Goal: Task Accomplishment & Management: Complete application form

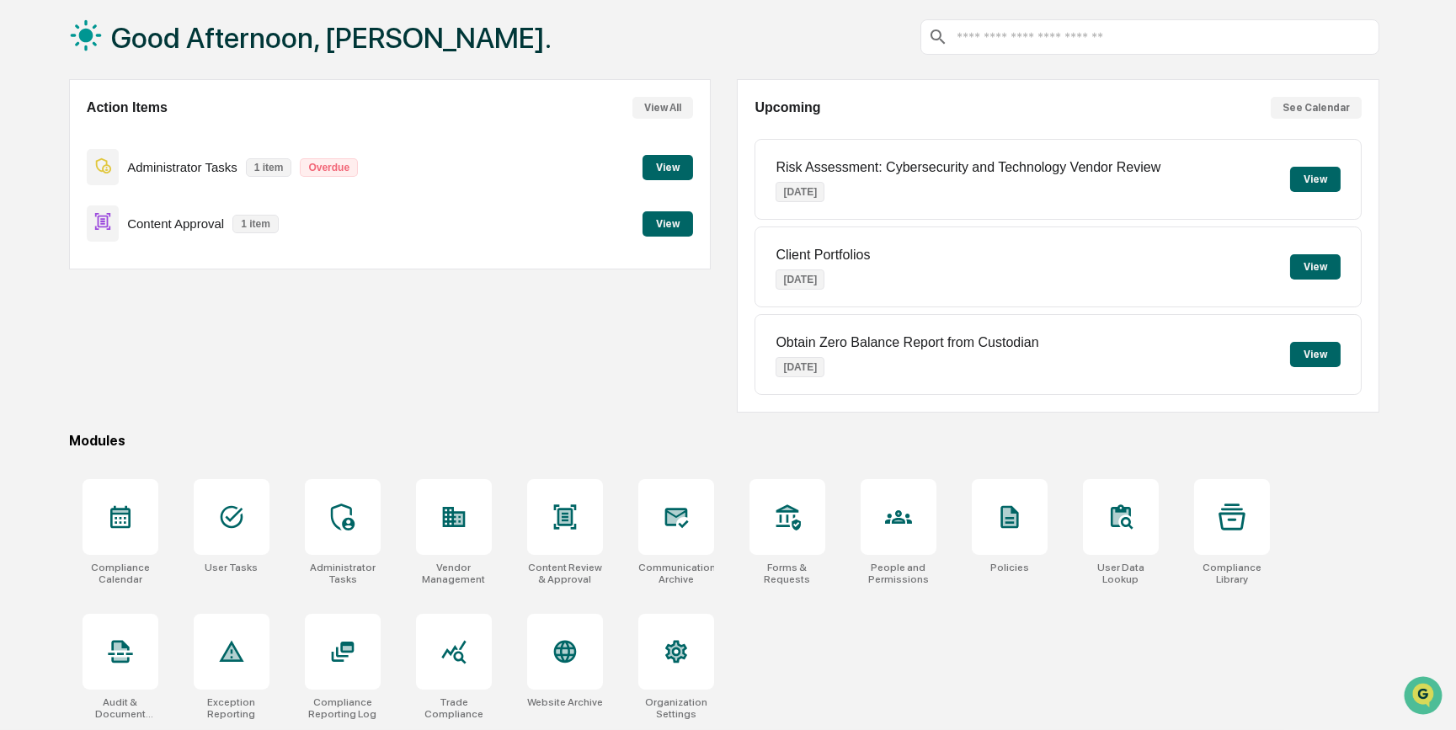
scroll to position [87, 0]
click at [665, 217] on button "View" at bounding box center [668, 223] width 51 height 25
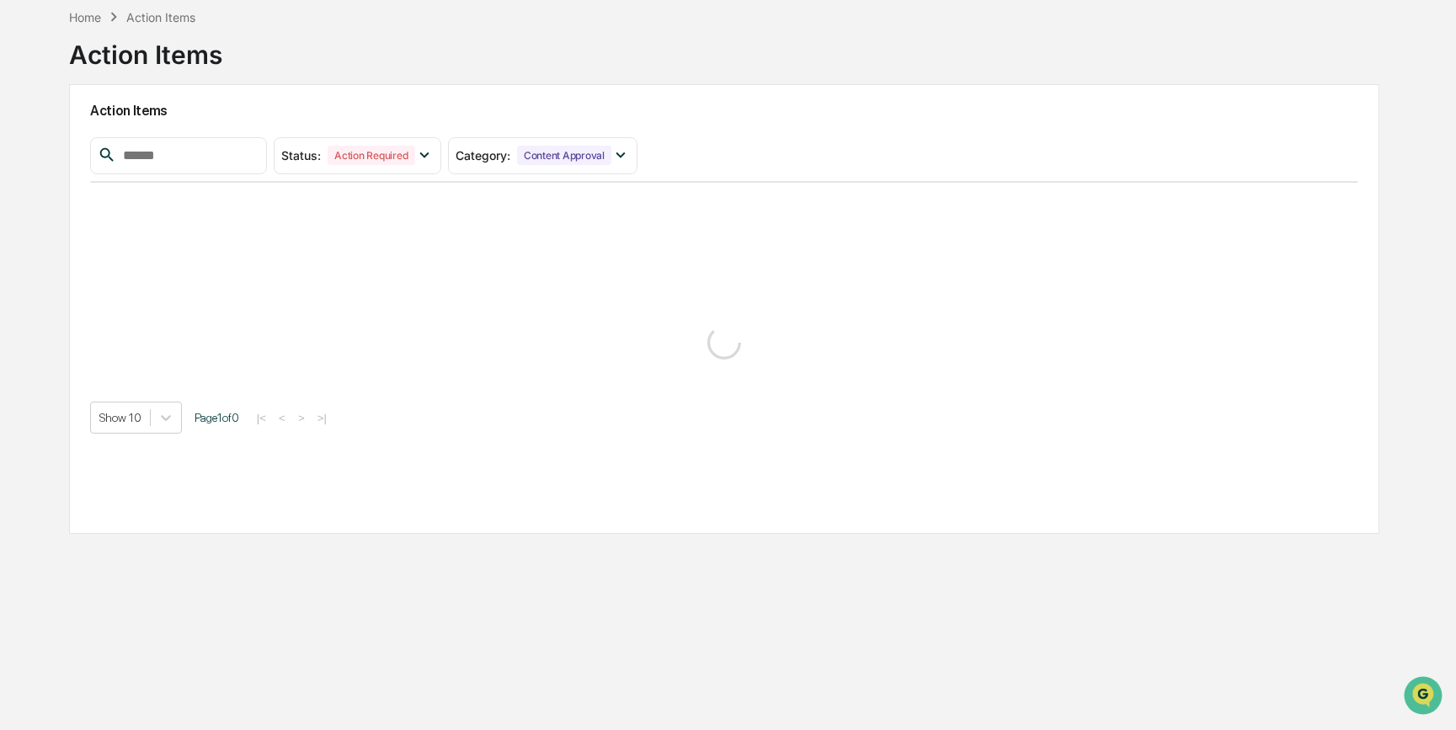
scroll to position [79, 0]
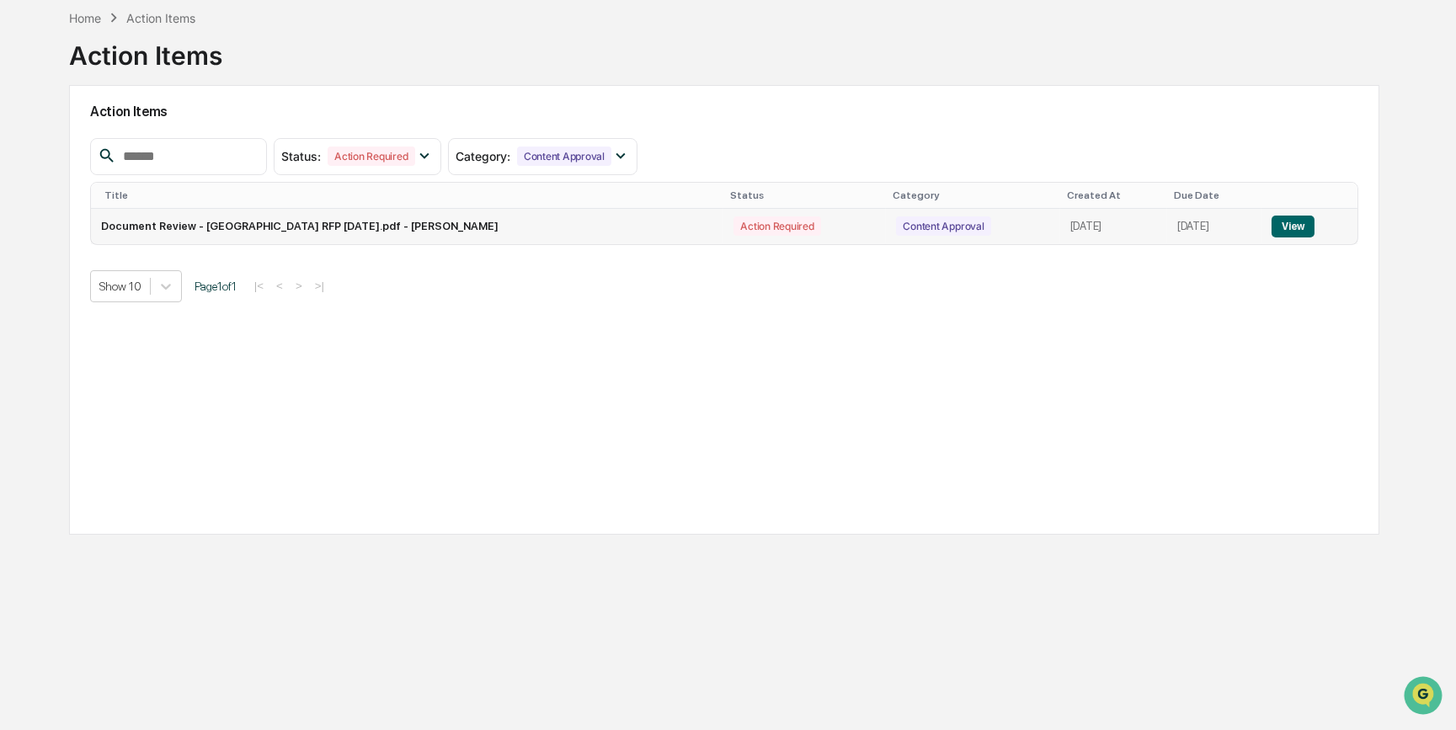
click at [1308, 225] on button "View" at bounding box center [1293, 227] width 43 height 22
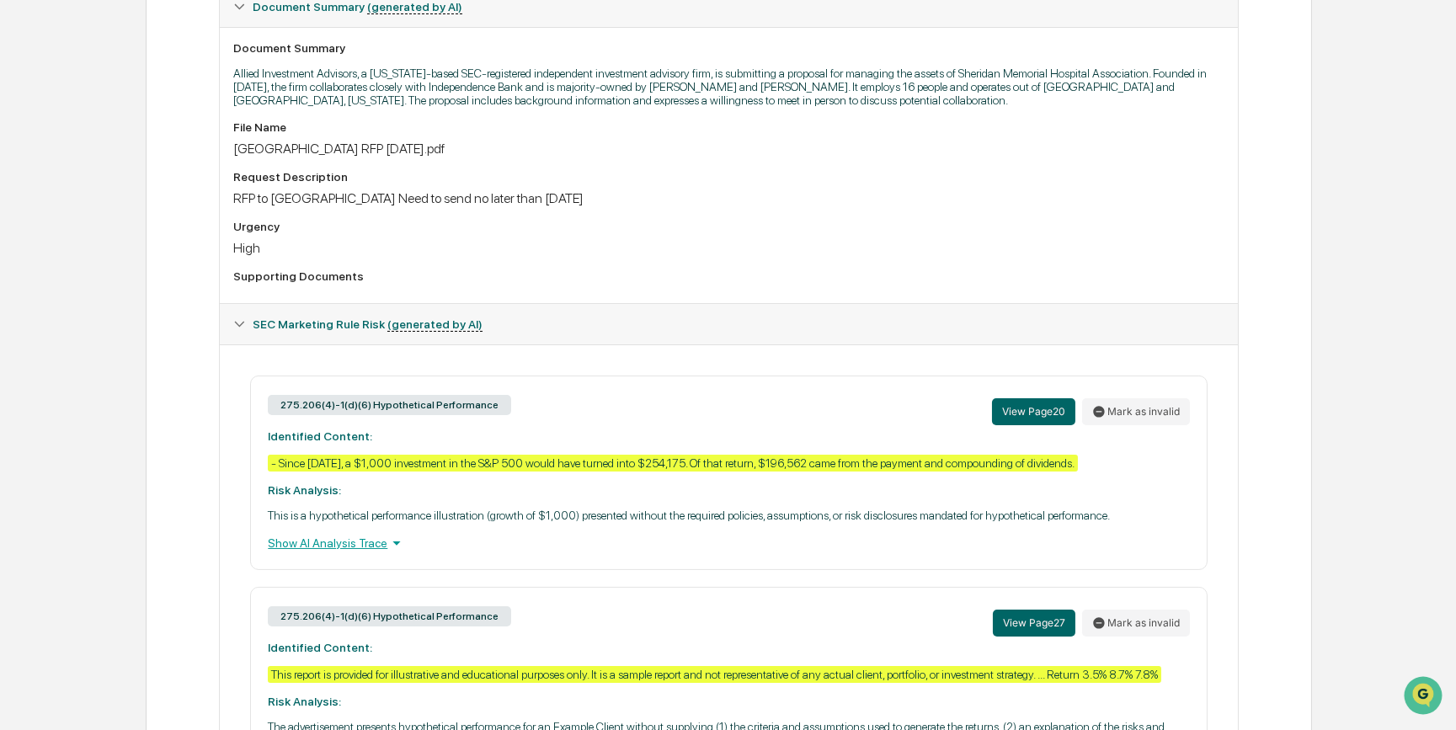
scroll to position [495, 0]
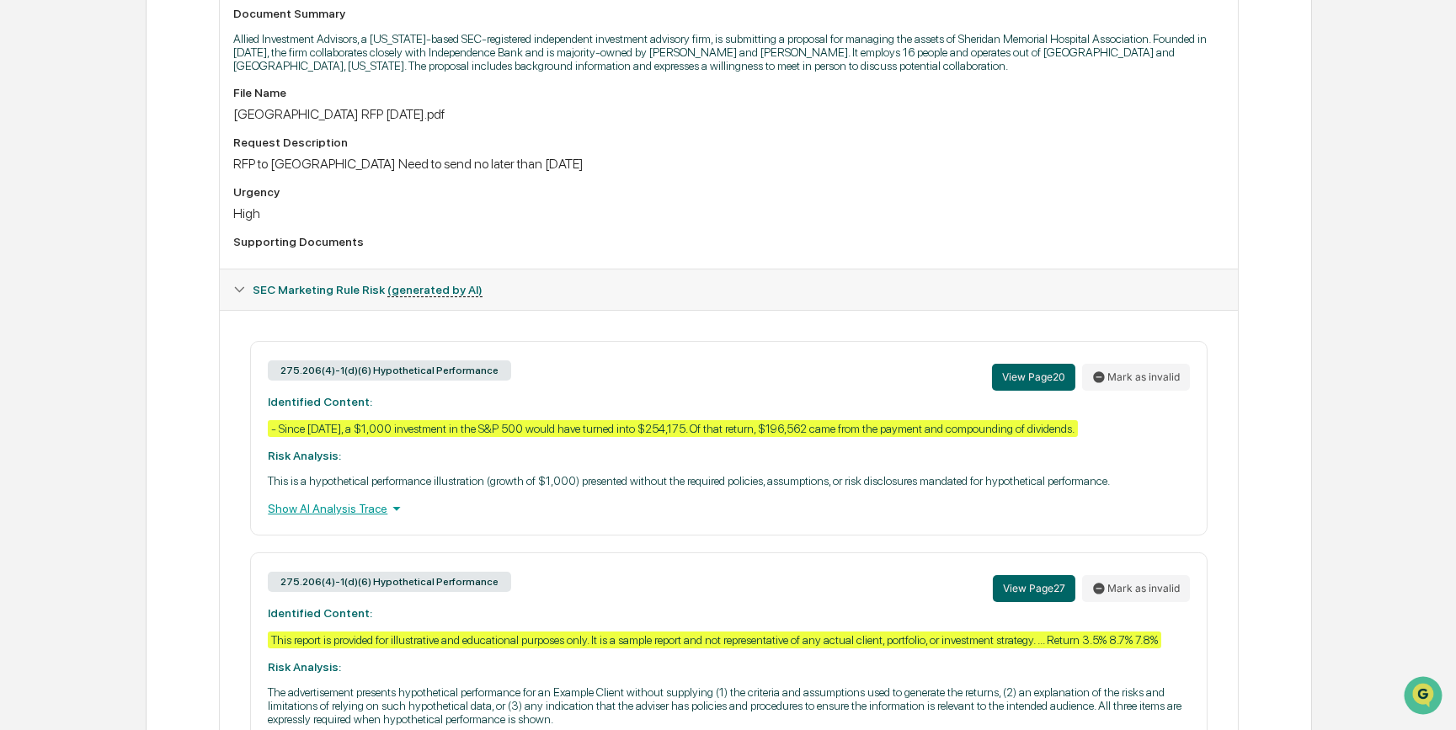
click at [370, 518] on div "Show AI Analysis Trace" at bounding box center [728, 508] width 921 height 19
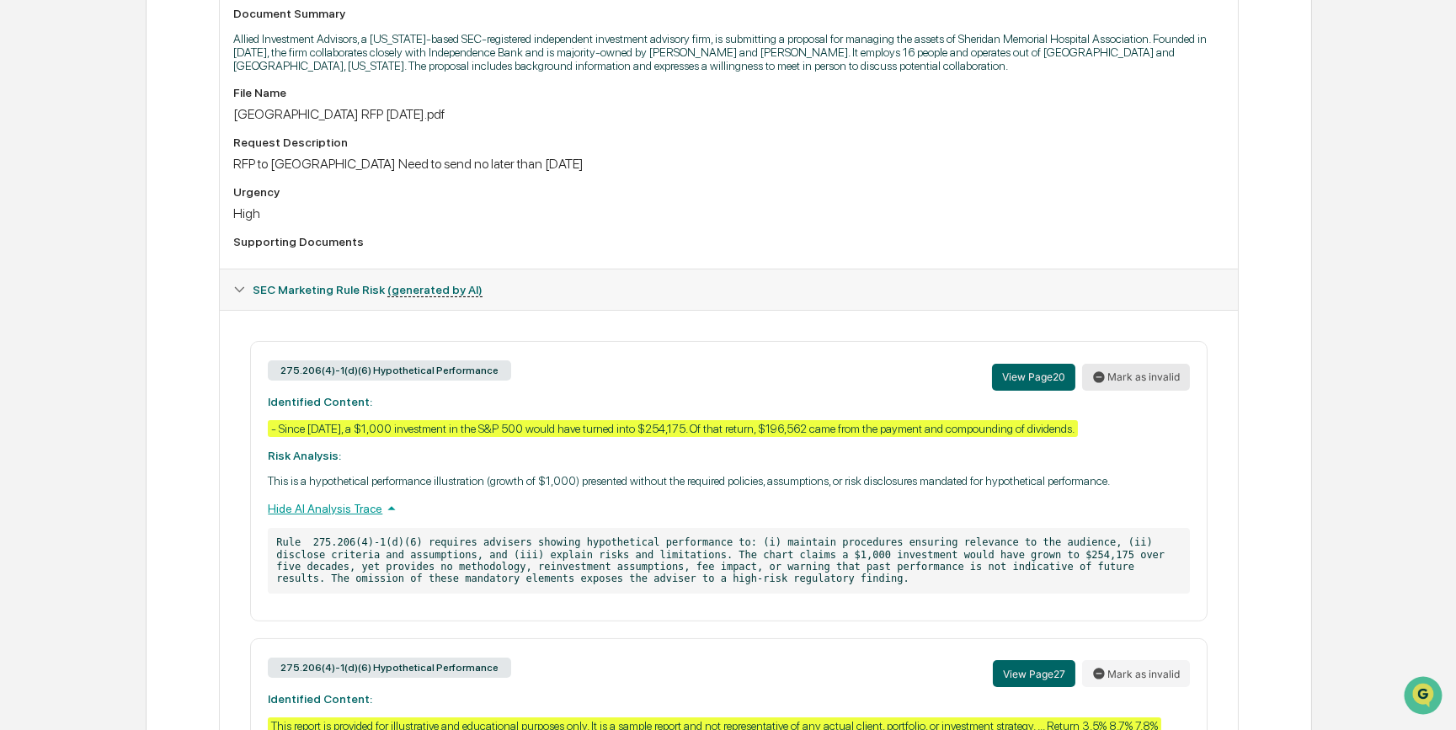
click at [1112, 384] on button "Mark as invalid" at bounding box center [1136, 377] width 108 height 27
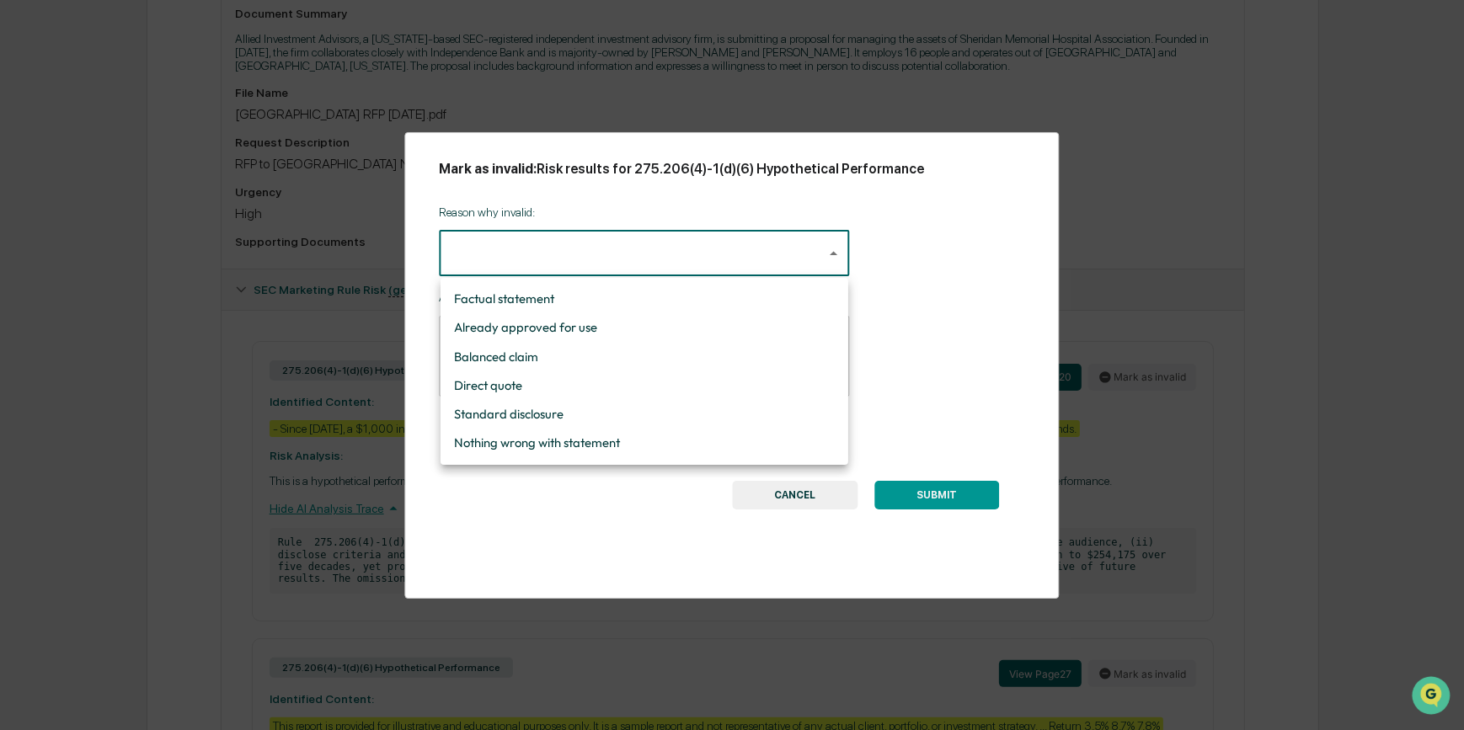
click at [783, 294] on li "Factual statement" at bounding box center [644, 299] width 408 height 29
type input "**********"
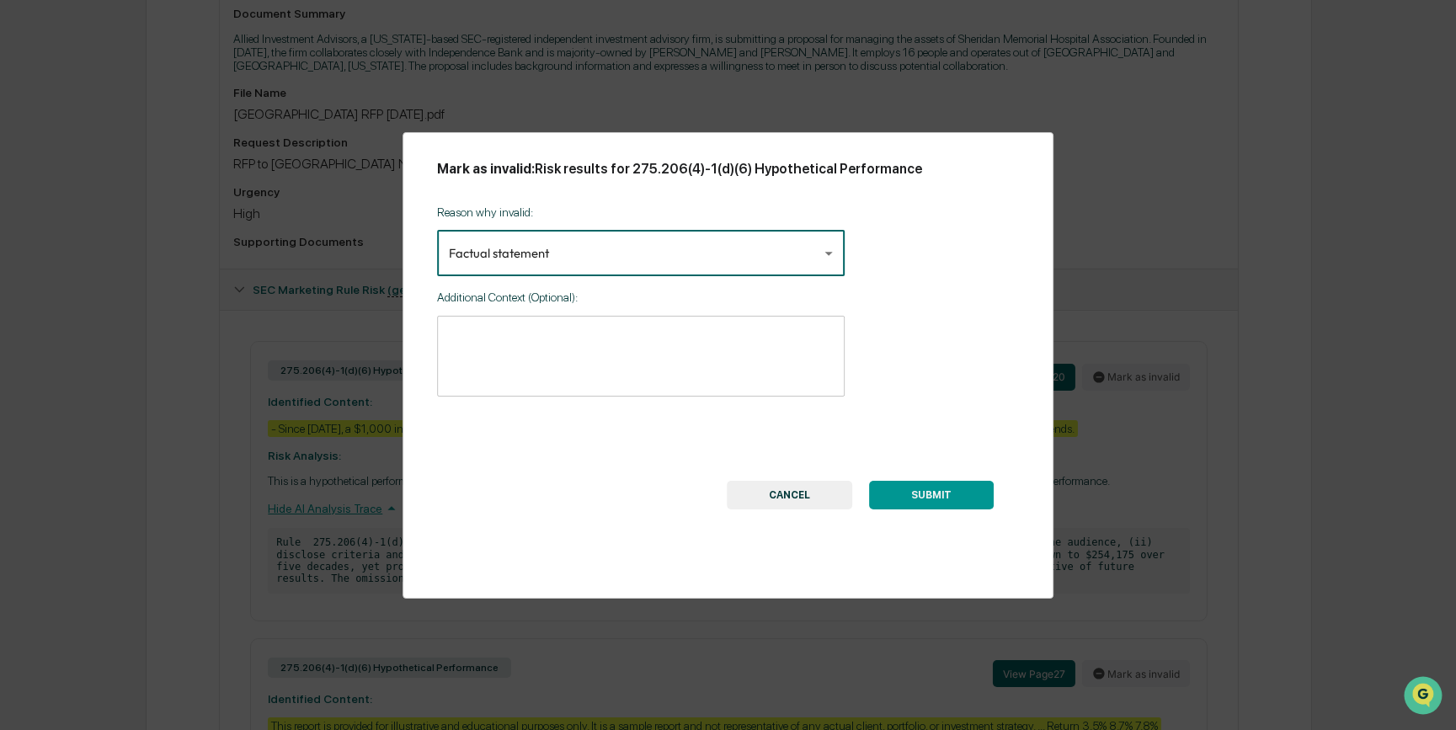
click at [653, 343] on textarea at bounding box center [641, 356] width 384 height 53
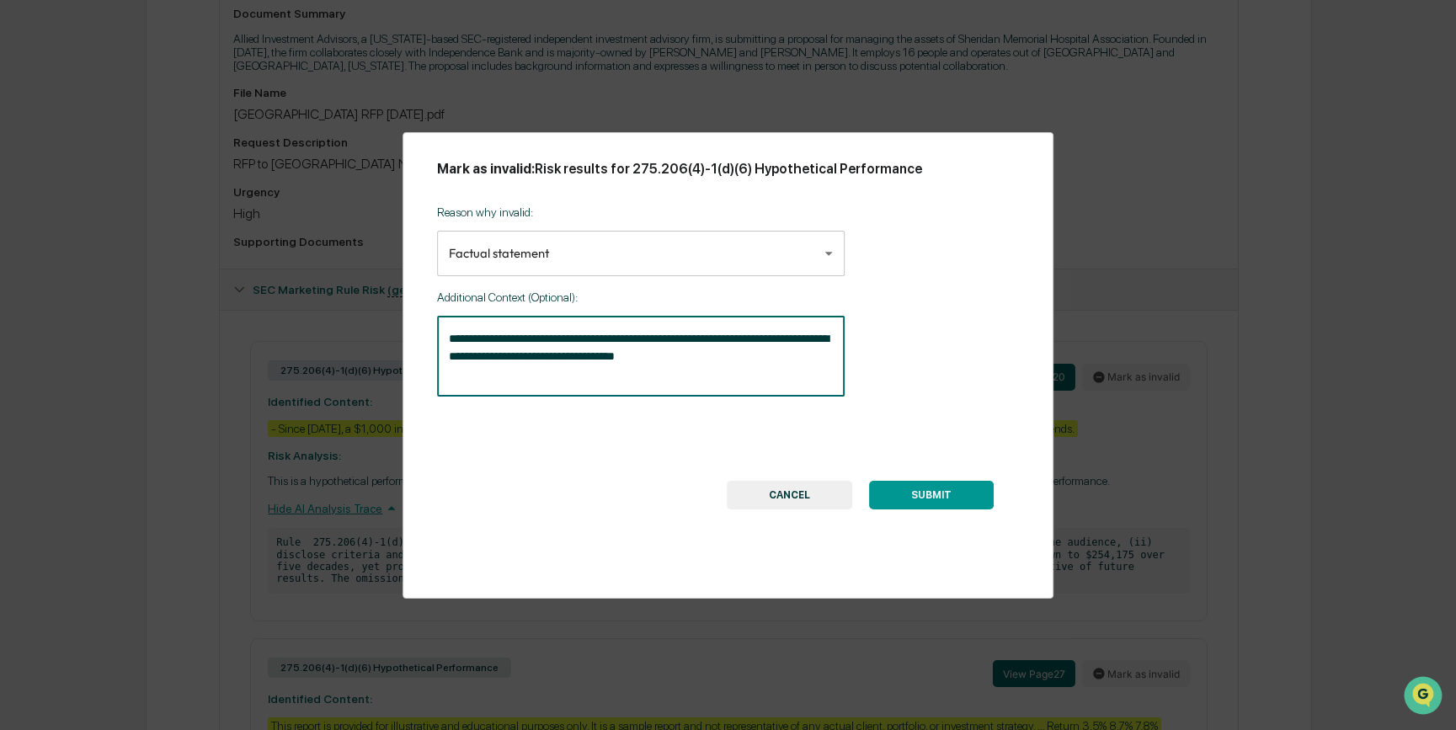
type textarea "**********"
click at [927, 493] on button "SUBMIT" at bounding box center [931, 495] width 125 height 29
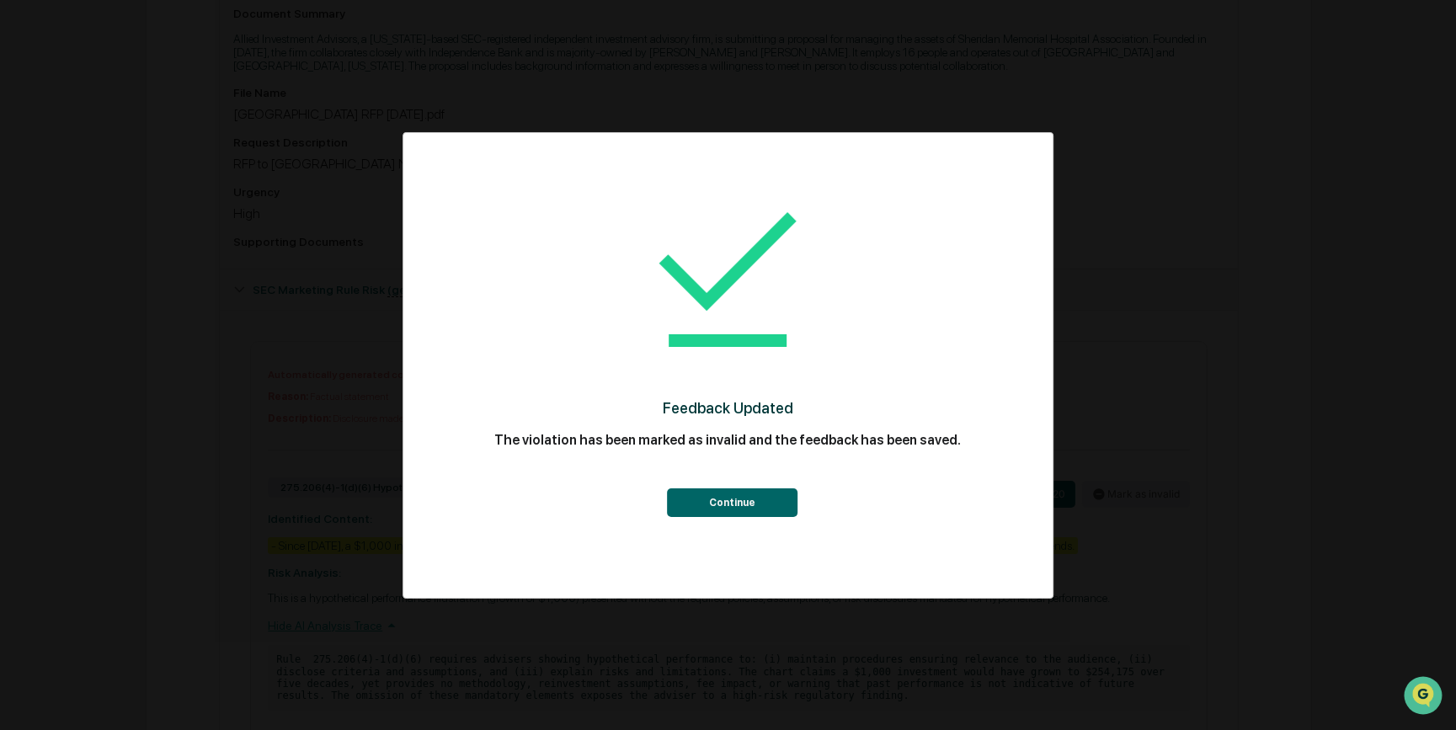
click at [697, 510] on button "Continue" at bounding box center [732, 502] width 131 height 29
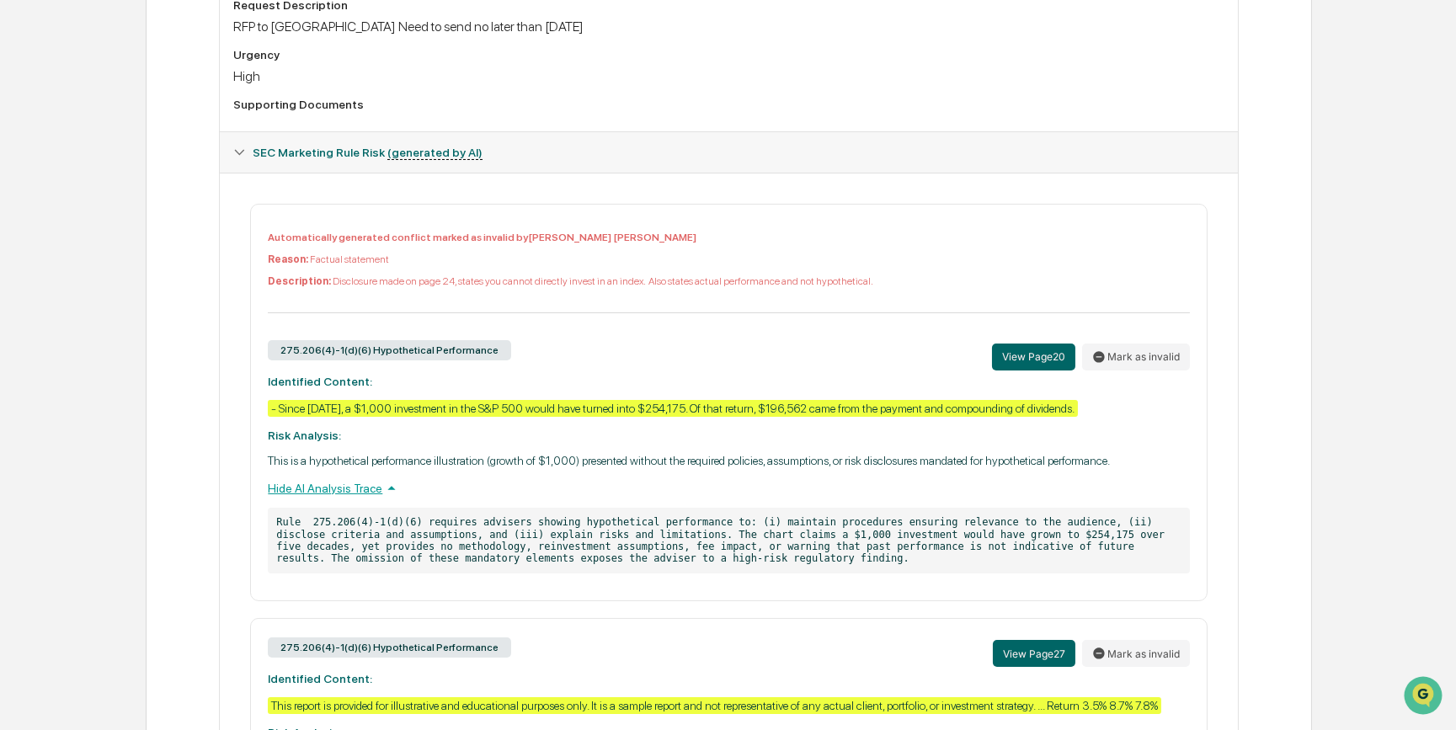
scroll to position [801, 0]
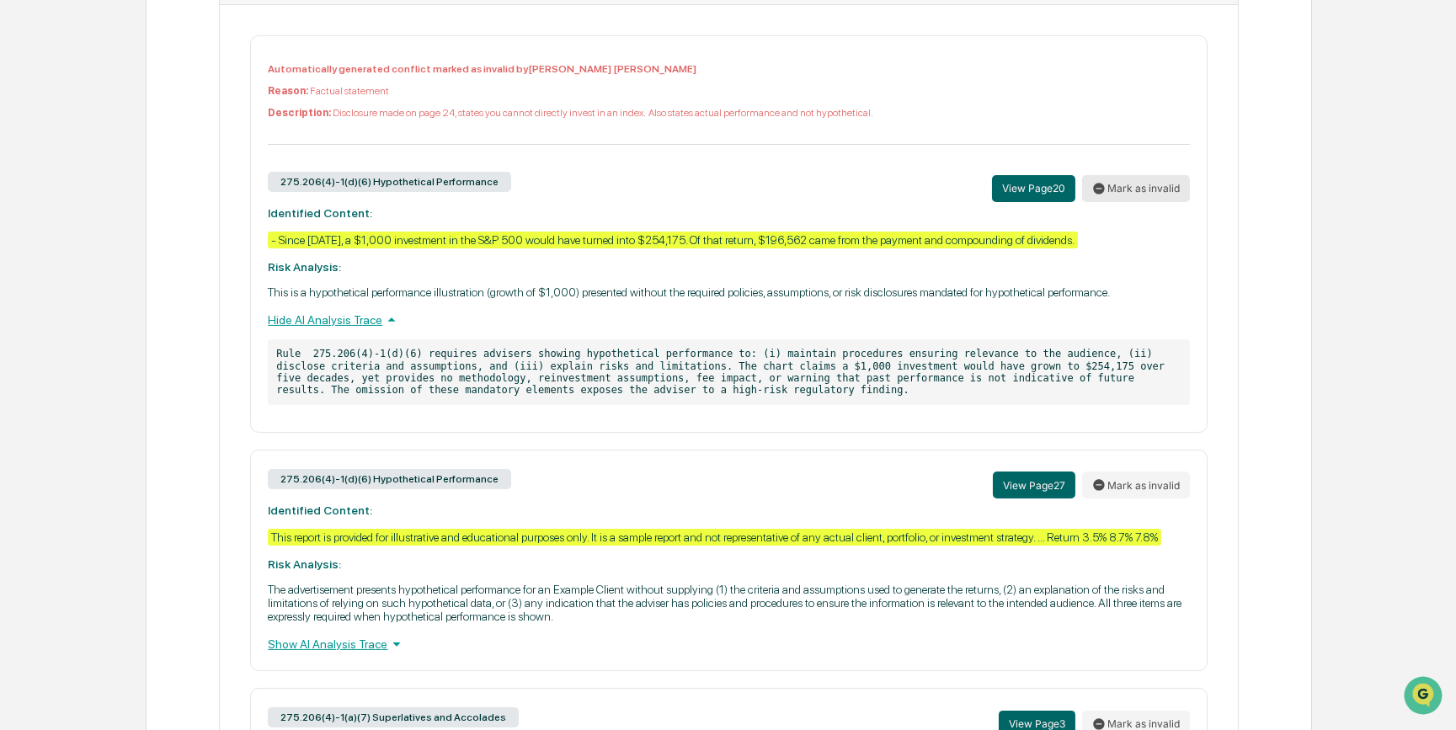
click at [1144, 199] on button "Mark as invalid" at bounding box center [1136, 188] width 108 height 27
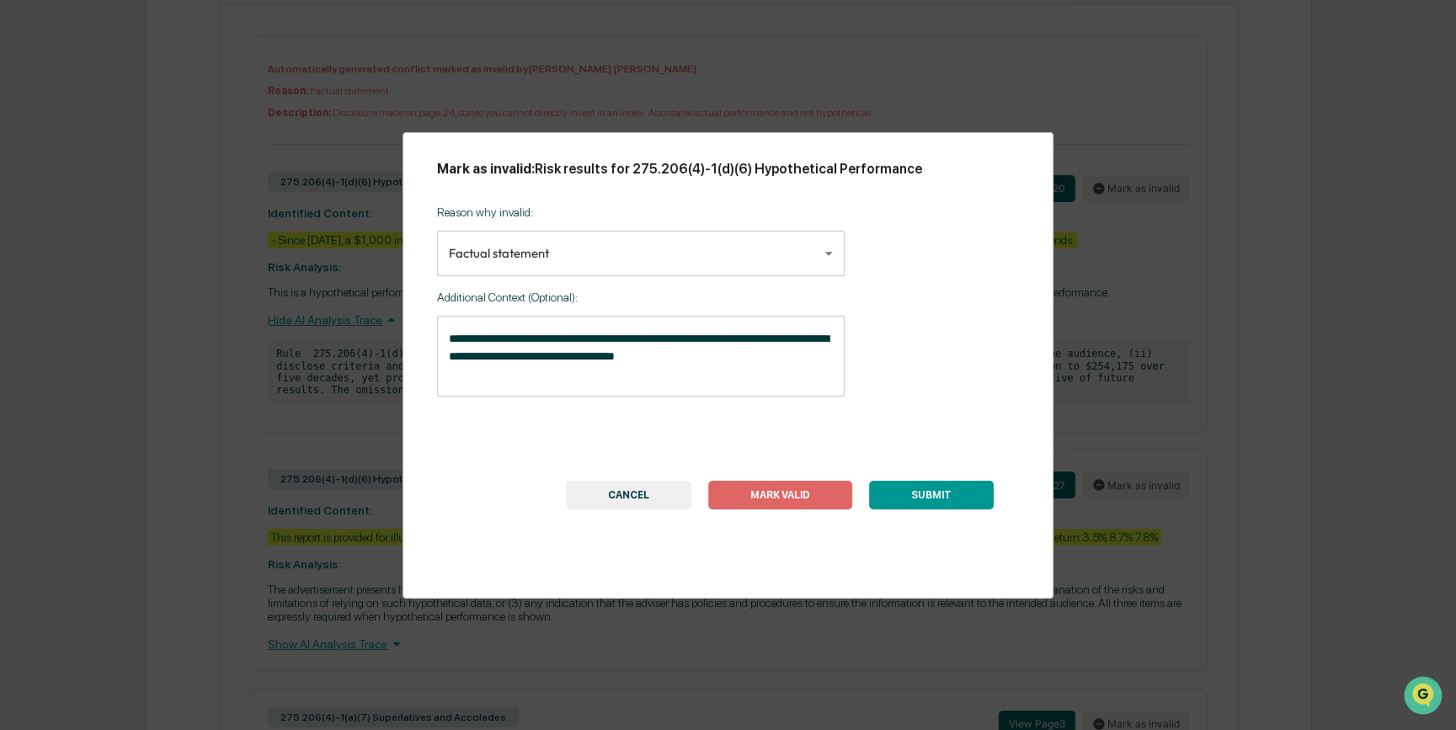
click at [829, 499] on button "MARK VALID" at bounding box center [780, 495] width 144 height 29
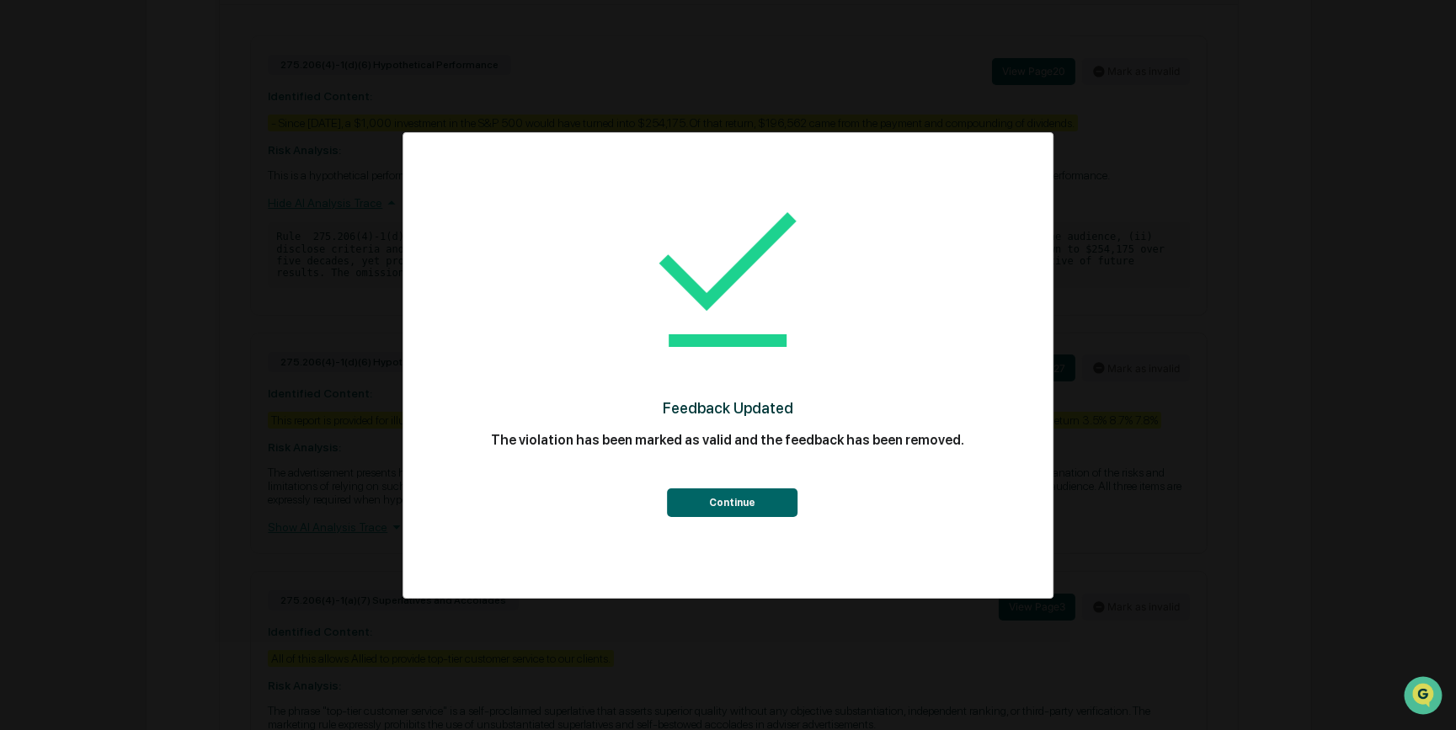
click at [749, 498] on button "Continue" at bounding box center [732, 502] width 131 height 29
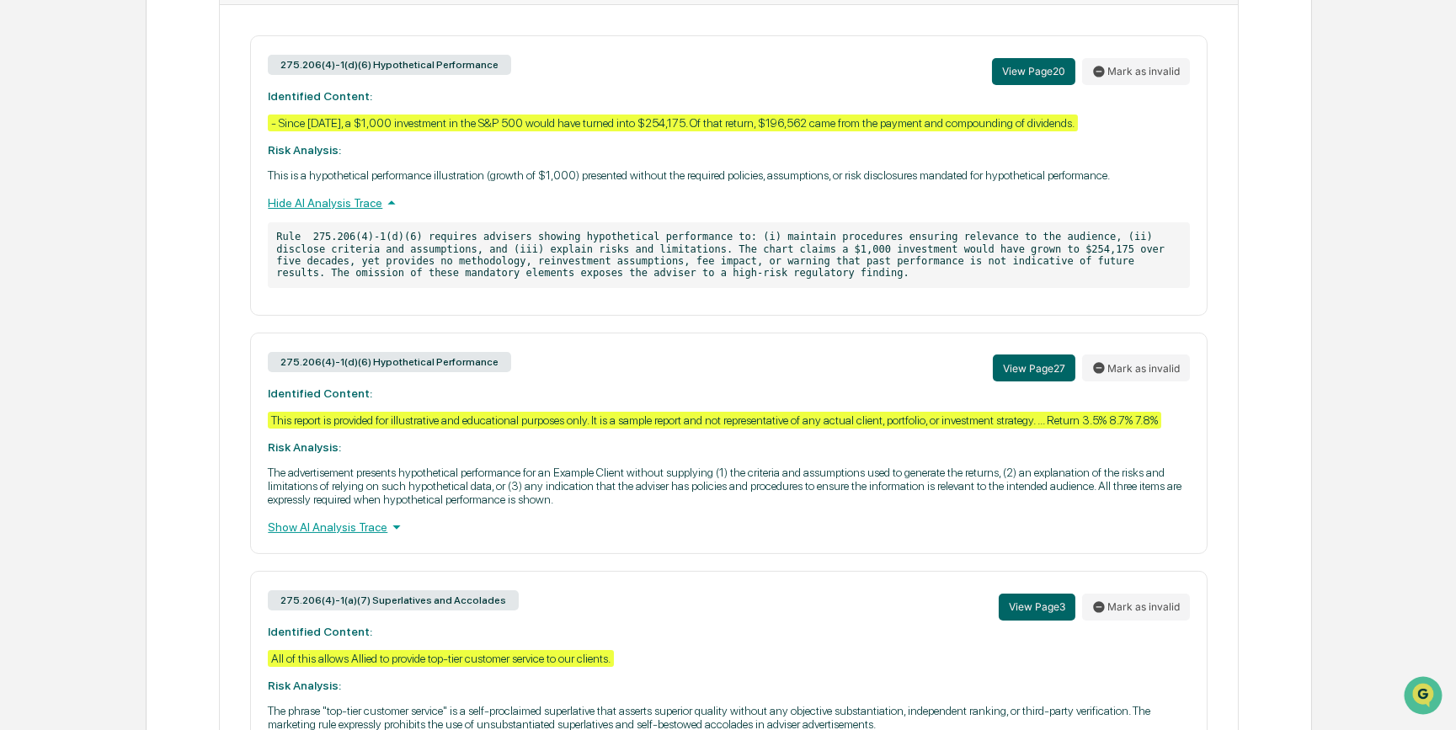
click at [318, 536] on div "Show AI Analysis Trace" at bounding box center [728, 527] width 921 height 19
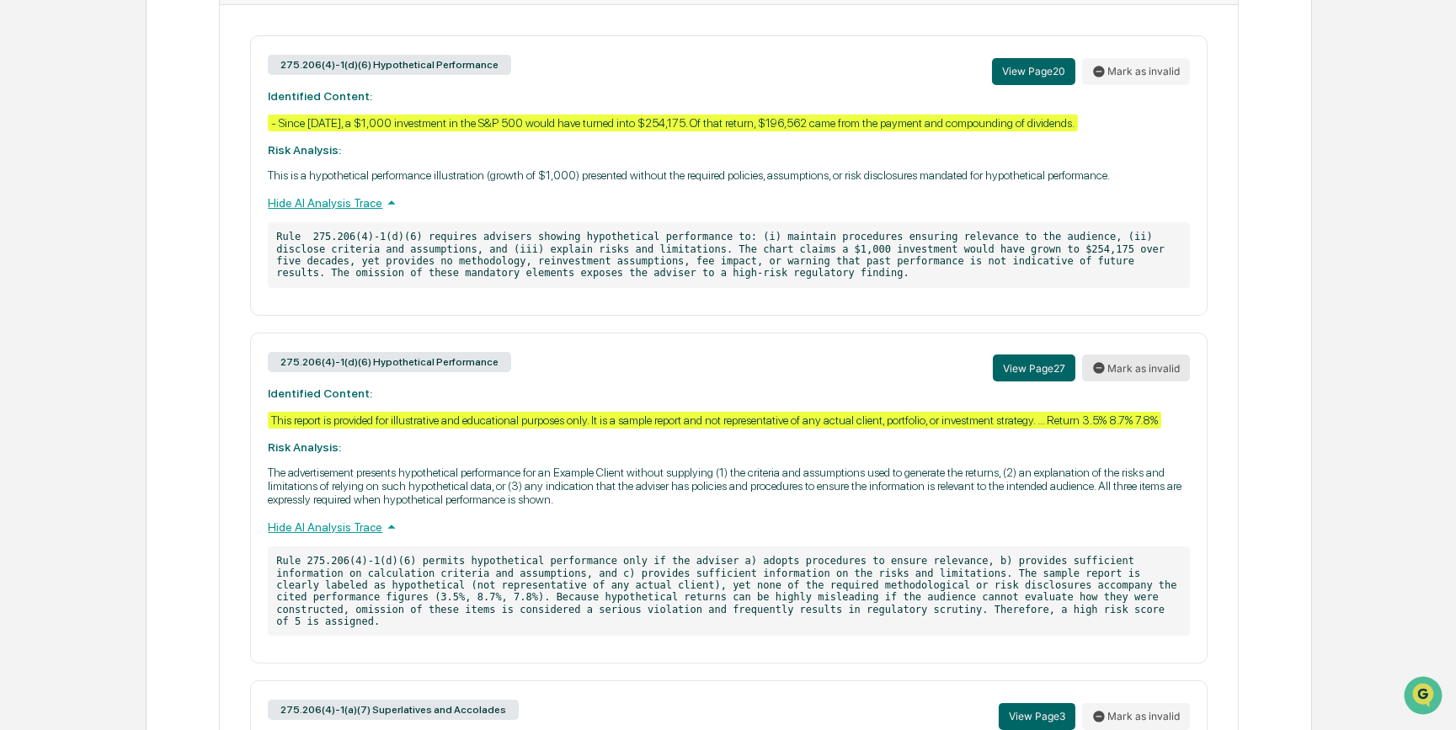
click at [1137, 379] on button "Mark as invalid" at bounding box center [1136, 368] width 108 height 27
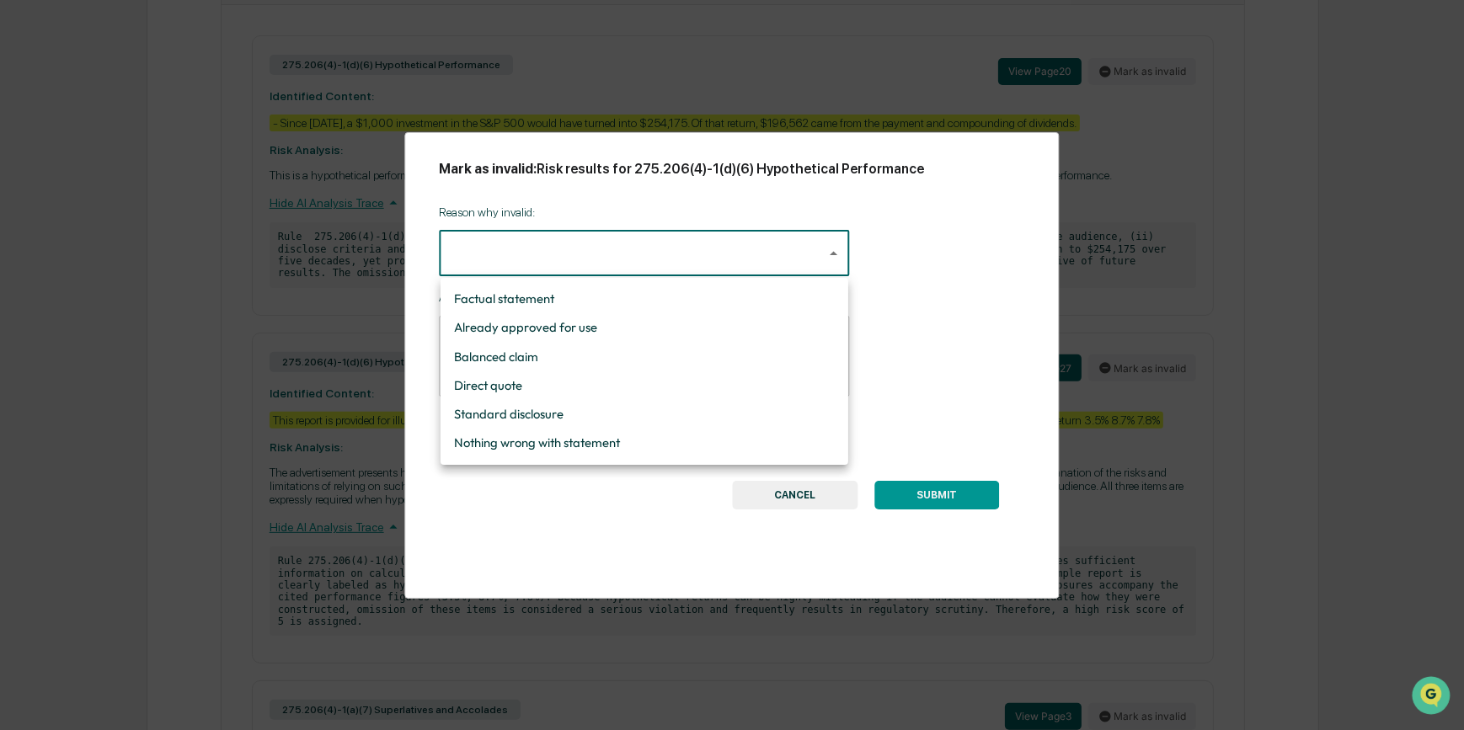
click at [610, 356] on li "Balanced claim" at bounding box center [644, 357] width 408 height 29
type input "**********"
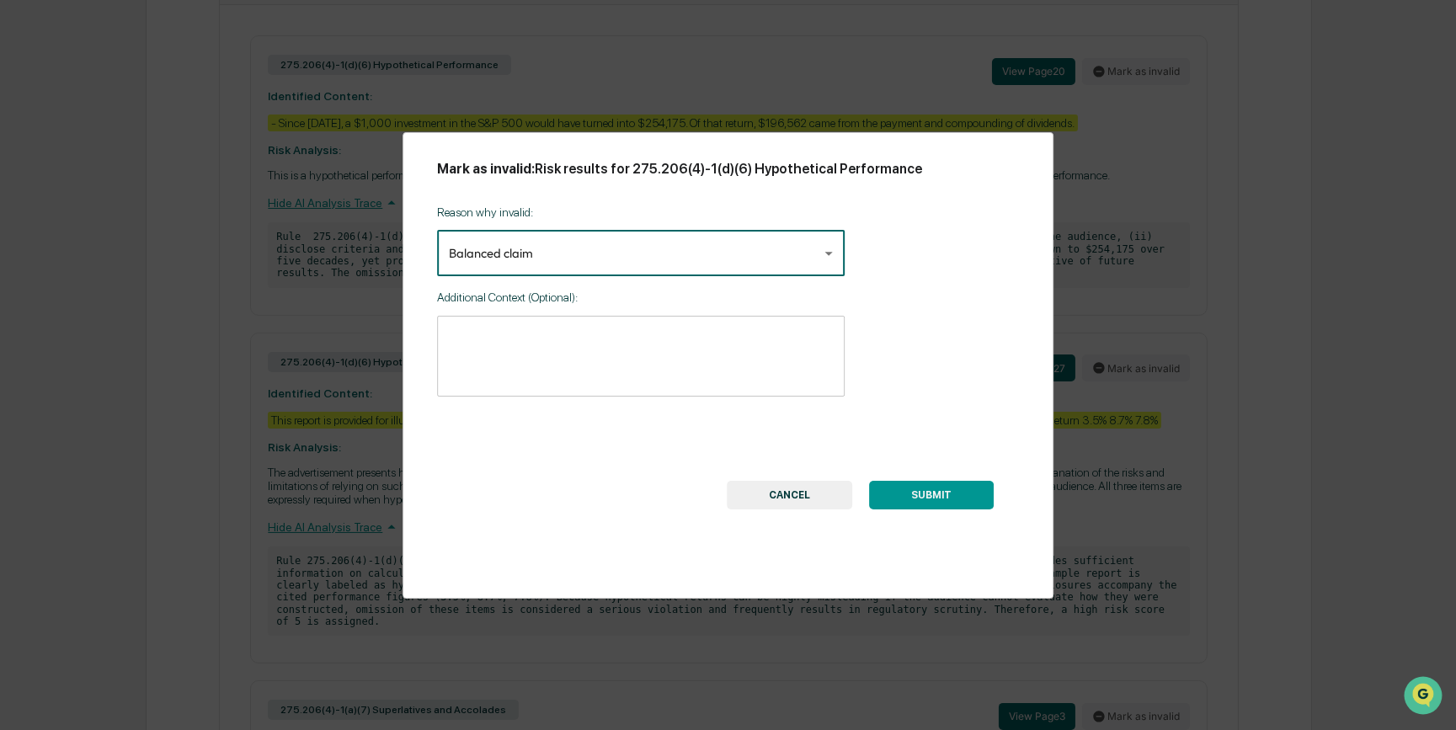
click at [598, 359] on textarea at bounding box center [641, 356] width 384 height 53
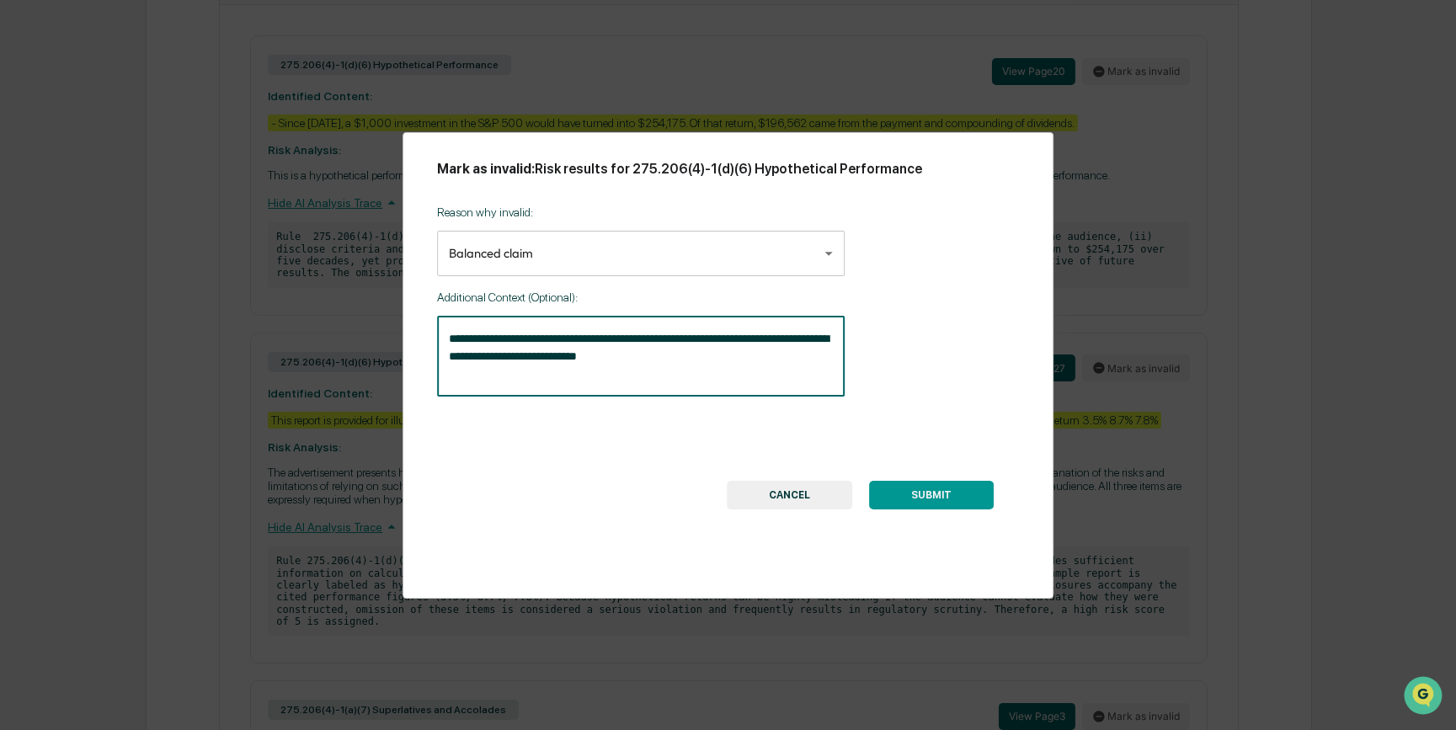
type textarea "**********"
click at [935, 503] on button "SUBMIT" at bounding box center [931, 495] width 125 height 29
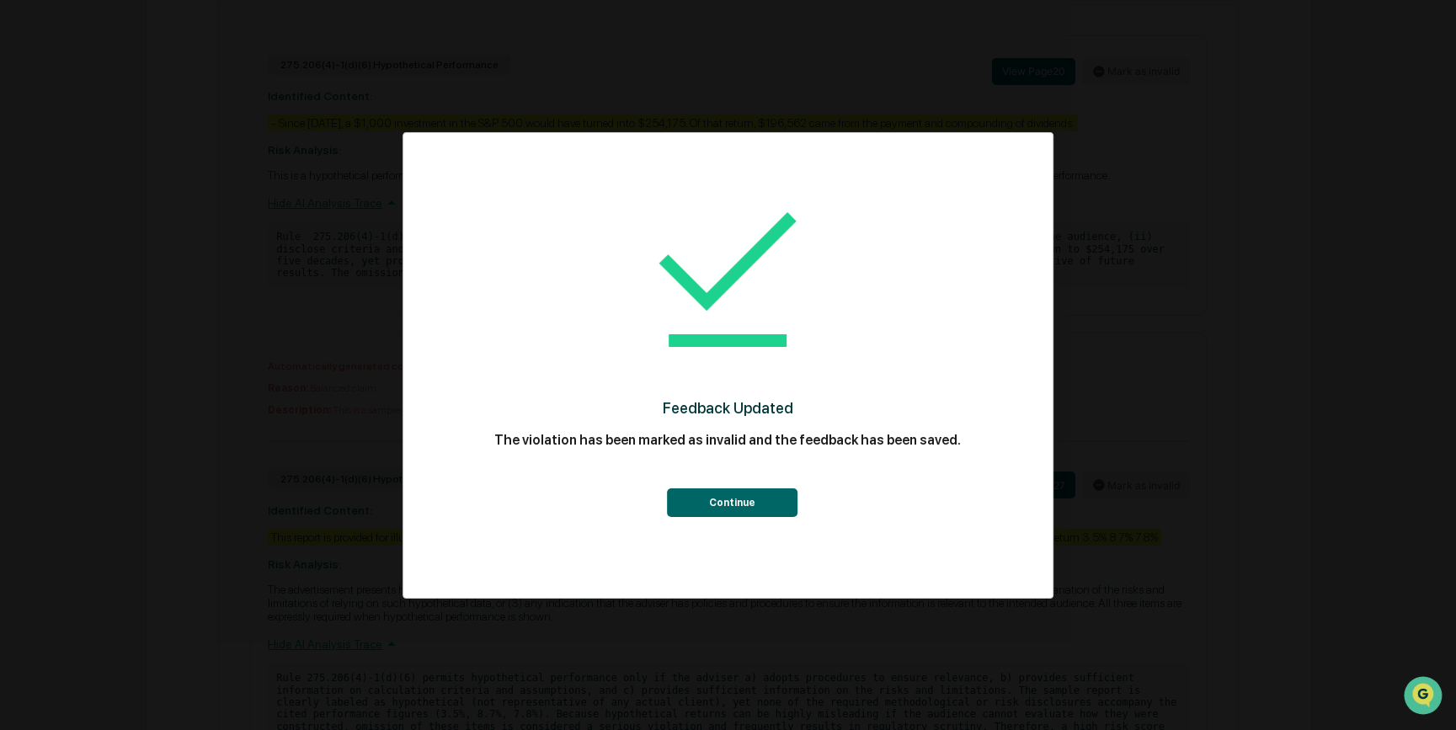
click at [733, 497] on button "Continue" at bounding box center [732, 502] width 131 height 29
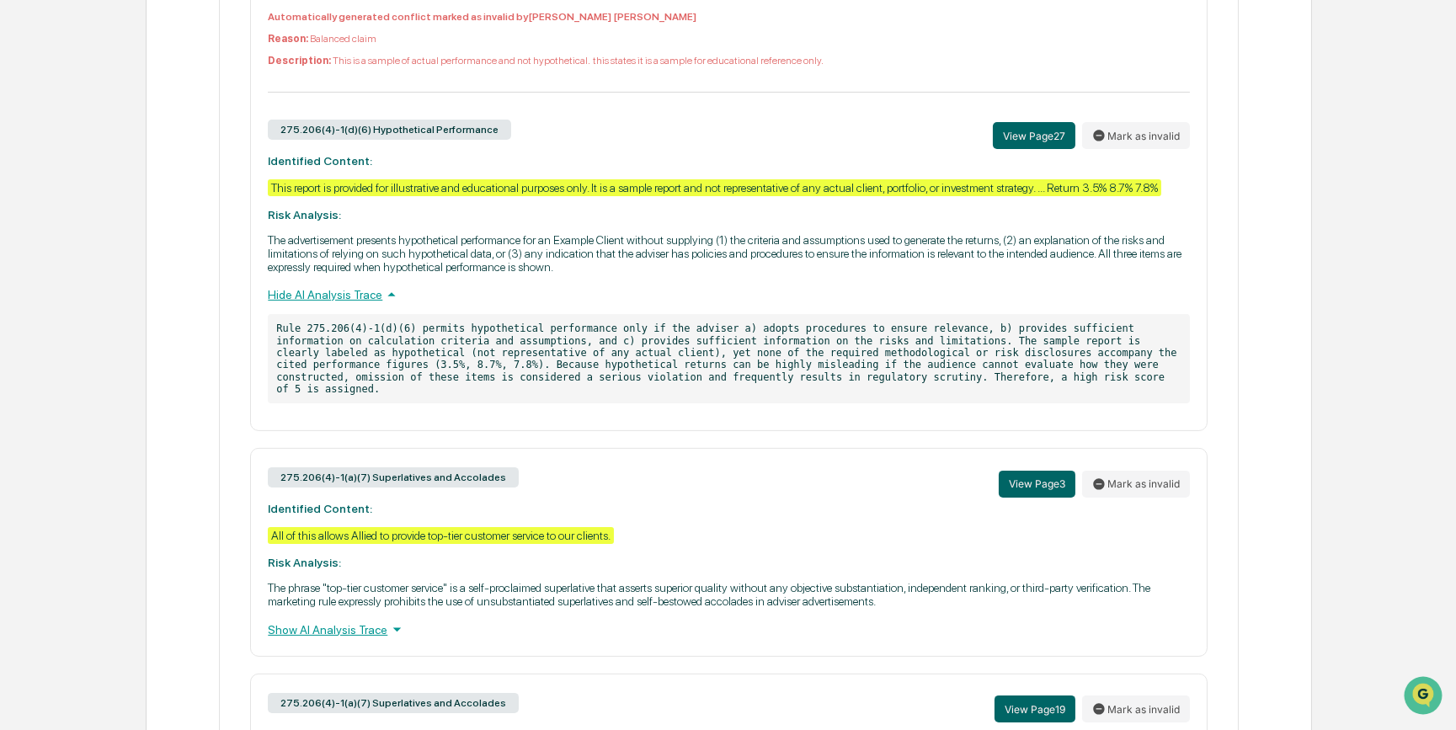
scroll to position [1261, 0]
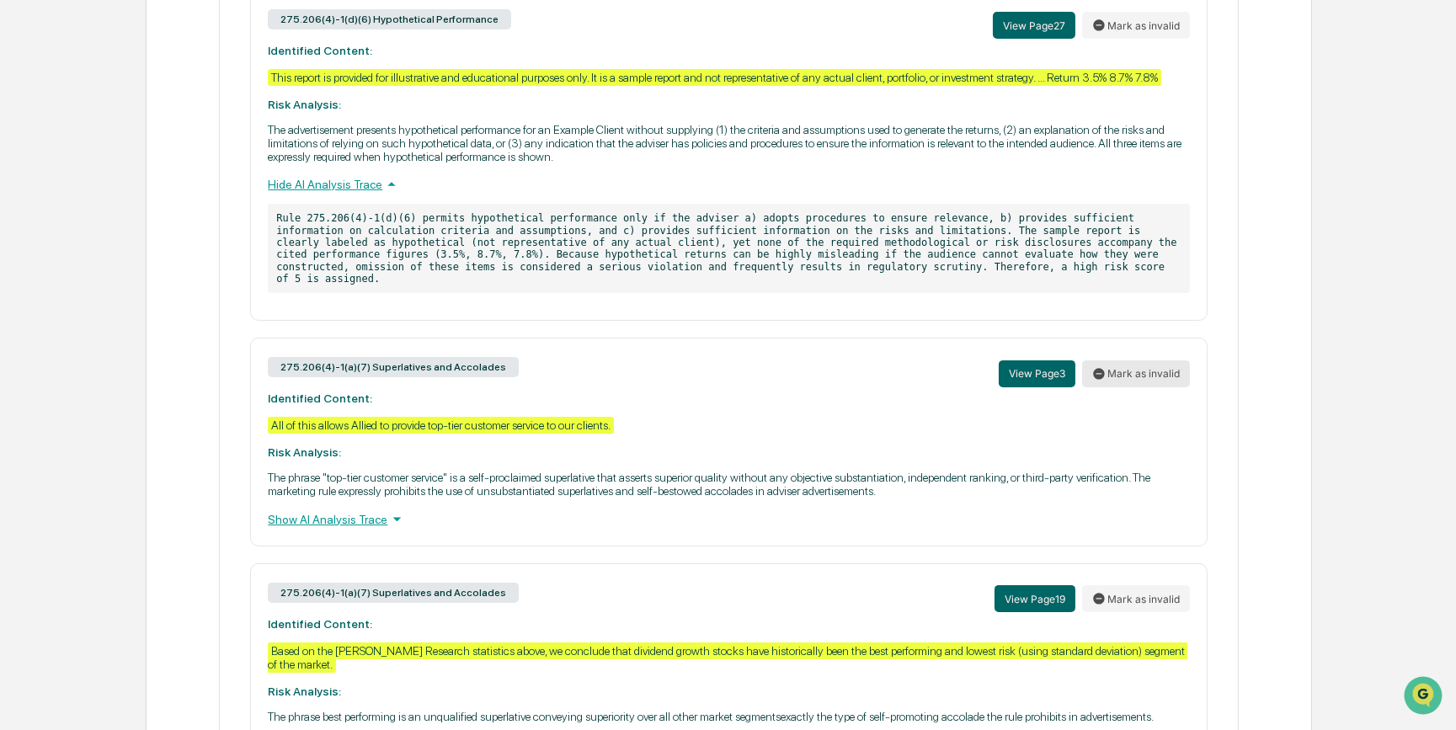
click at [1123, 387] on button "Mark as invalid" at bounding box center [1136, 373] width 108 height 27
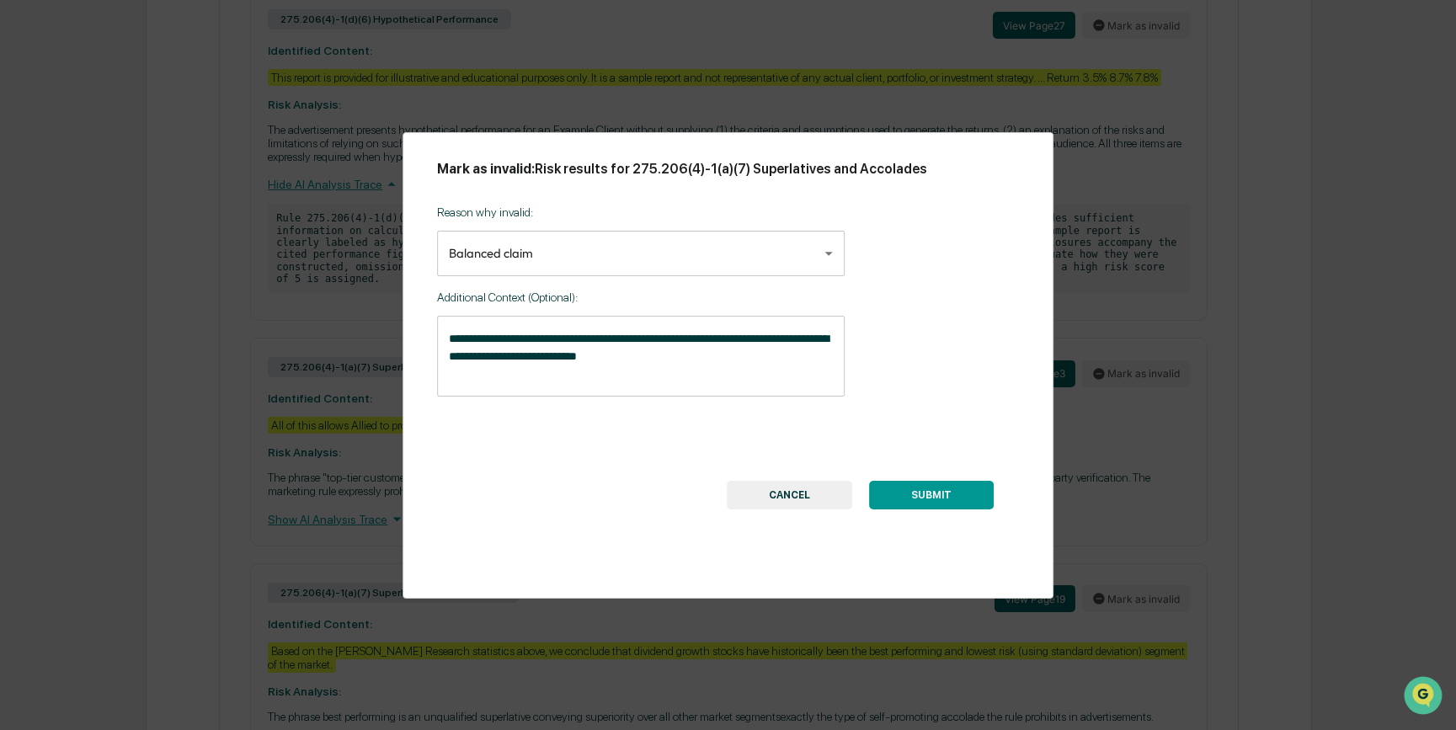
click at [804, 501] on button "CANCEL" at bounding box center [789, 495] width 125 height 29
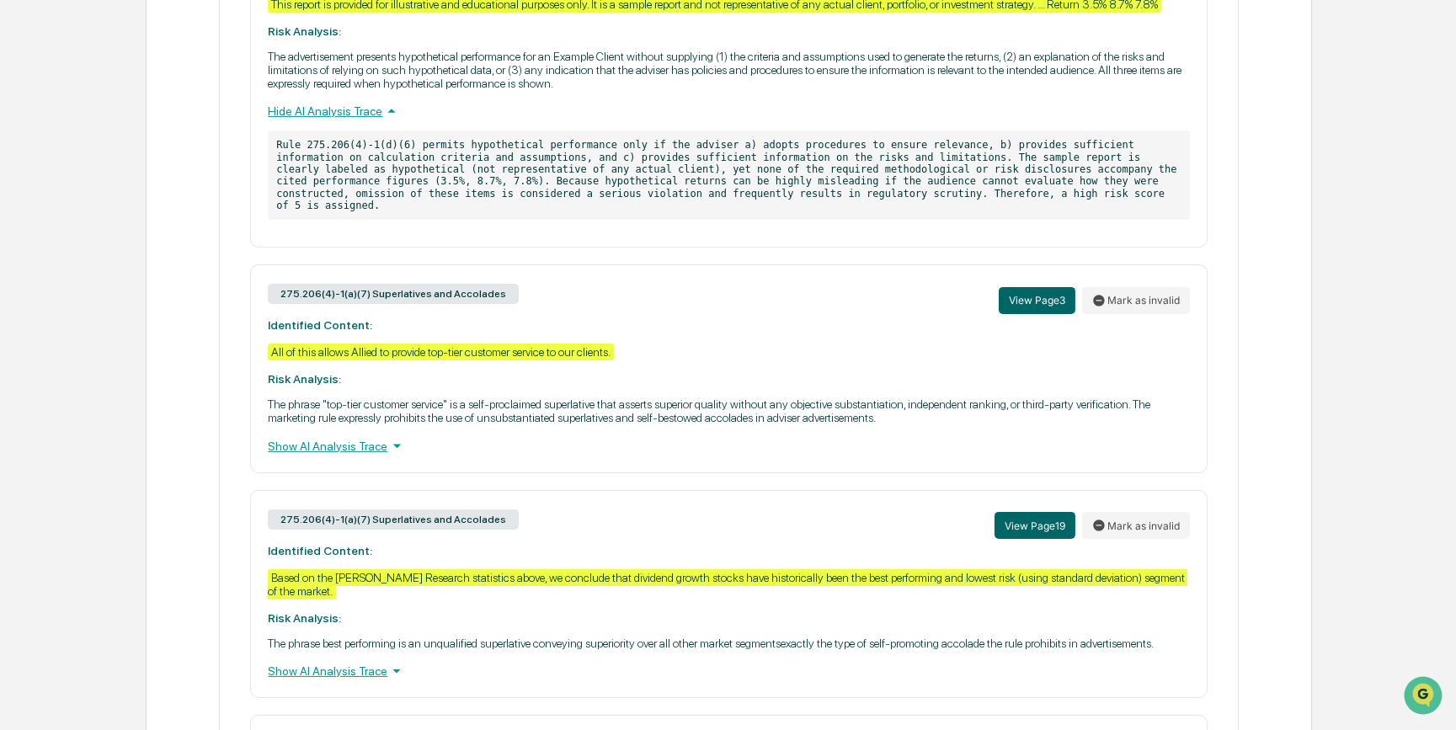
scroll to position [1414, 0]
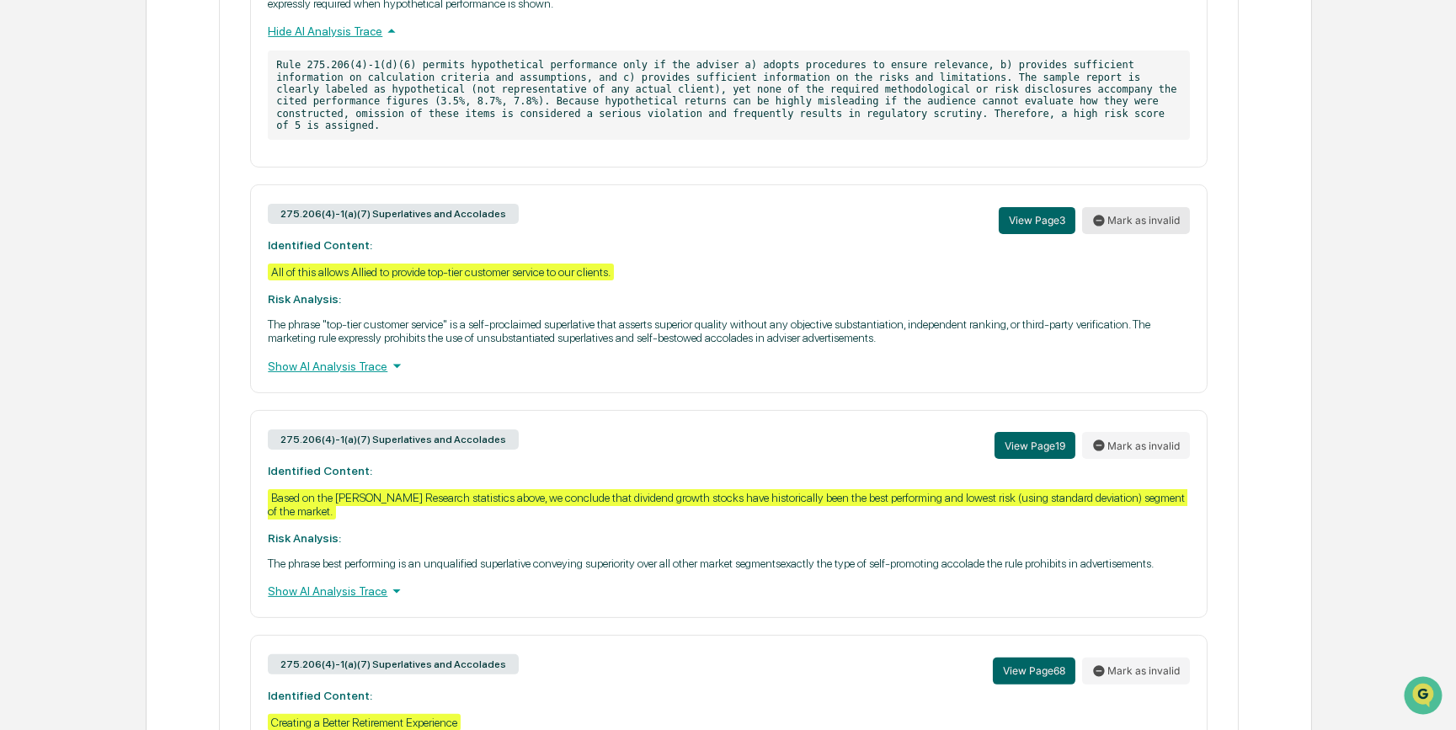
click at [1104, 226] on icon at bounding box center [1098, 220] width 11 height 11
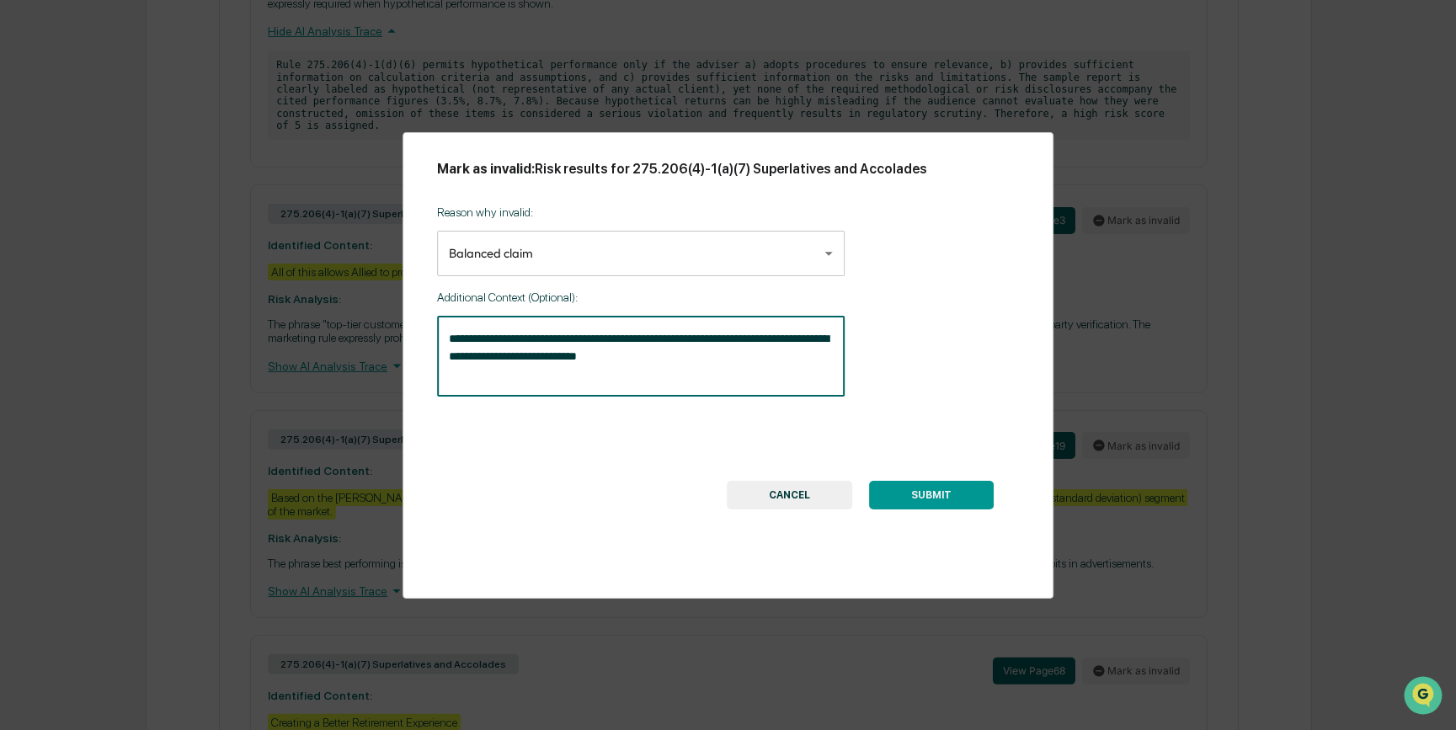
drag, startPoint x: 651, startPoint y: 366, endPoint x: 417, endPoint y: 337, distance: 235.9
click at [417, 337] on div "**********" at bounding box center [729, 365] width 652 height 467
click at [757, 259] on body "Calendar Manage Tasks Reviews Approval Management Company People, Data, Setting…" at bounding box center [728, 600] width 1456 height 4028
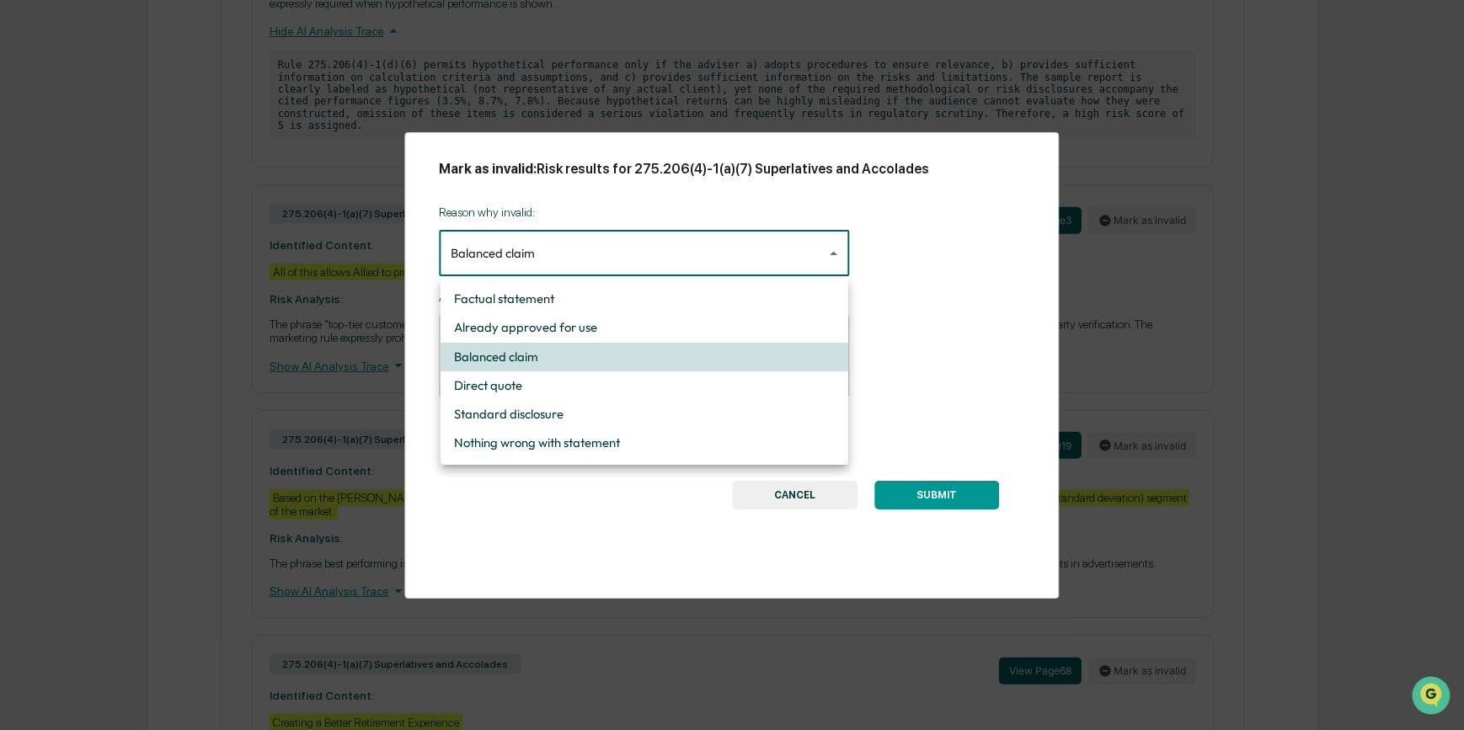
click at [638, 434] on li "Nothing wrong with statement" at bounding box center [644, 443] width 408 height 29
type input "**********"
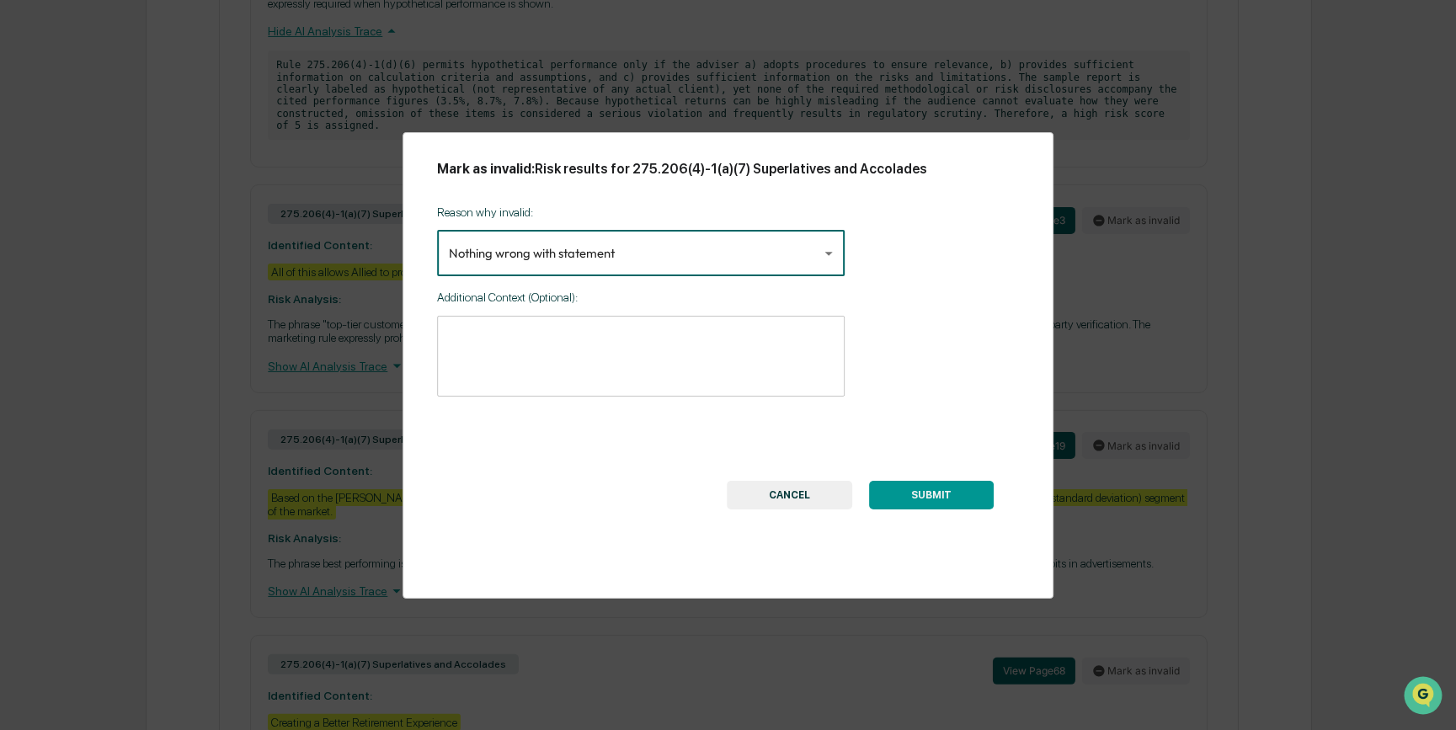
click at [924, 495] on button "SUBMIT" at bounding box center [931, 495] width 125 height 29
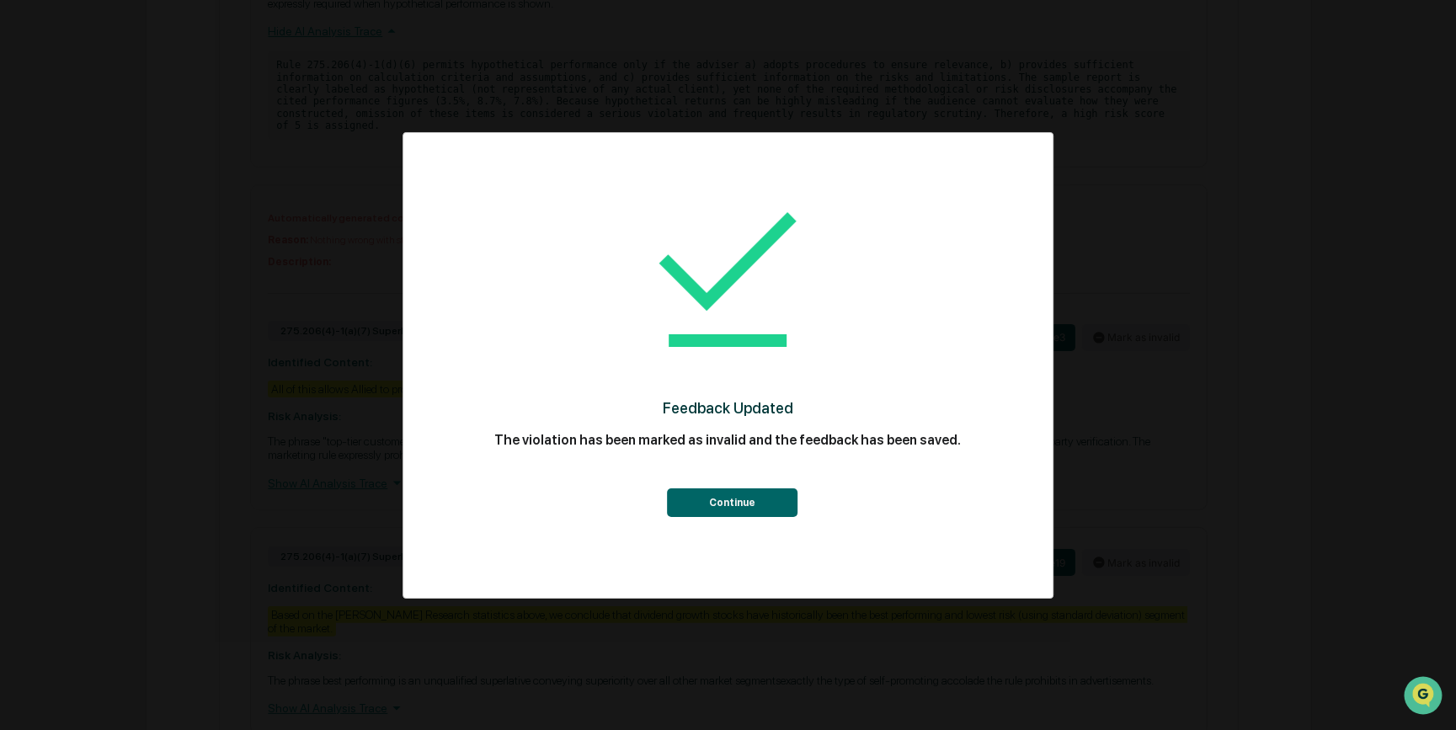
click at [734, 500] on button "Continue" at bounding box center [732, 502] width 131 height 29
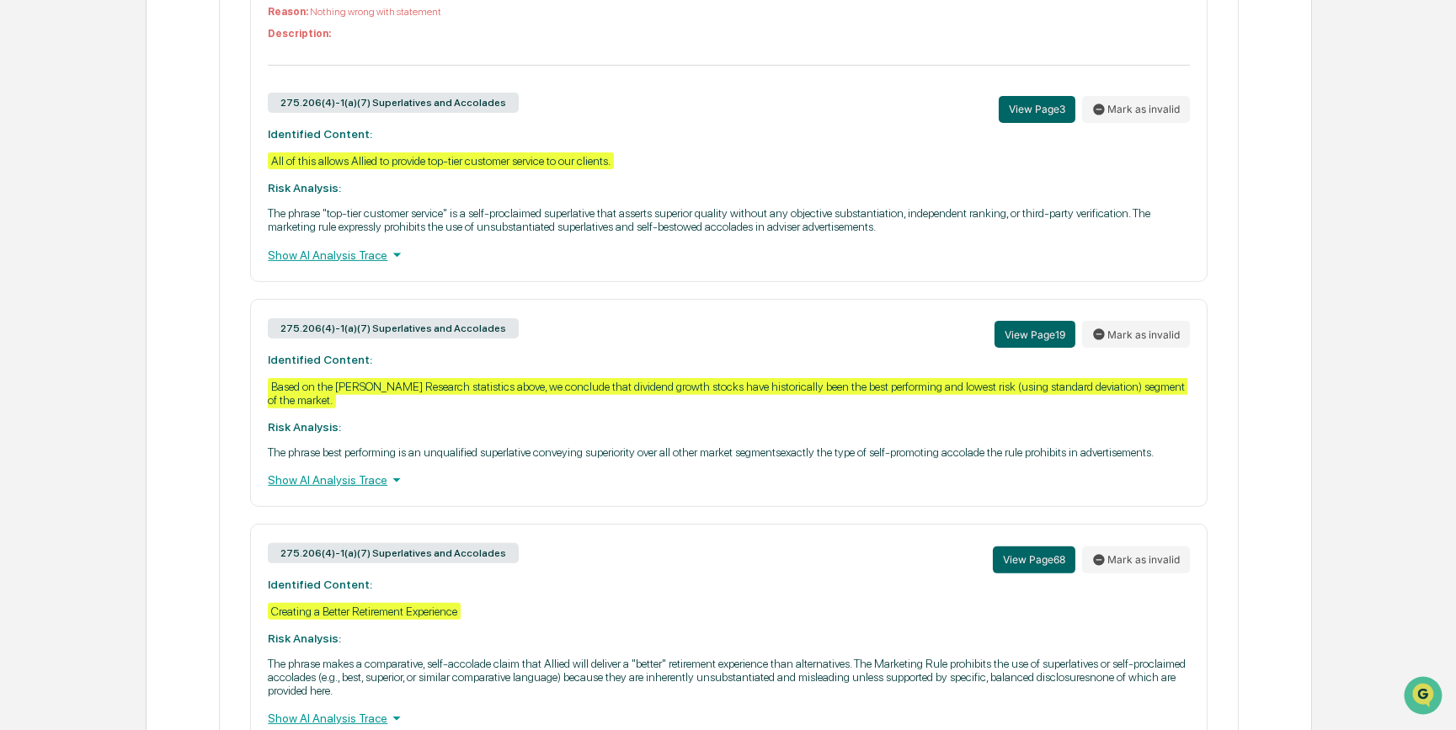
scroll to position [1643, 0]
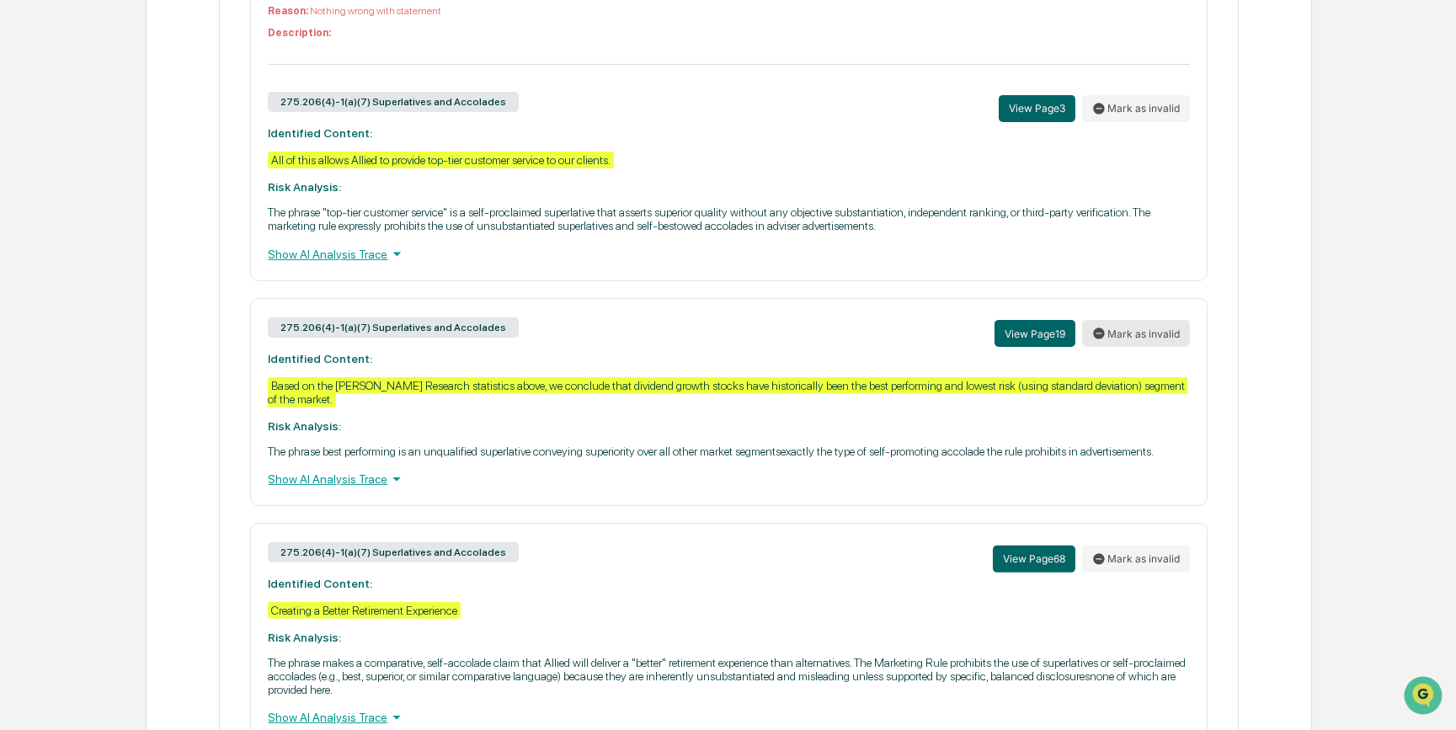
click at [1149, 347] on button "Mark as invalid" at bounding box center [1136, 333] width 108 height 27
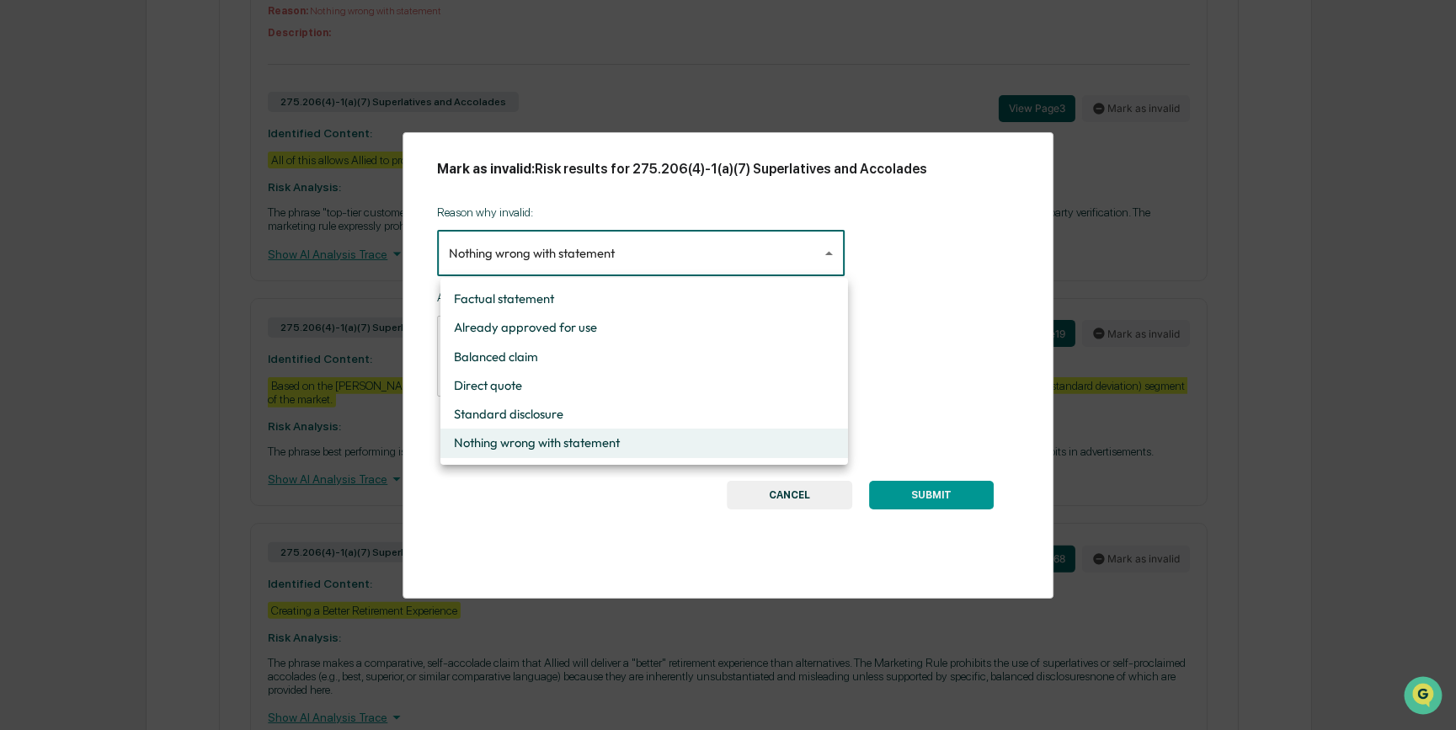
click at [666, 241] on body "Calendar Manage Tasks Reviews Approval Management Company People, Data, Setting…" at bounding box center [728, 429] width 1456 height 4145
click at [666, 241] on div at bounding box center [732, 365] width 1464 height 730
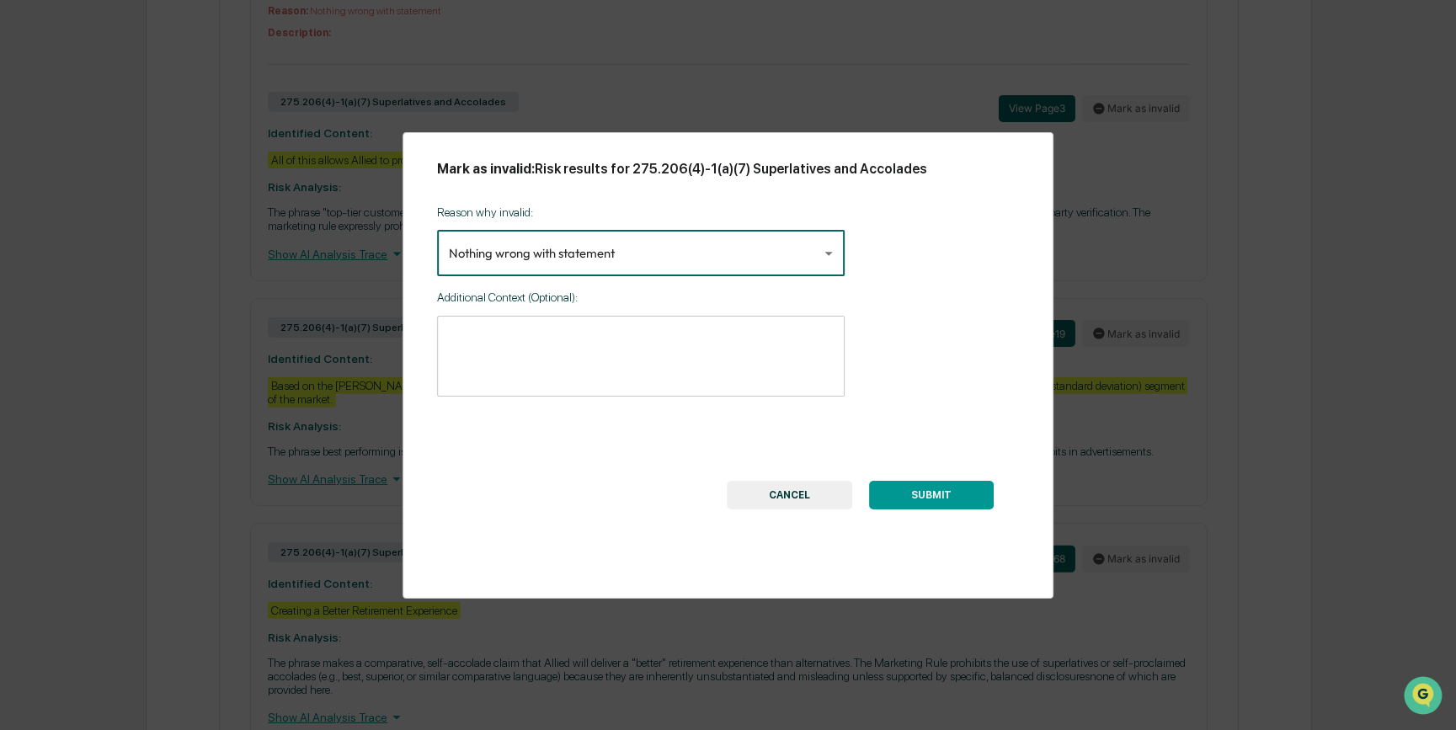
click at [802, 505] on button "CANCEL" at bounding box center [789, 495] width 125 height 29
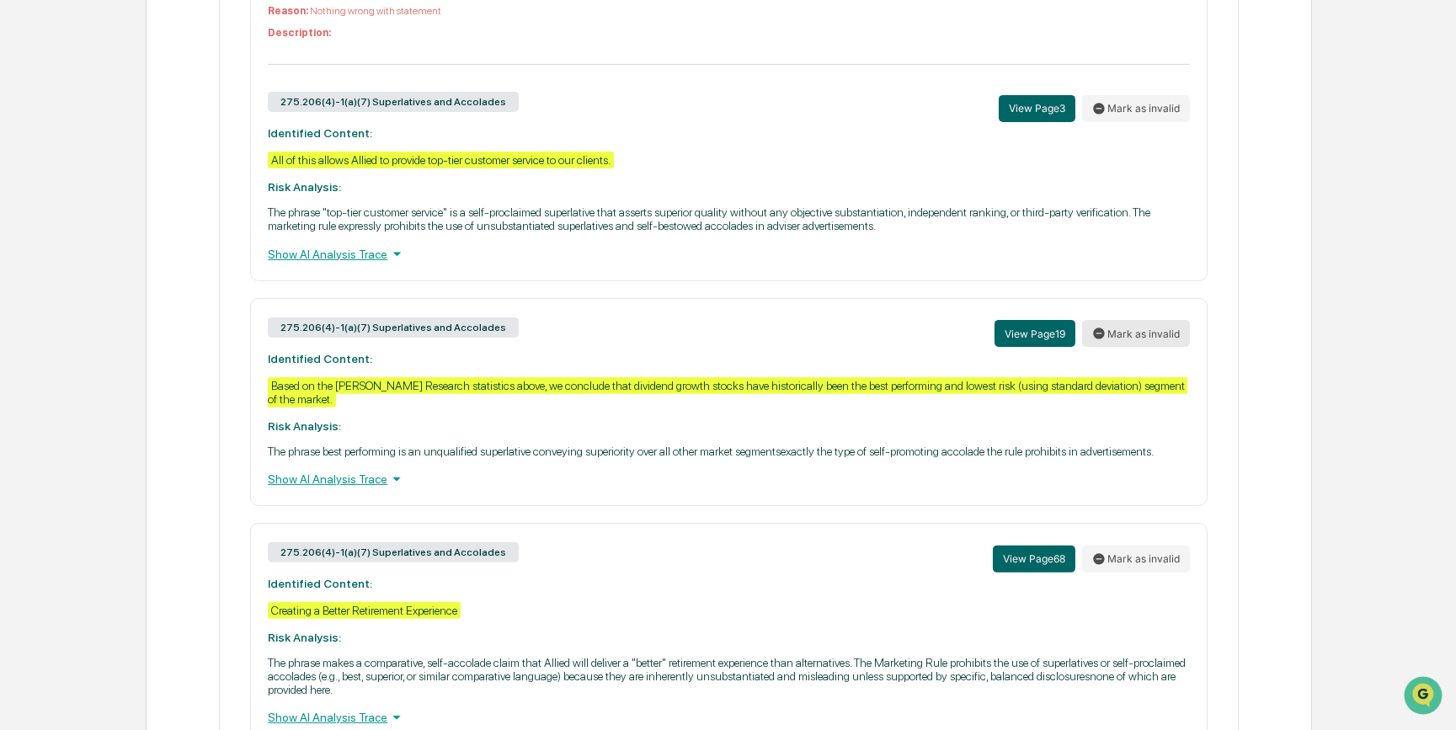
click at [1116, 347] on button "Mark as invalid" at bounding box center [1136, 333] width 108 height 27
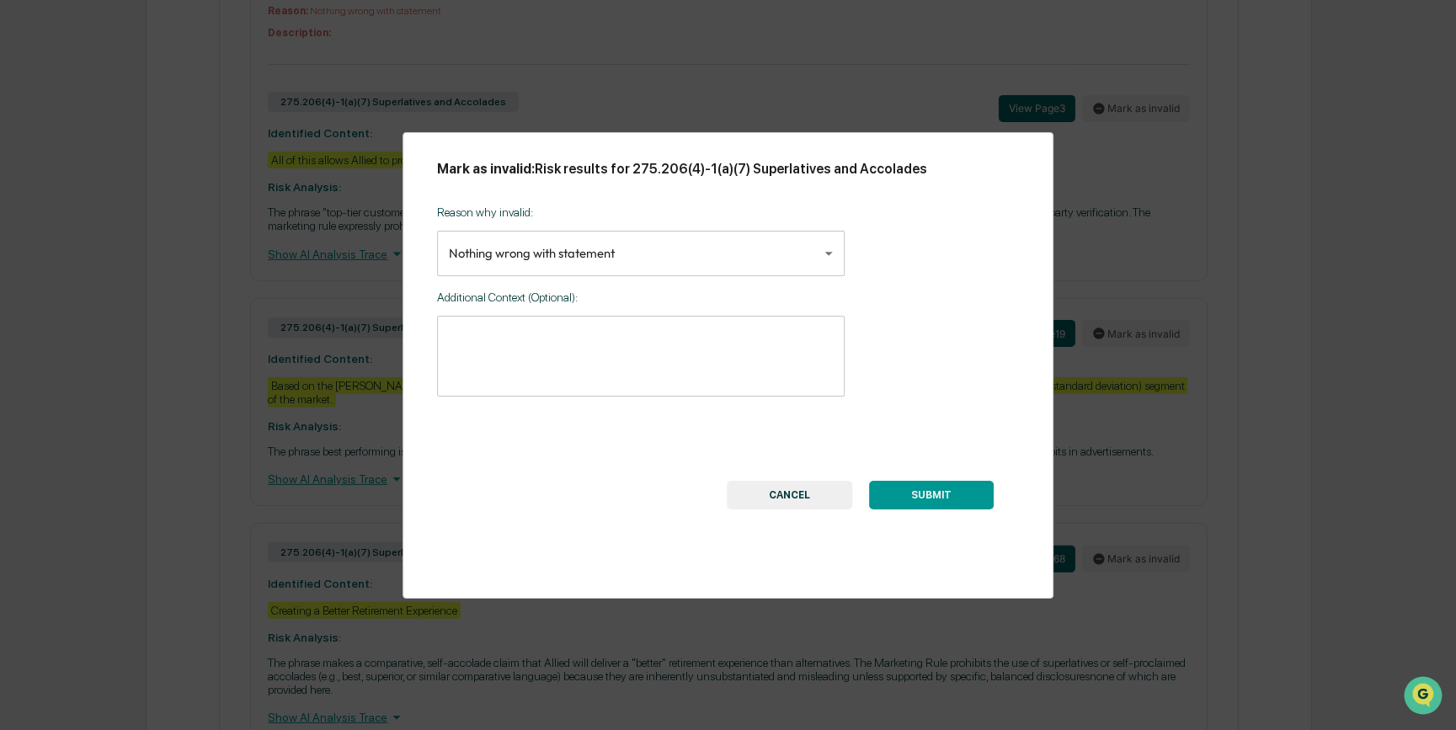
click at [909, 488] on button "SUBMIT" at bounding box center [931, 495] width 125 height 29
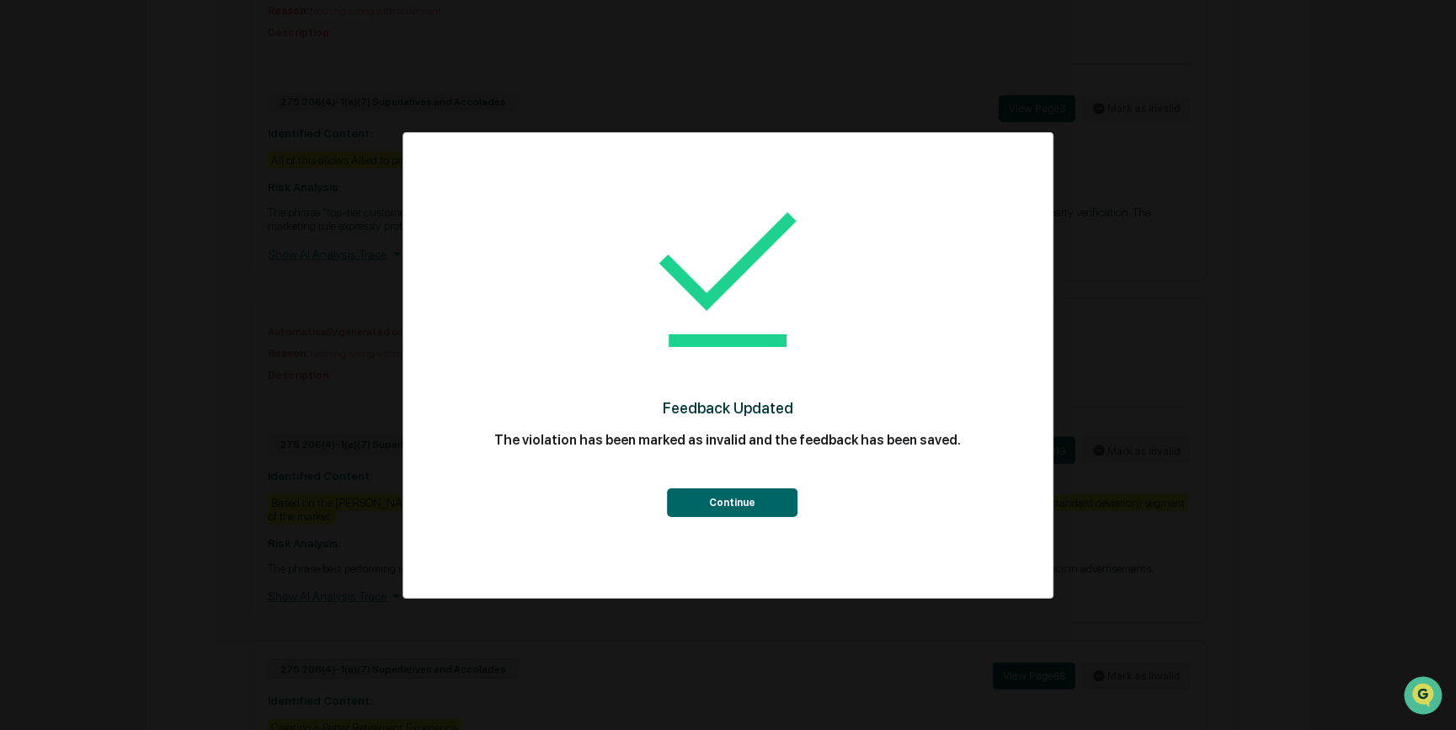
click at [776, 508] on button "Continue" at bounding box center [732, 502] width 131 height 29
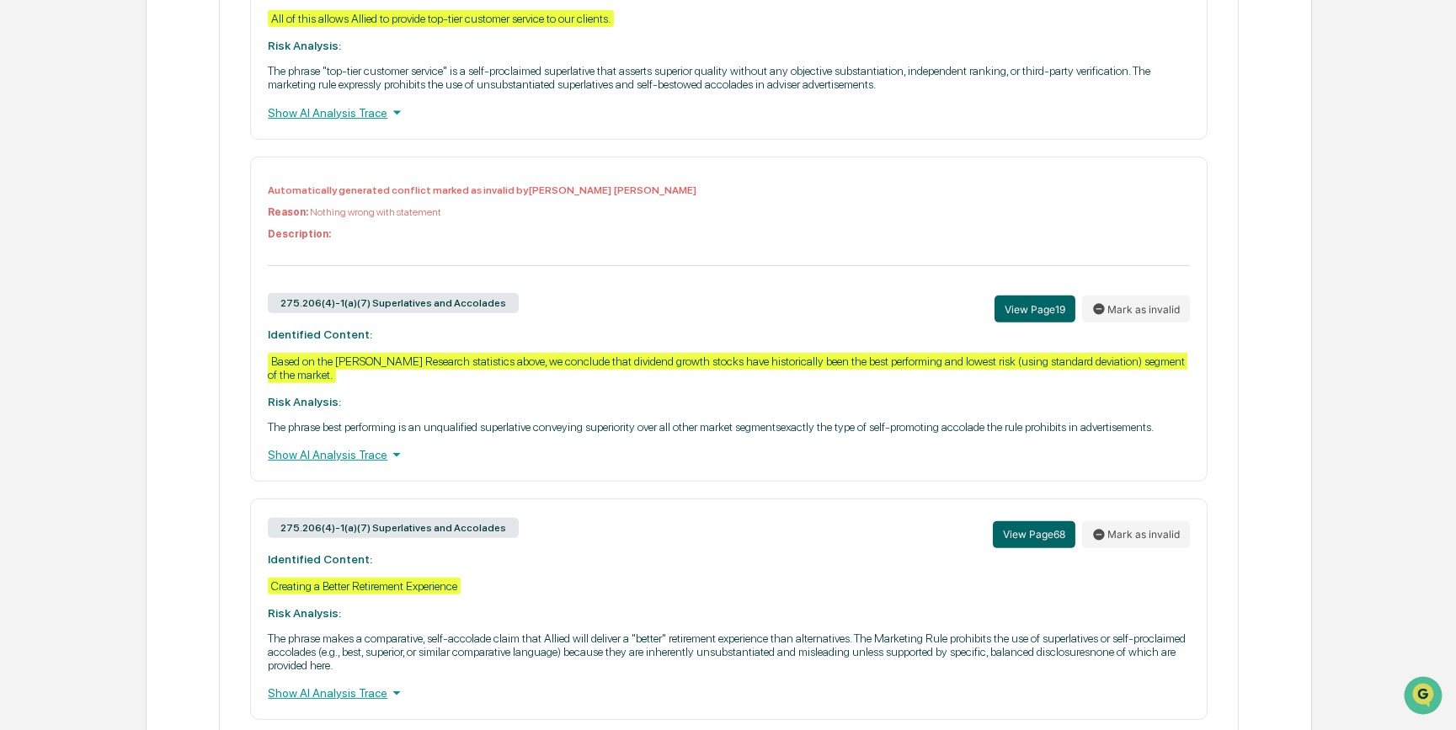
scroll to position [1796, 0]
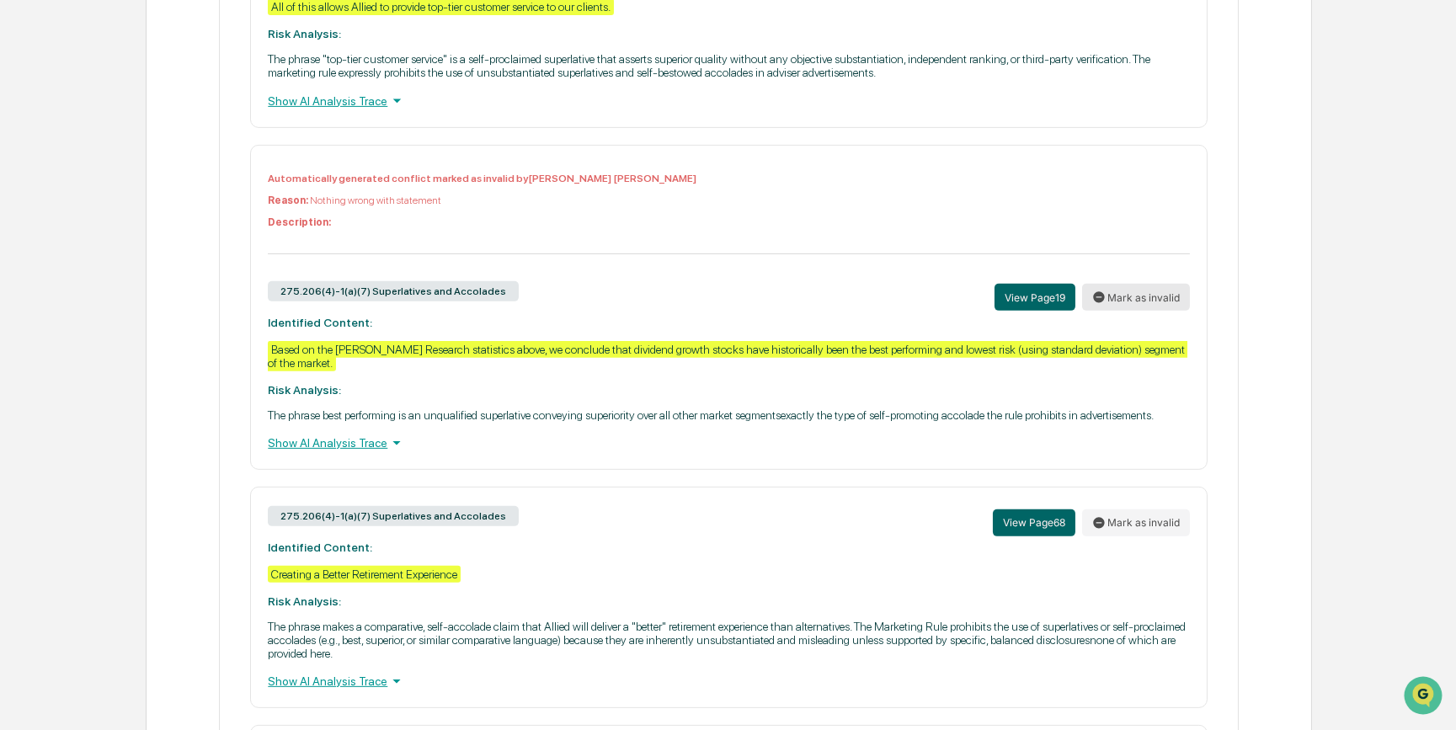
click at [1112, 311] on button "Mark as invalid" at bounding box center [1136, 297] width 108 height 27
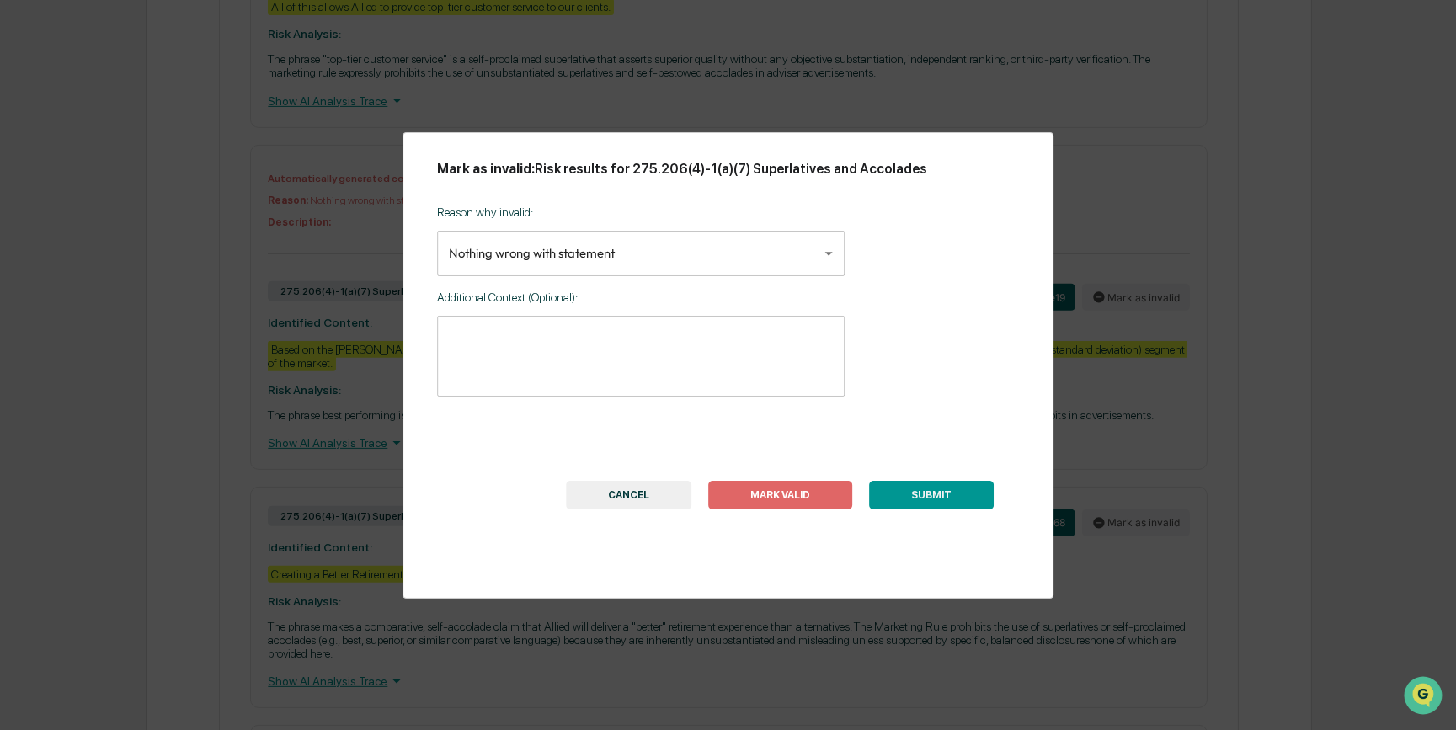
click at [941, 495] on button "SUBMIT" at bounding box center [931, 495] width 125 height 29
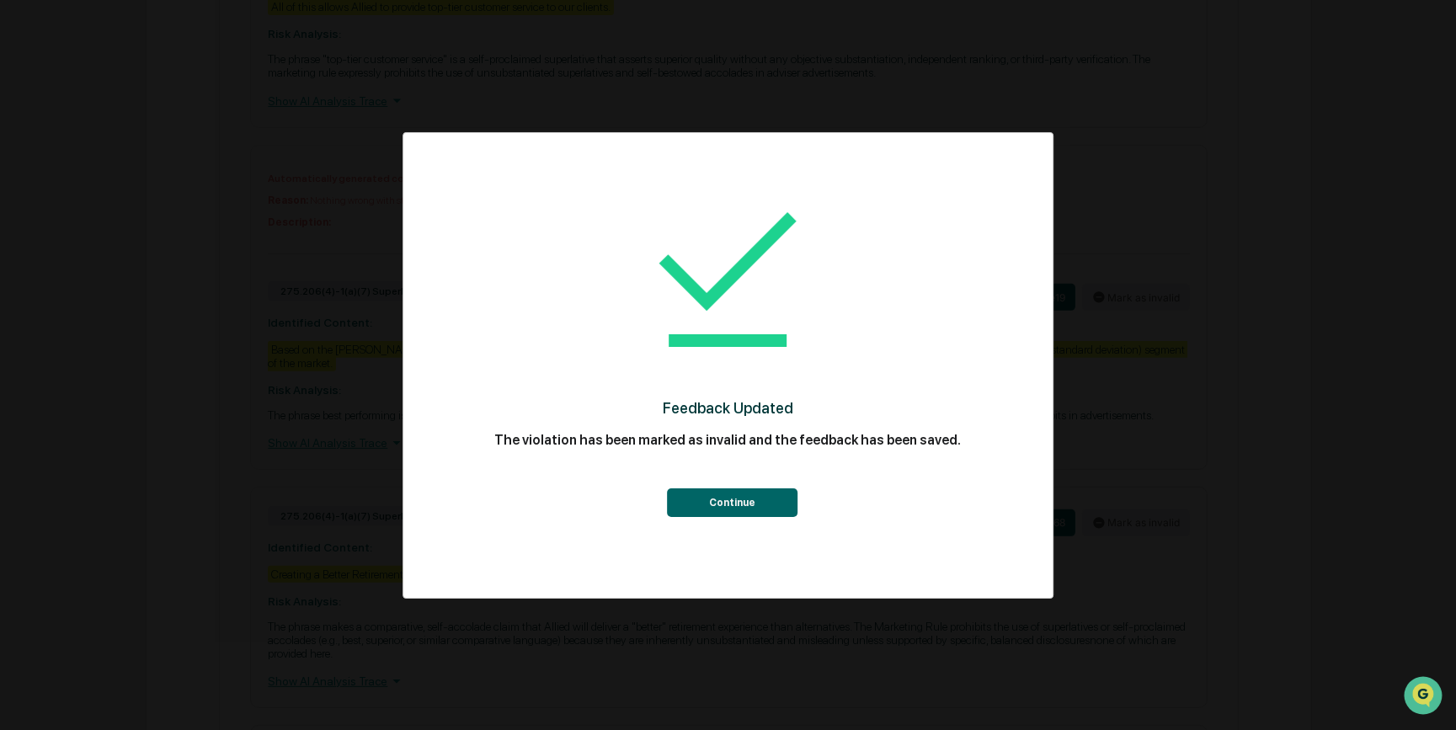
click at [729, 505] on button "Continue" at bounding box center [732, 502] width 131 height 29
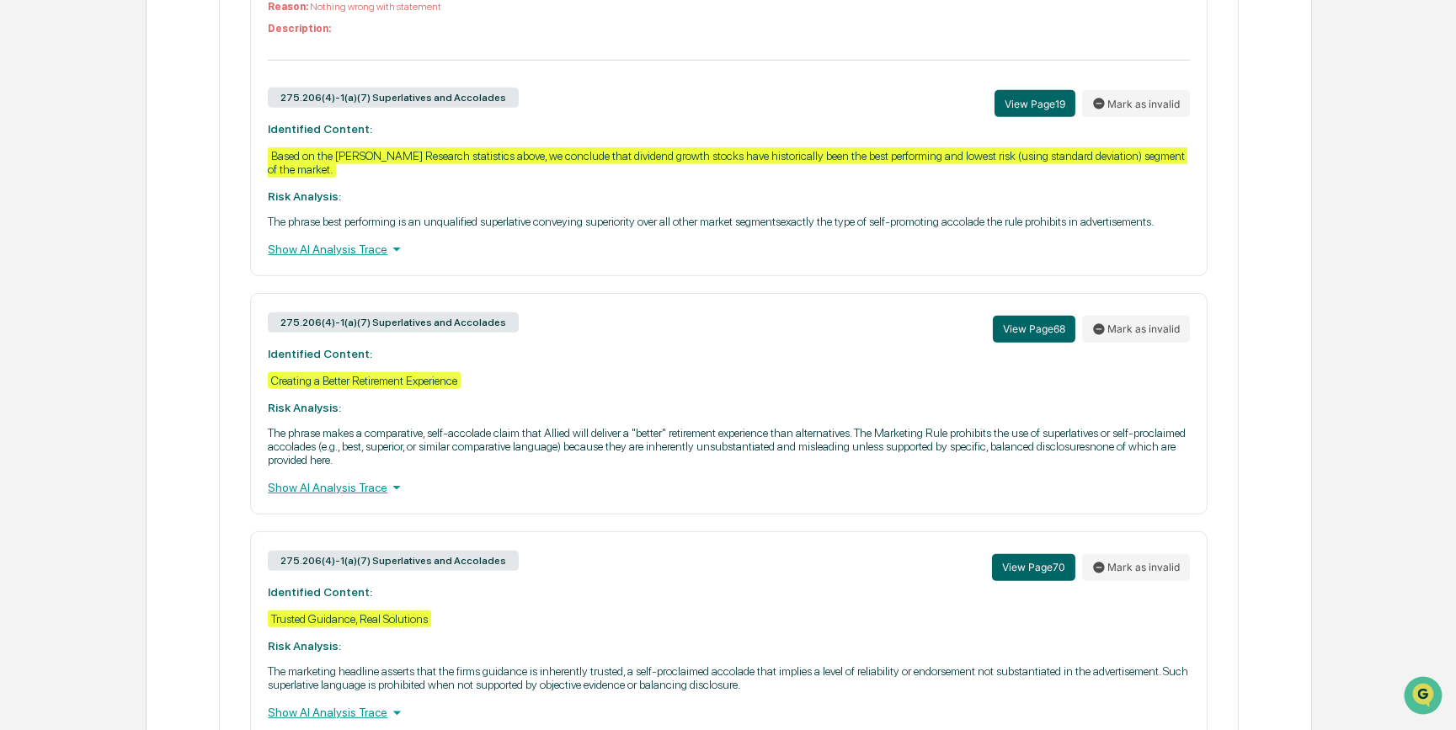
scroll to position [2103, 0]
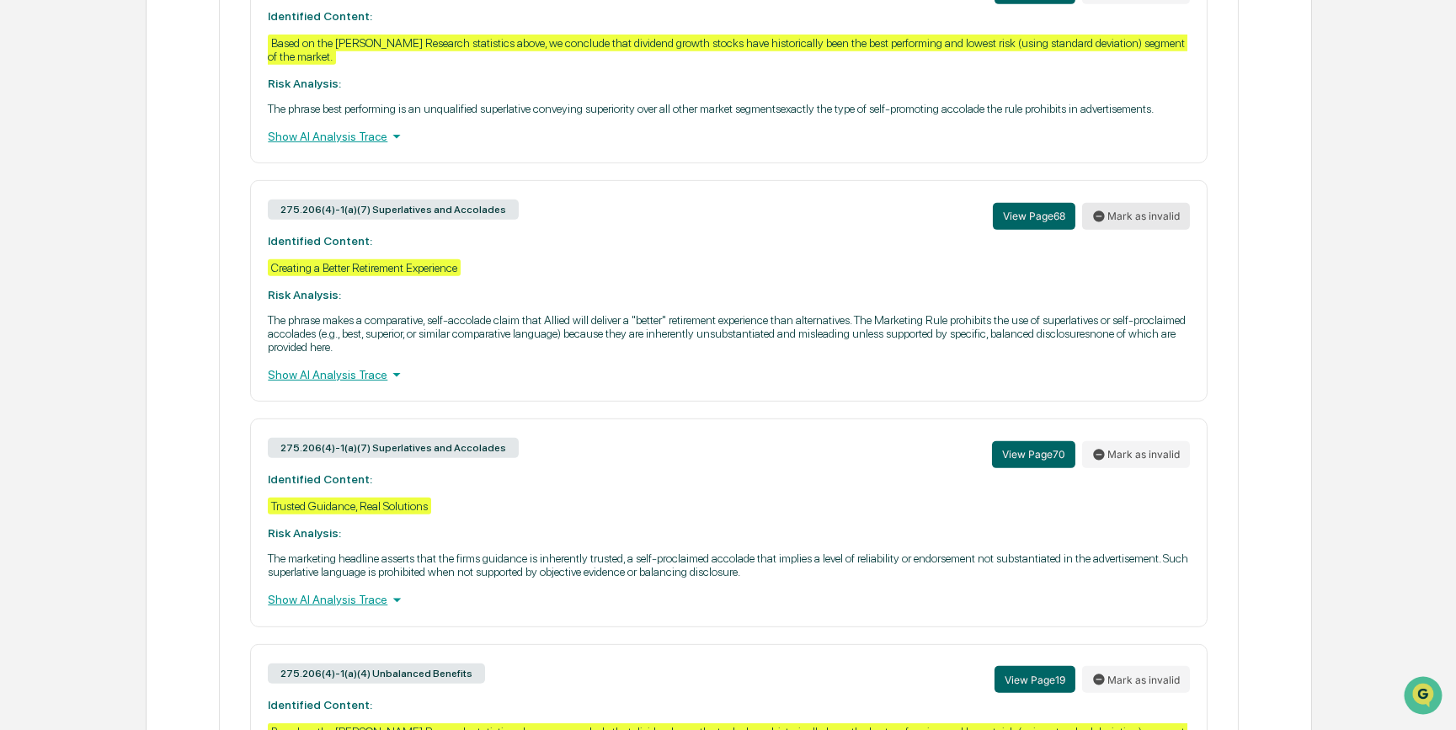
click at [1135, 230] on button "Mark as invalid" at bounding box center [1136, 216] width 108 height 27
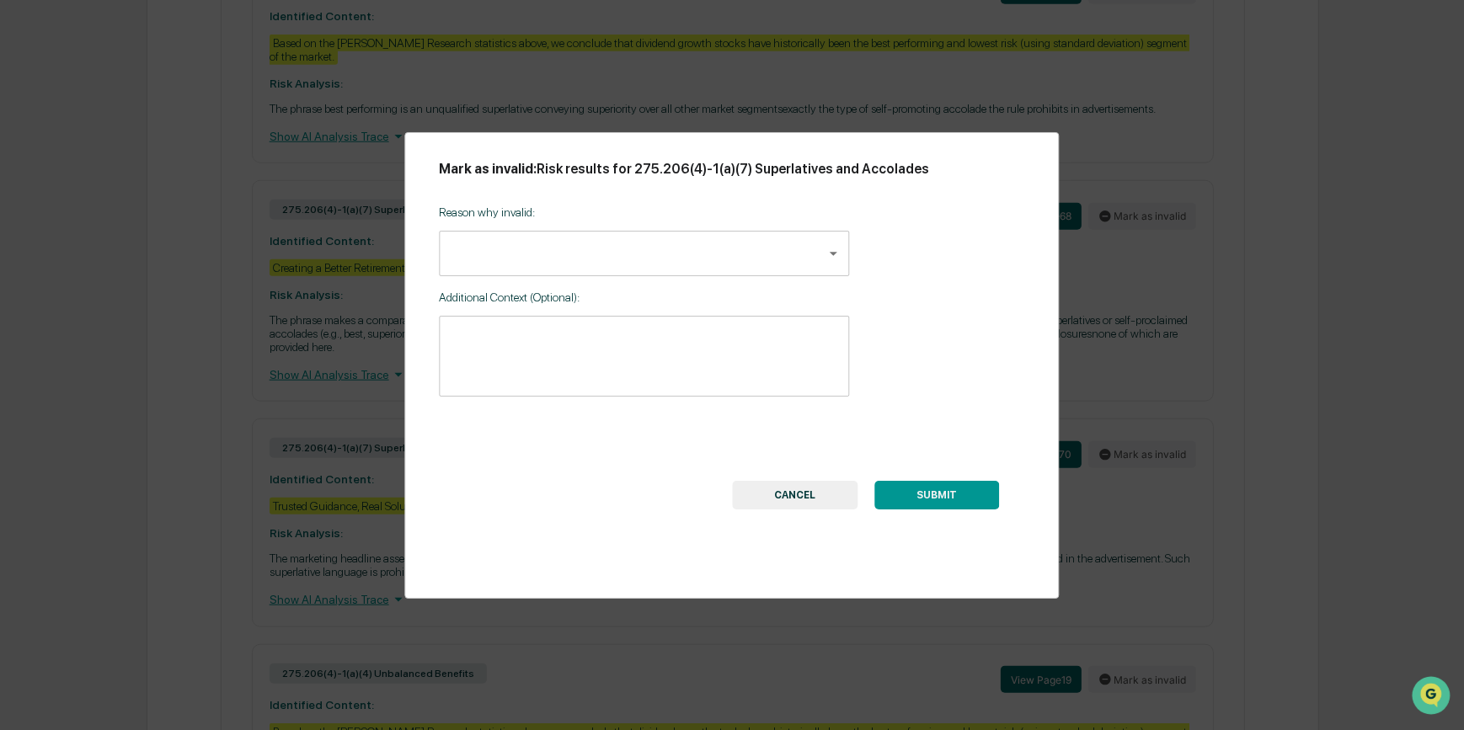
click at [674, 269] on body "Calendar Manage Tasks Reviews Approval Management Company People, Data, Setting…" at bounding box center [732, 28] width 1464 height 4262
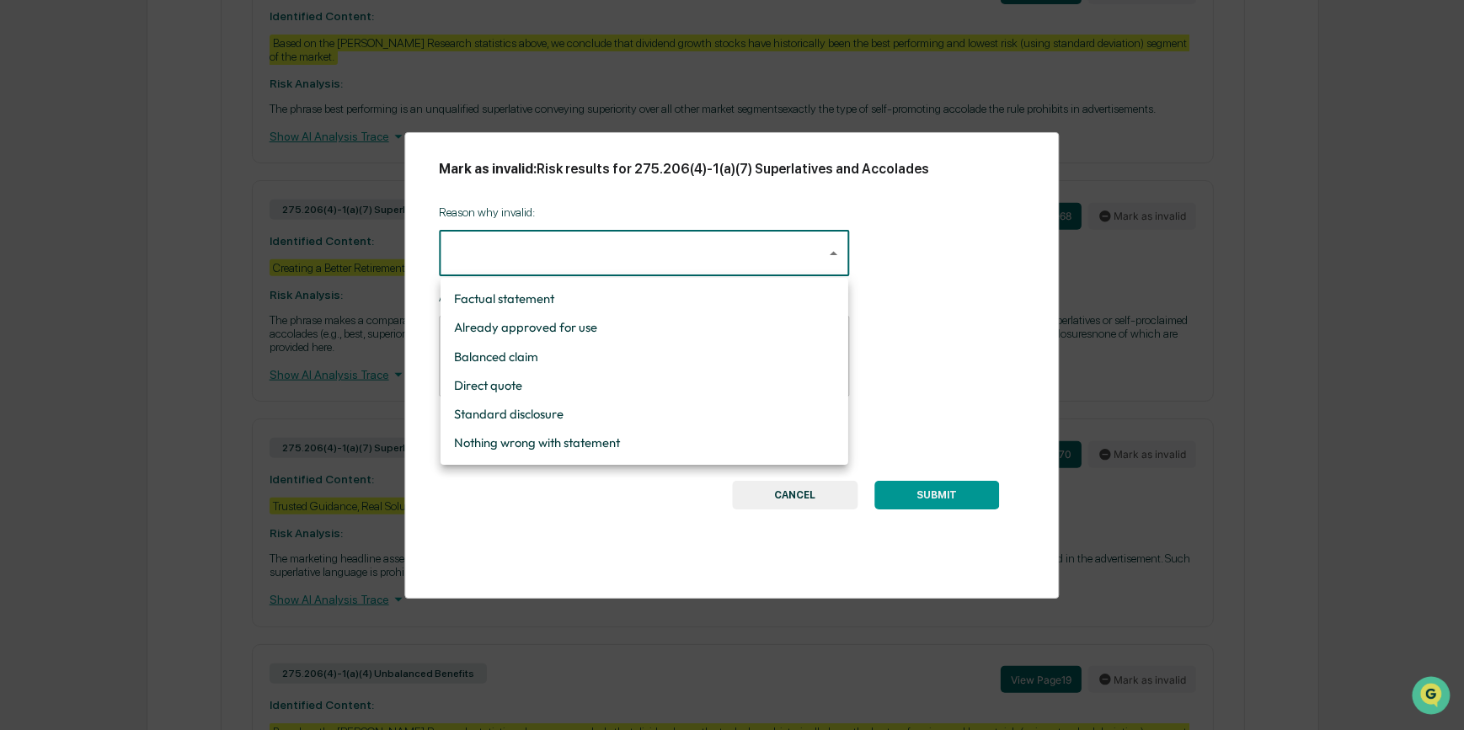
click at [653, 329] on li "Already approved for use" at bounding box center [644, 327] width 408 height 29
type input "**********"
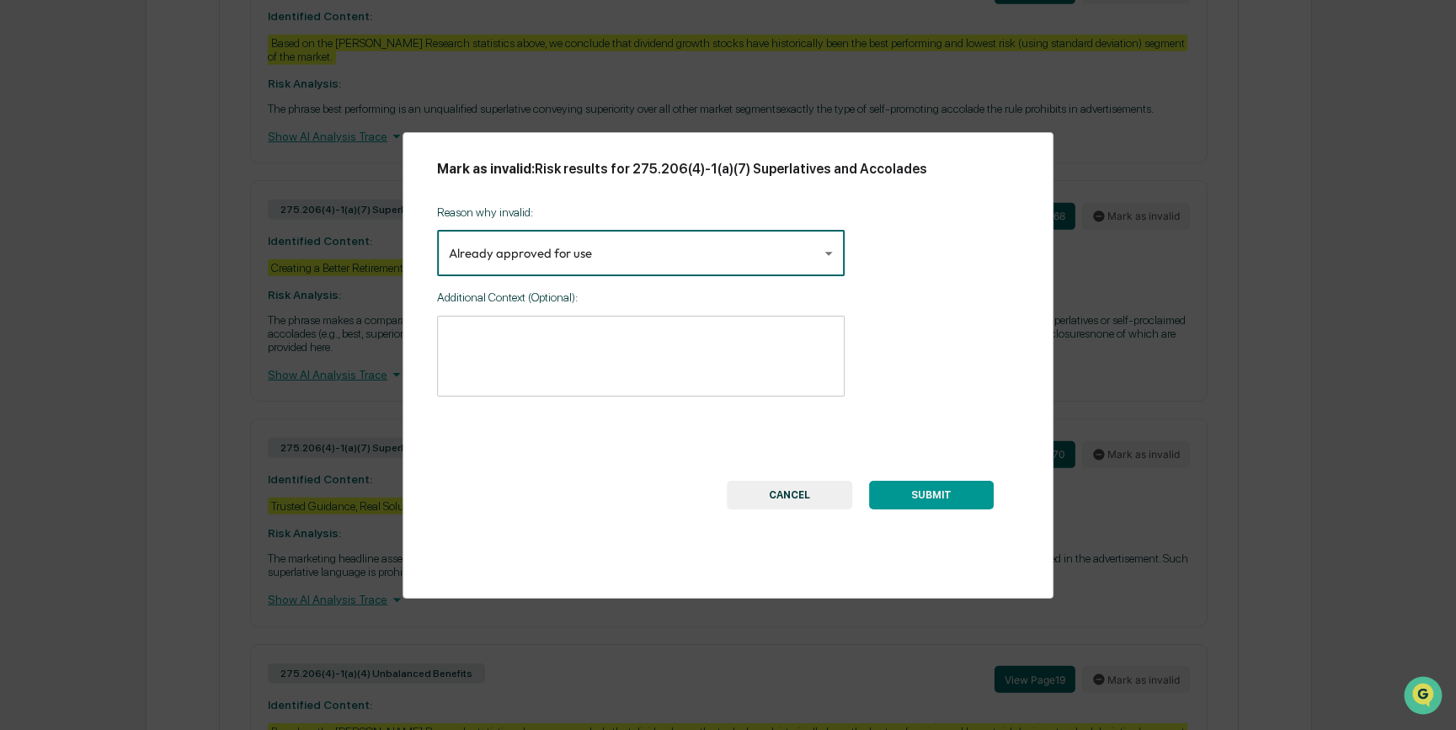
click at [930, 497] on button "SUBMIT" at bounding box center [931, 495] width 125 height 29
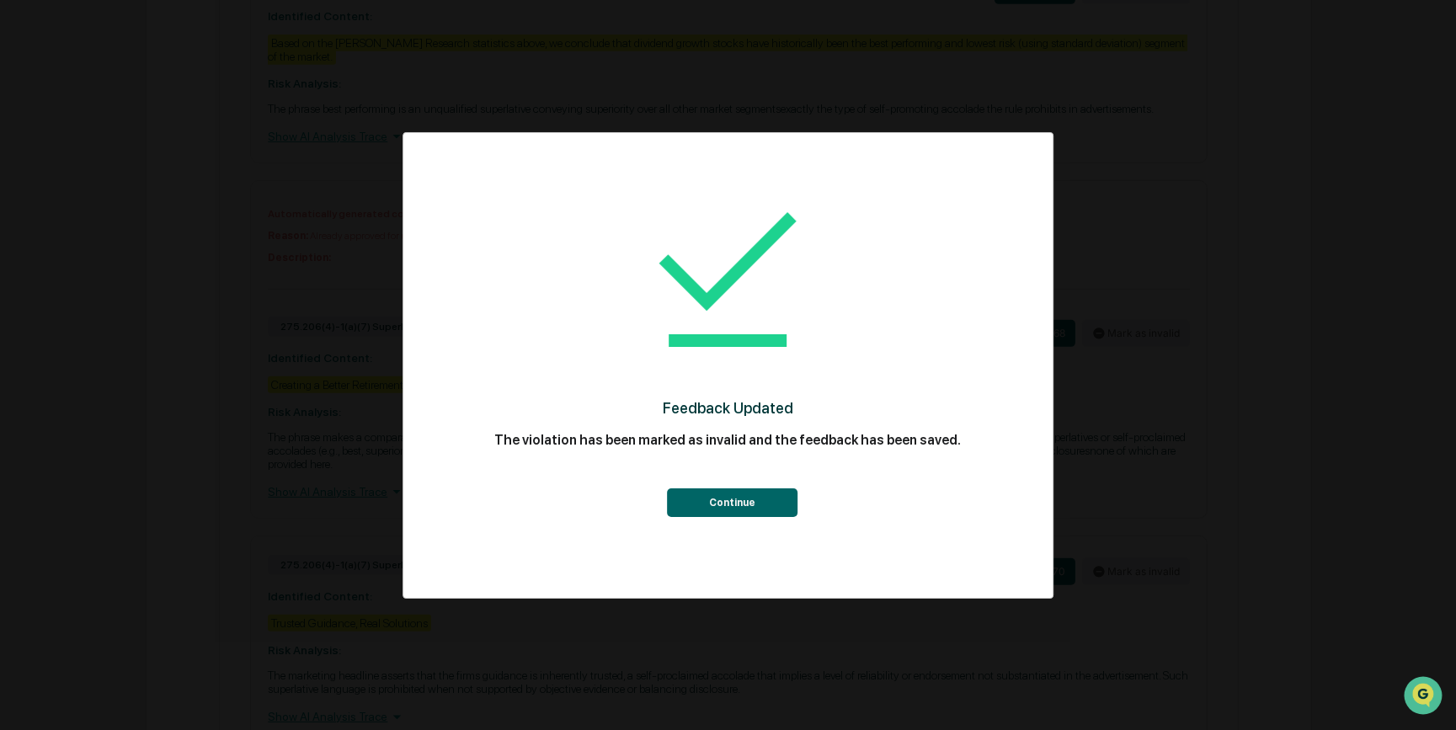
click at [735, 496] on button "Continue" at bounding box center [732, 502] width 131 height 29
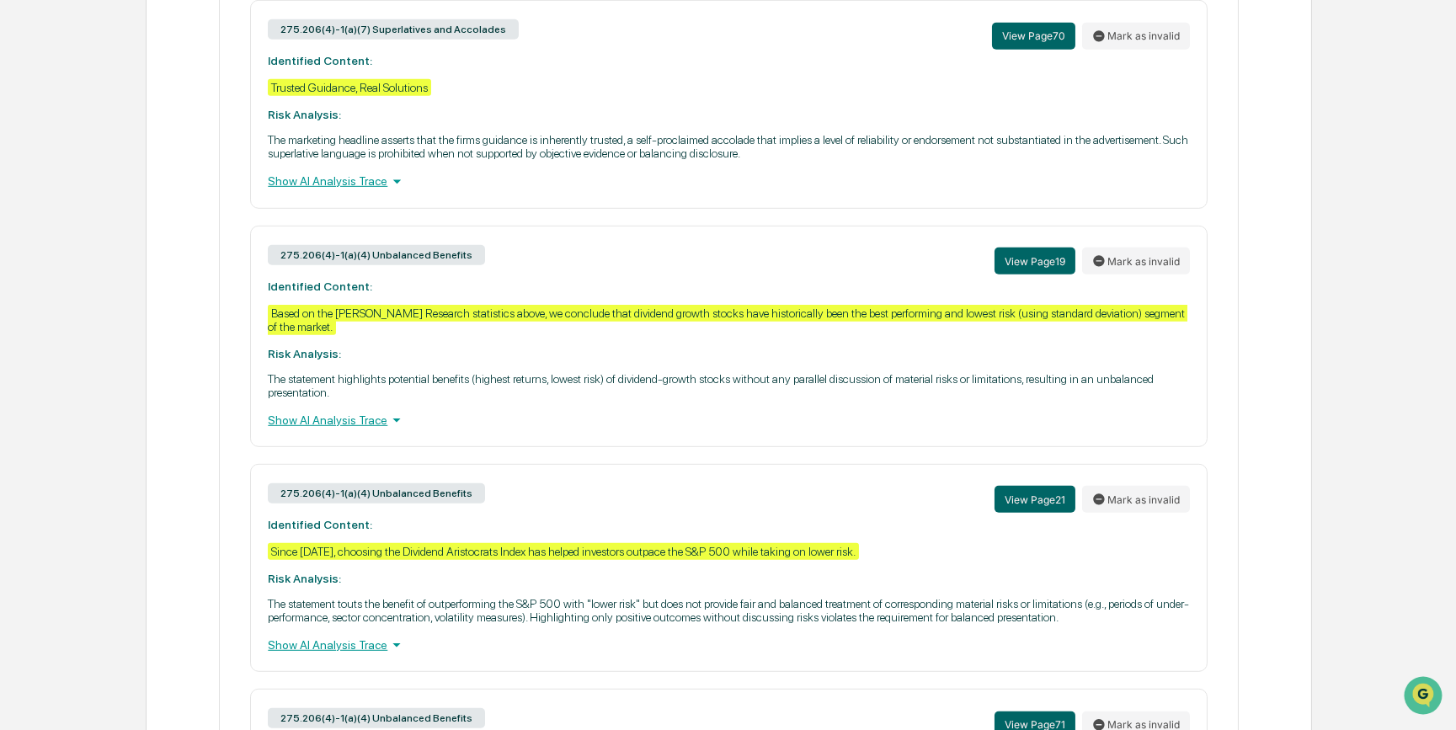
scroll to position [2715, 0]
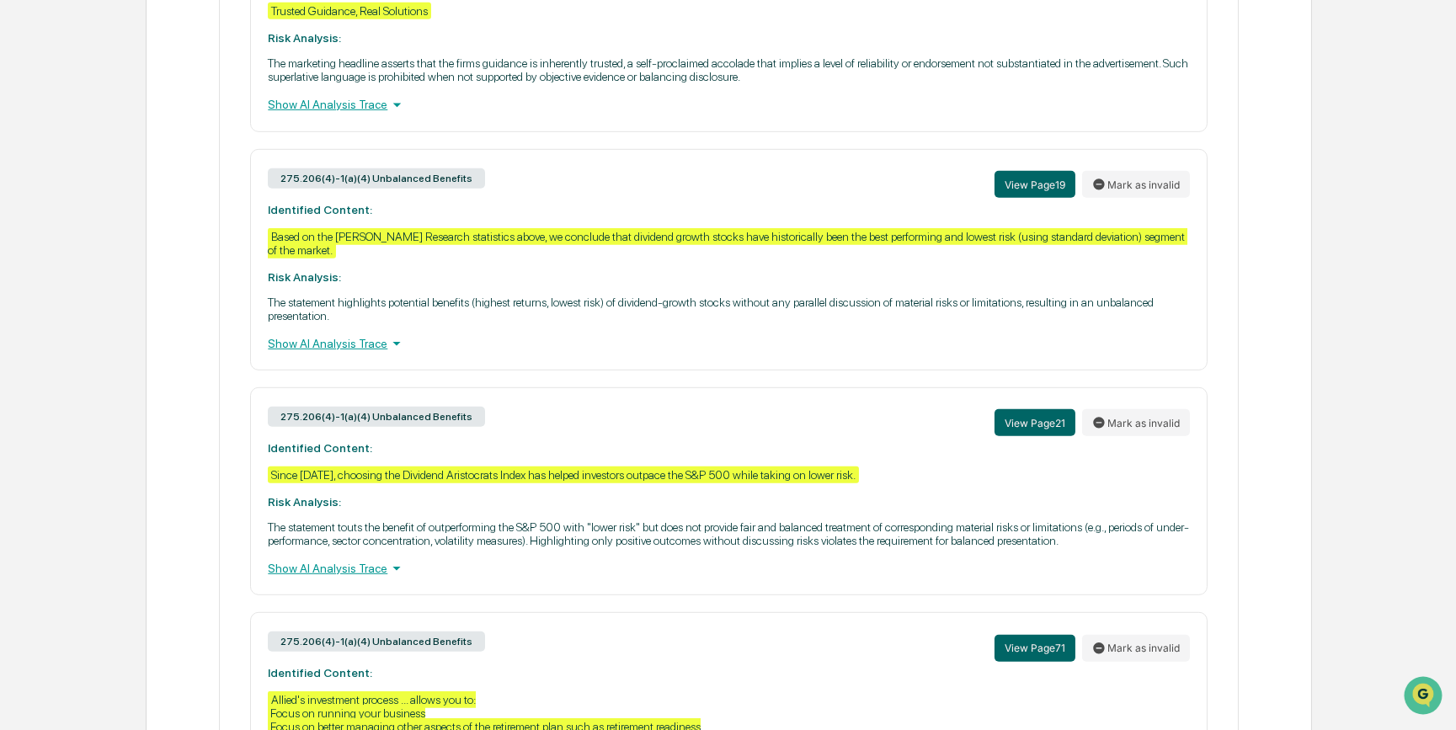
drag, startPoint x: 598, startPoint y: 909, endPoint x: 563, endPoint y: 963, distance: 63.3
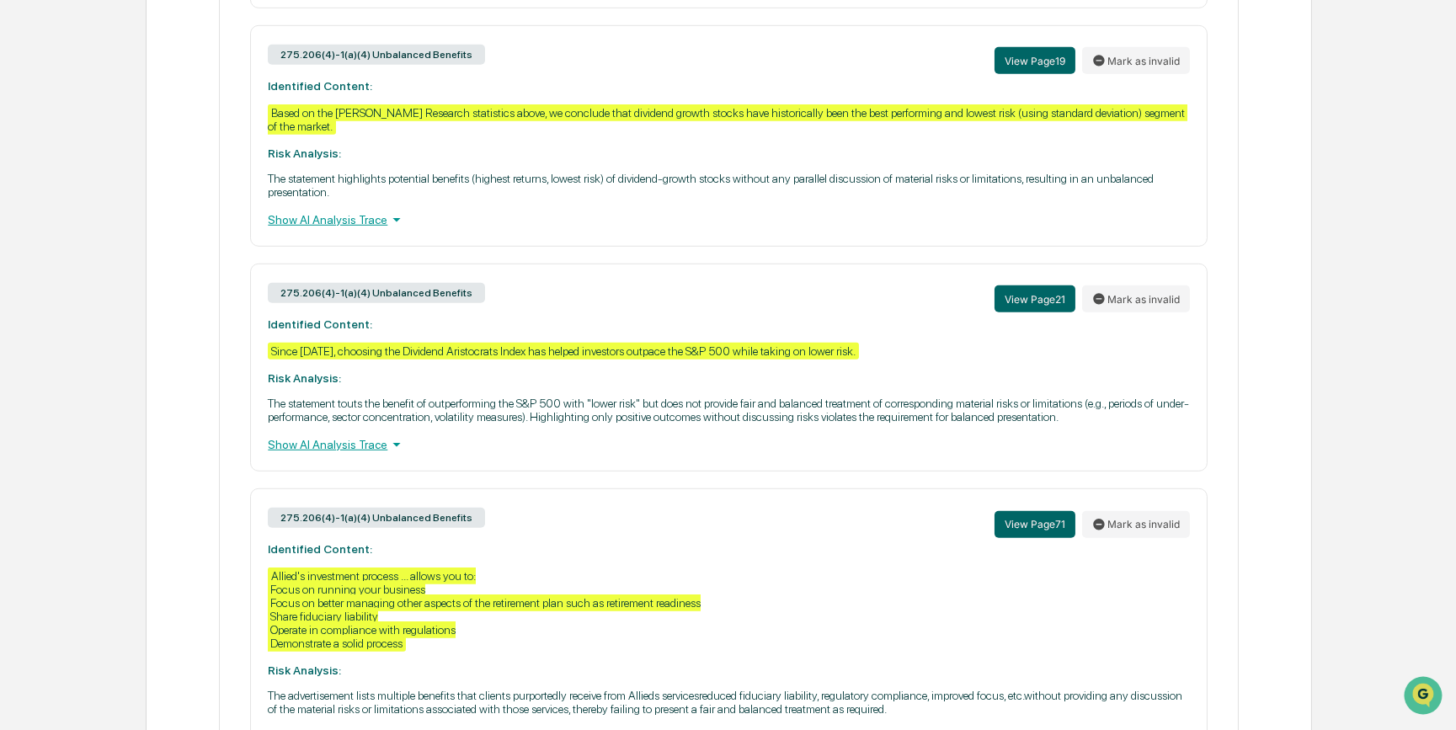
scroll to position [3021, 0]
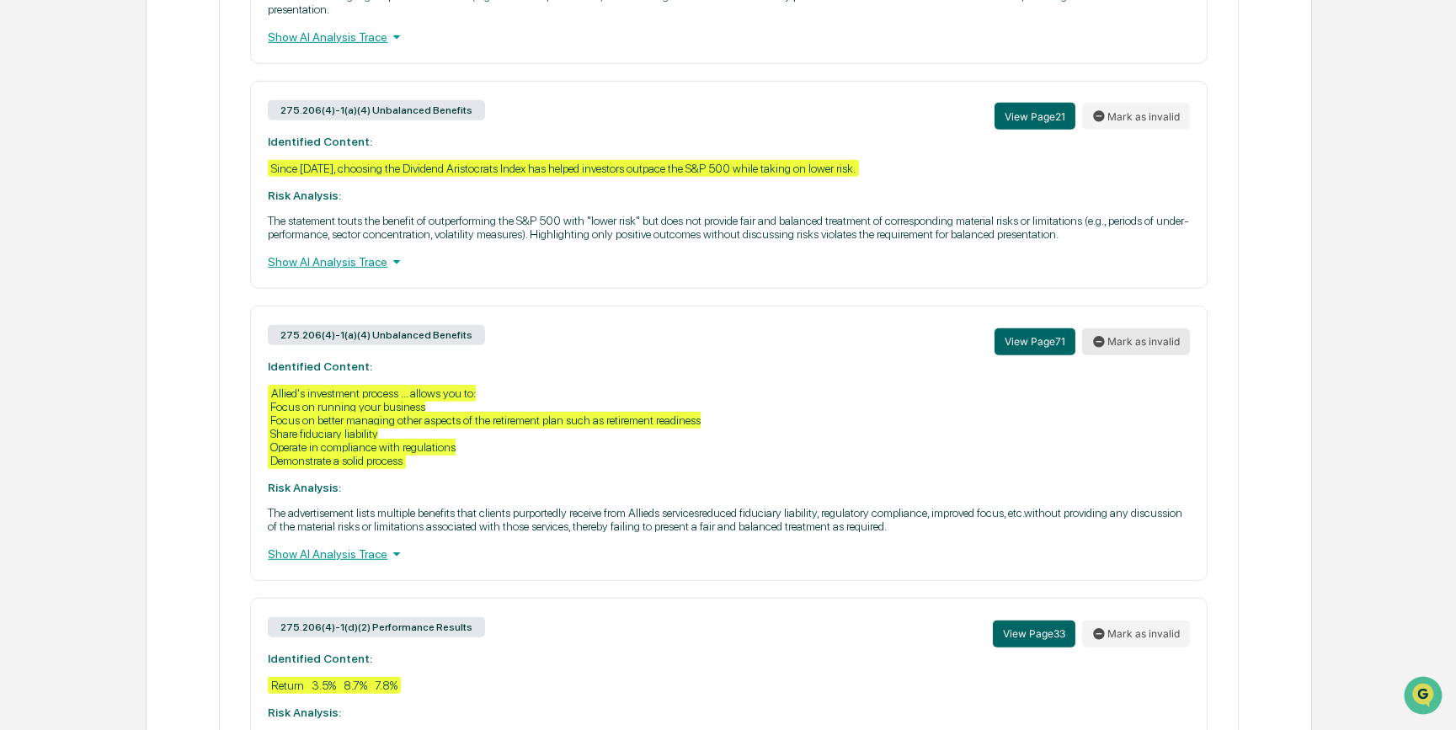
click at [1154, 355] on button "Mark as invalid" at bounding box center [1136, 341] width 108 height 27
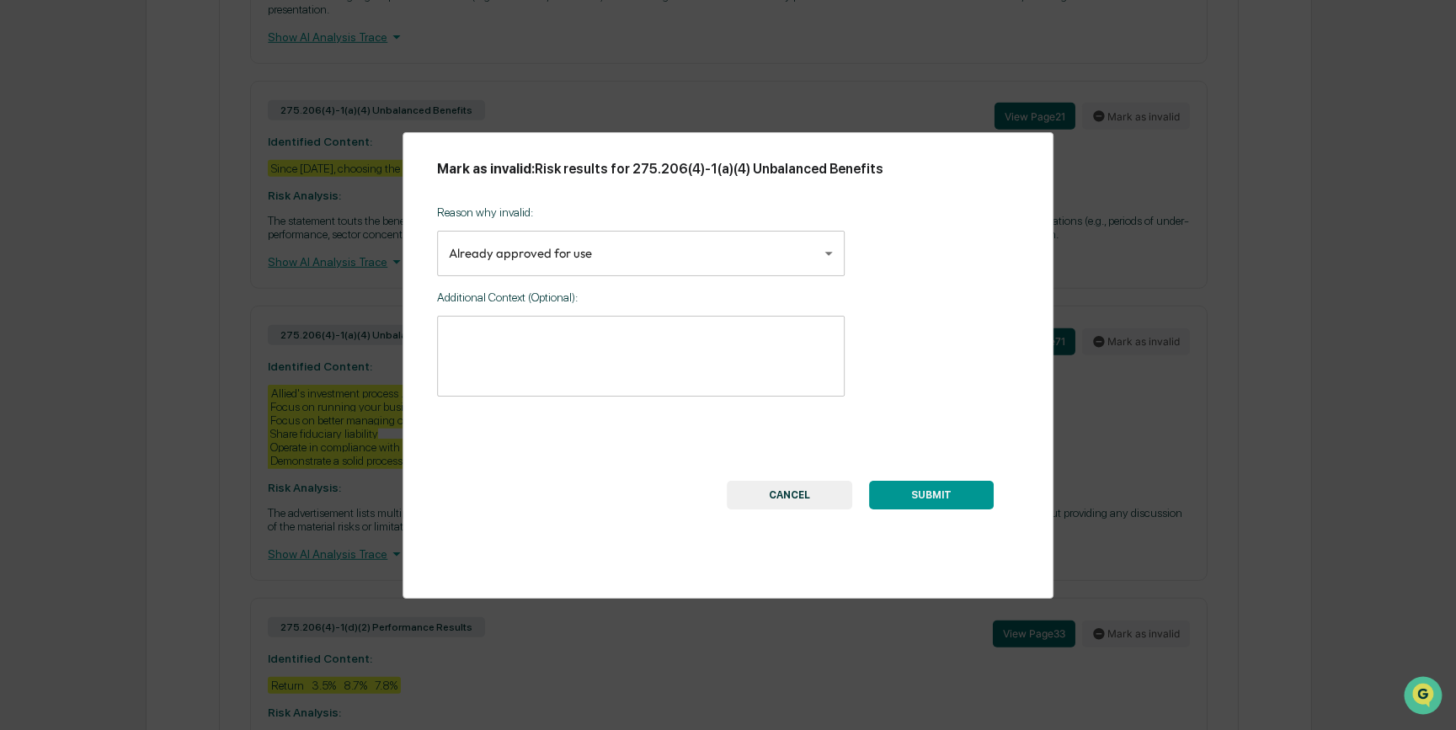
click at [942, 504] on button "SUBMIT" at bounding box center [931, 495] width 125 height 29
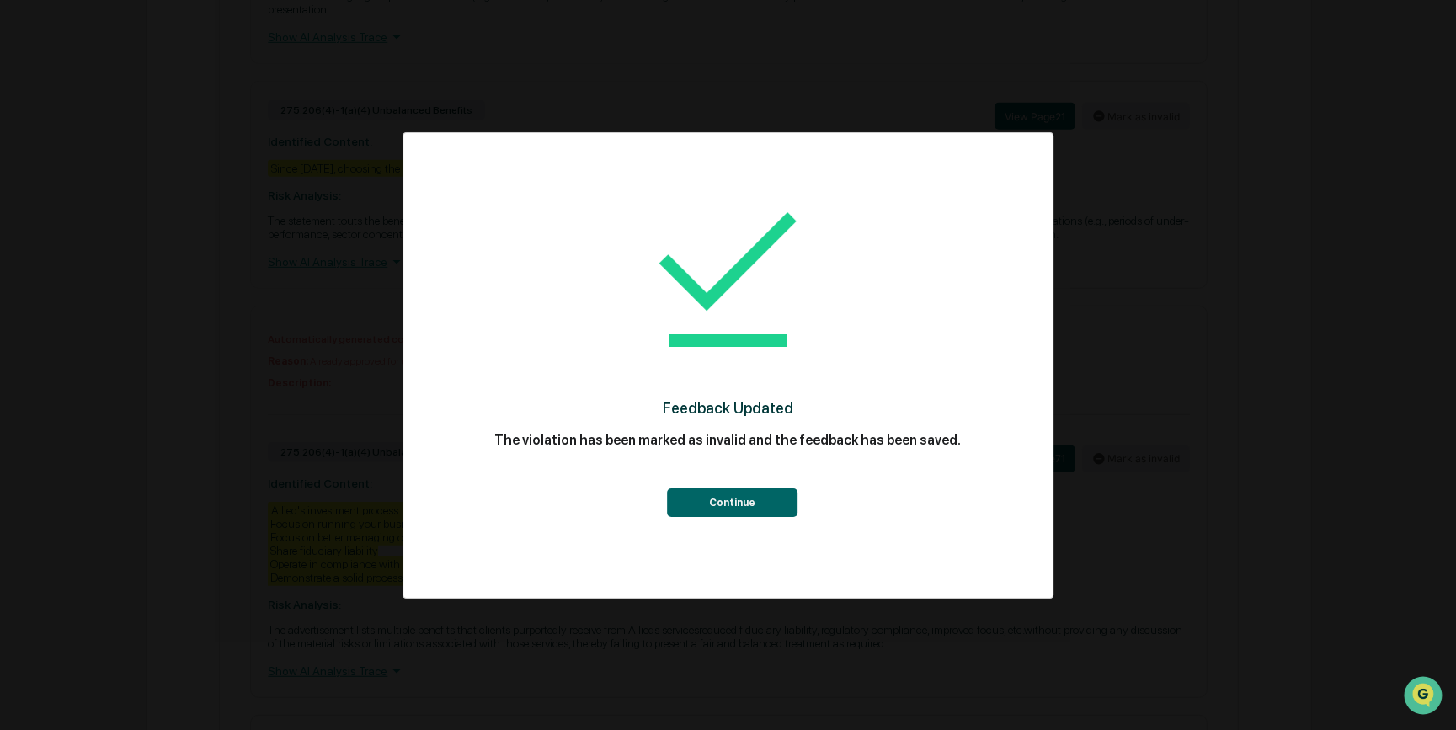
click at [780, 509] on button "Continue" at bounding box center [732, 502] width 131 height 29
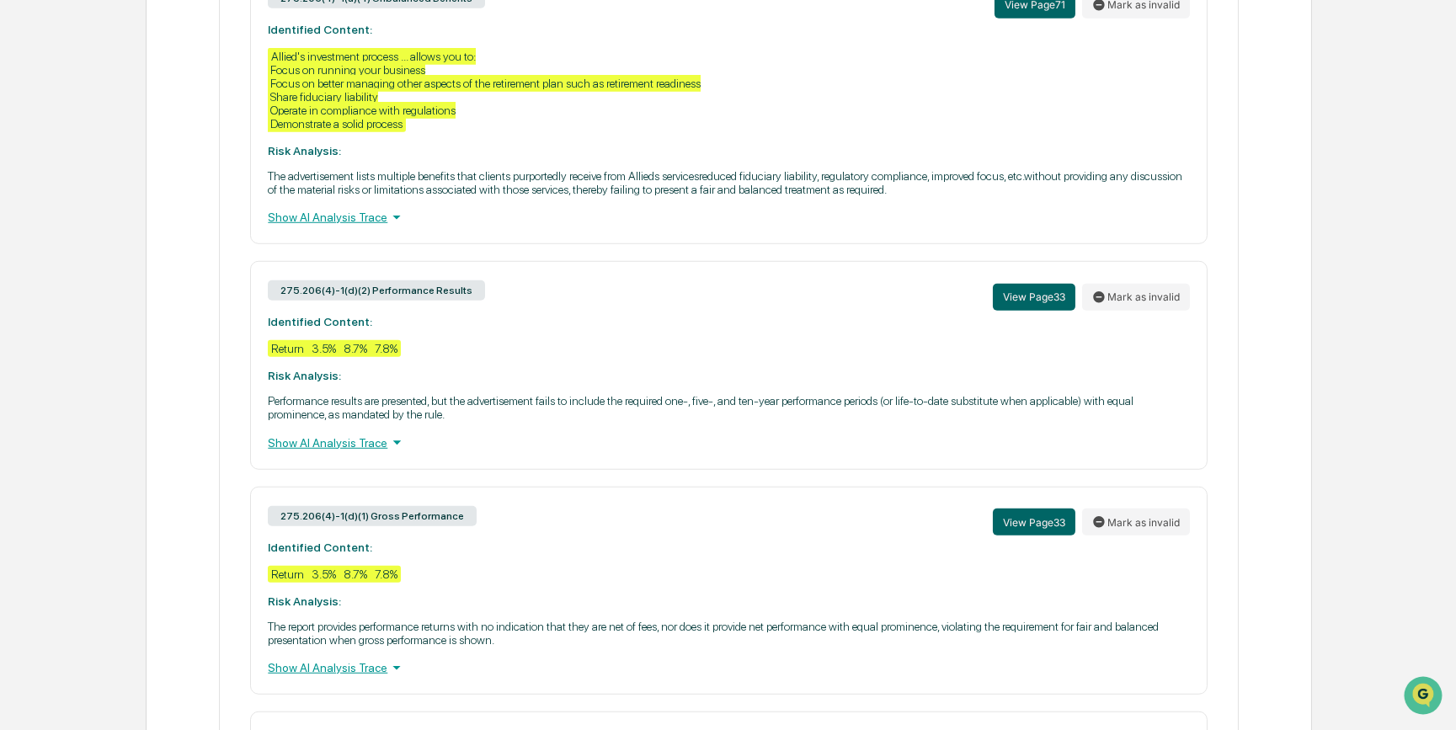
scroll to position [3480, 0]
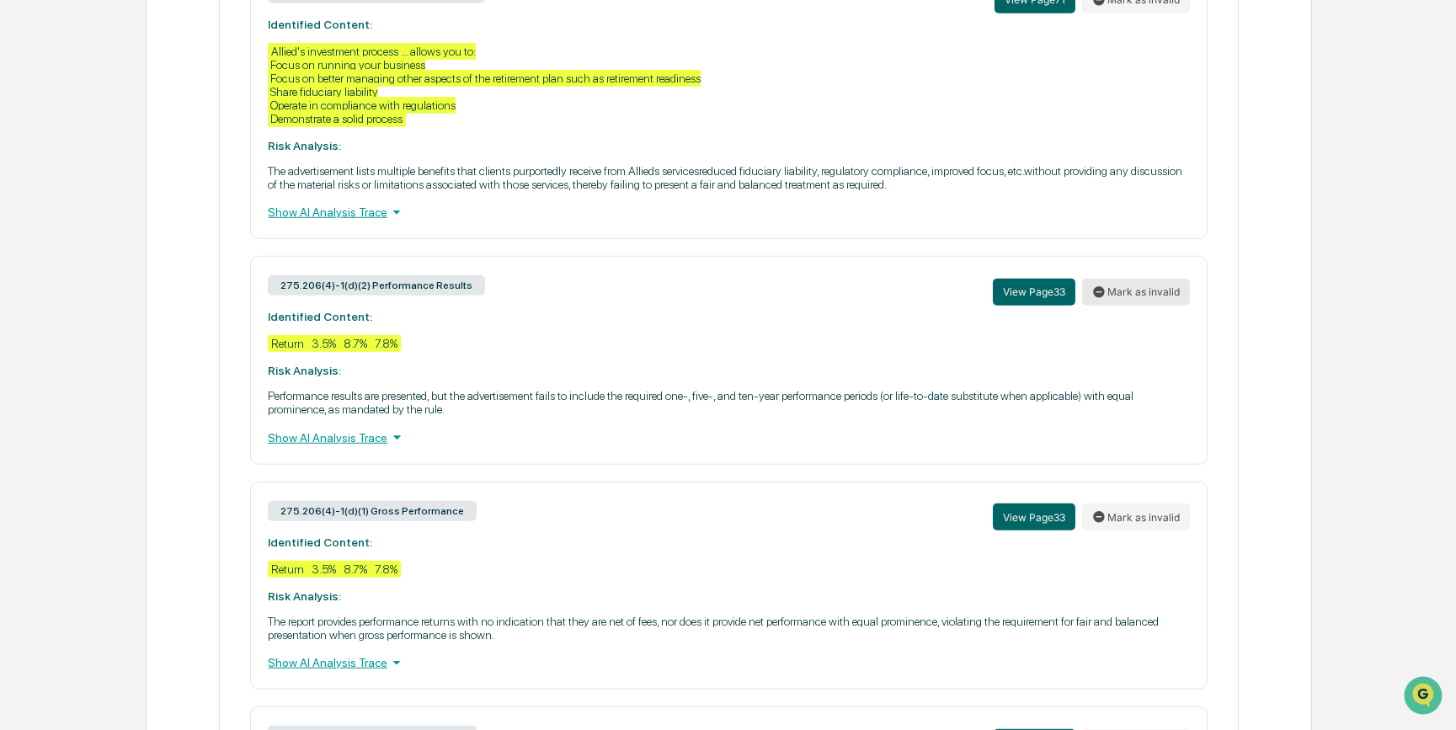
click at [1164, 306] on button "Mark as invalid" at bounding box center [1136, 292] width 108 height 27
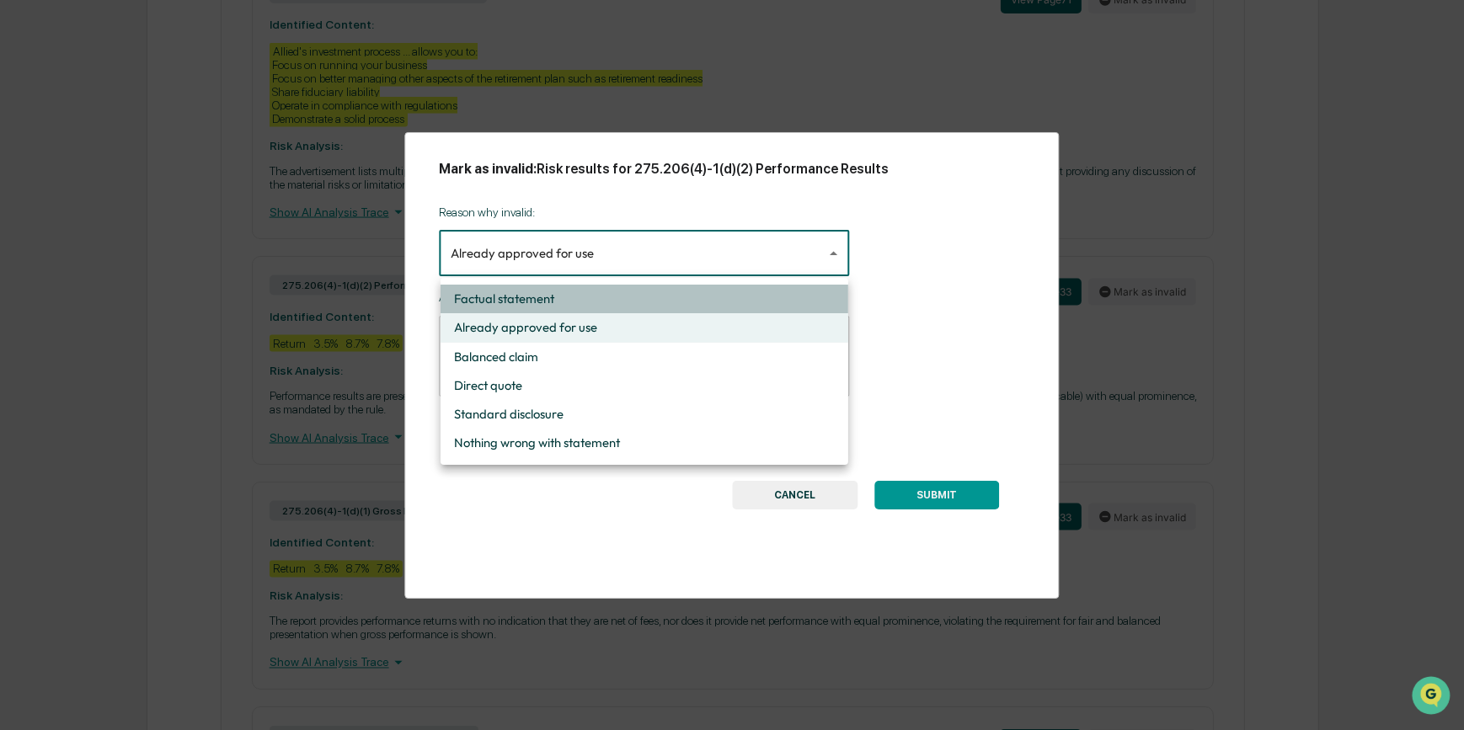
click at [578, 297] on li "Factual statement" at bounding box center [644, 299] width 408 height 29
type input "**********"
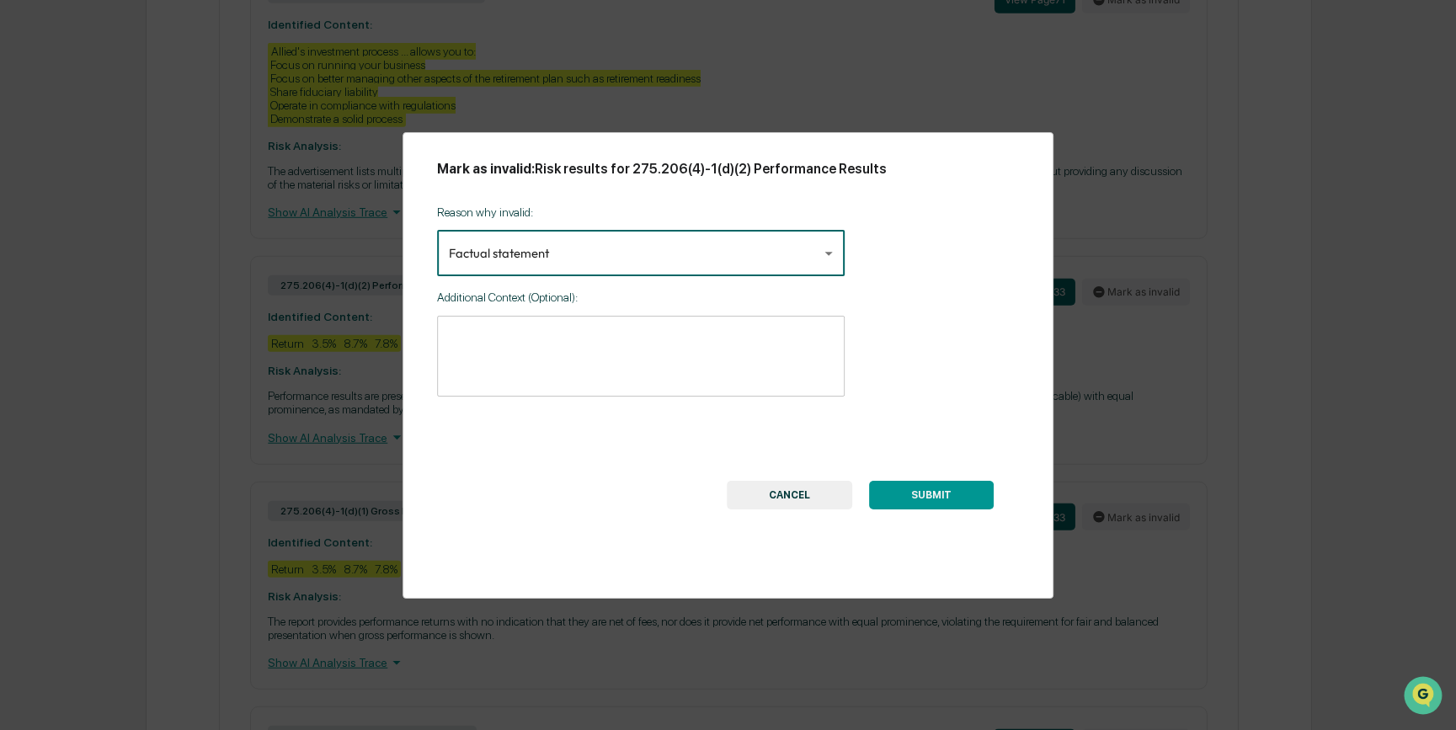
click at [564, 358] on textarea at bounding box center [641, 356] width 384 height 53
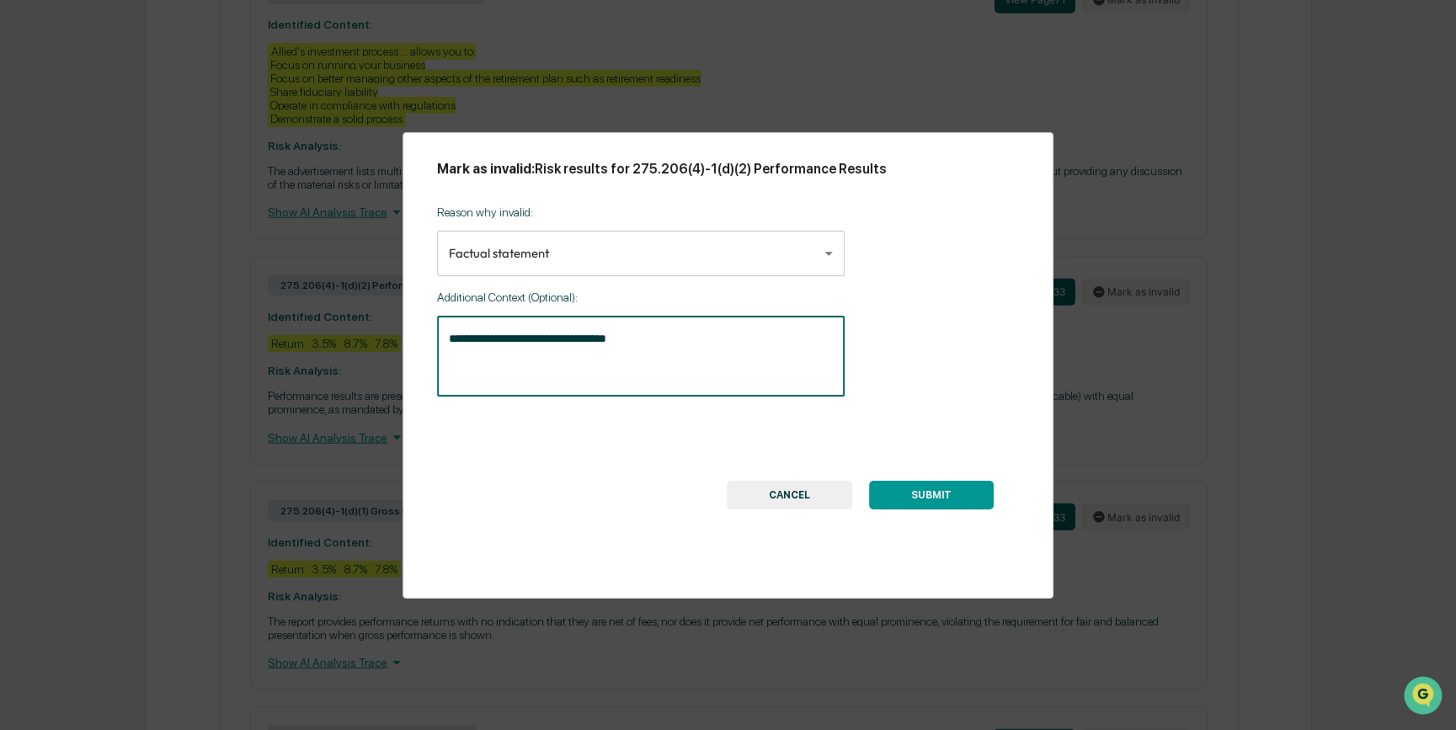
click at [637, 339] on textarea "**********" at bounding box center [641, 356] width 384 height 53
click at [645, 340] on textarea "**********" at bounding box center [641, 356] width 384 height 53
drag, startPoint x: 824, startPoint y: 338, endPoint x: 811, endPoint y: 339, distance: 13.5
click at [811, 339] on textarea "**********" at bounding box center [641, 356] width 384 height 53
type textarea "**********"
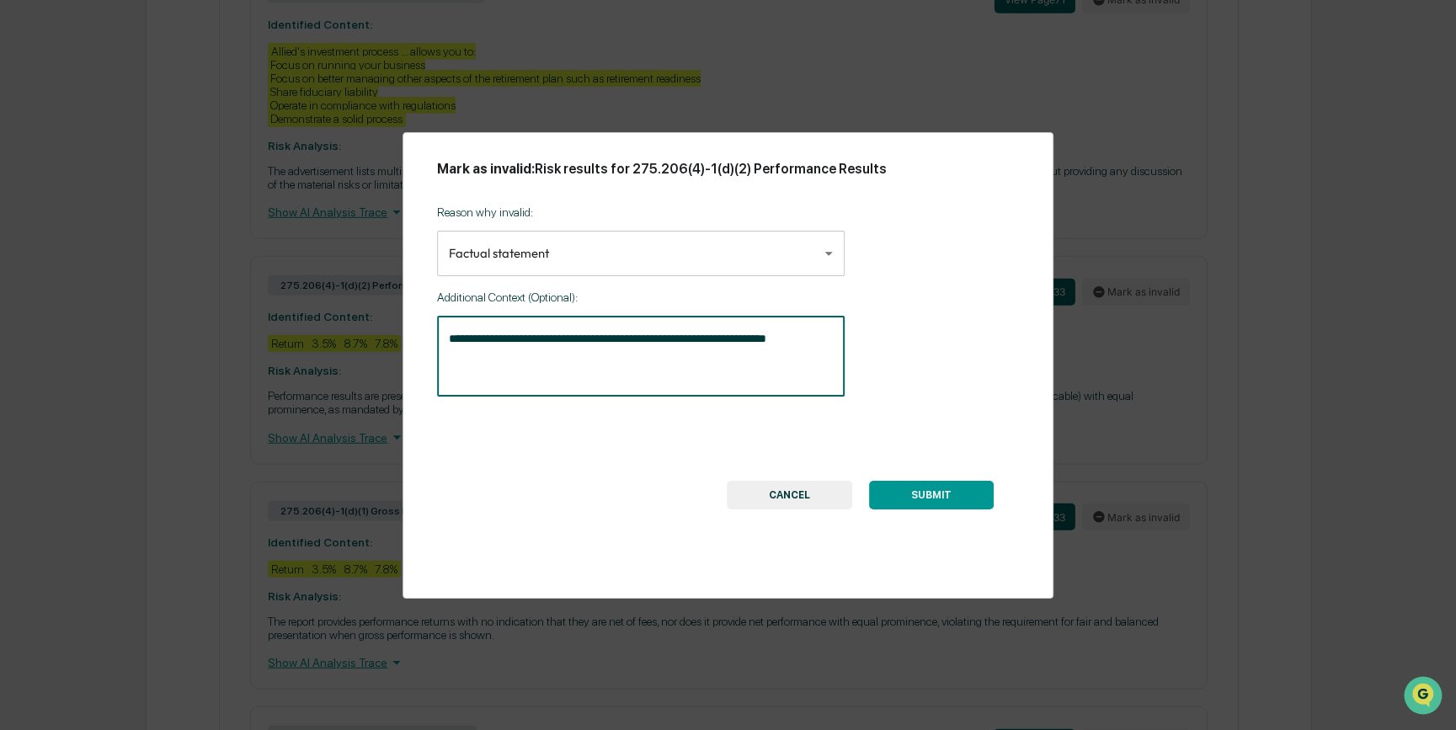
click at [938, 498] on button "SUBMIT" at bounding box center [931, 495] width 125 height 29
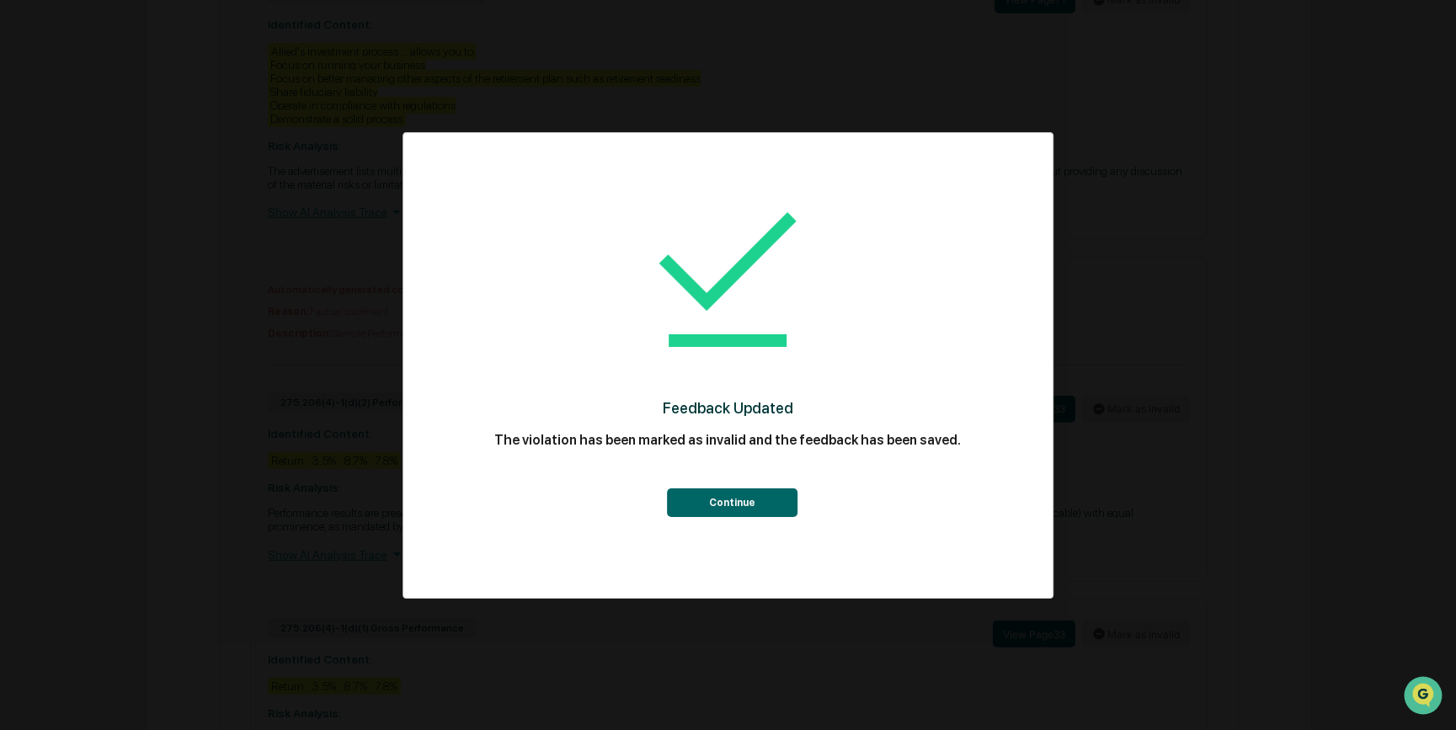
click at [750, 497] on button "Continue" at bounding box center [732, 502] width 131 height 29
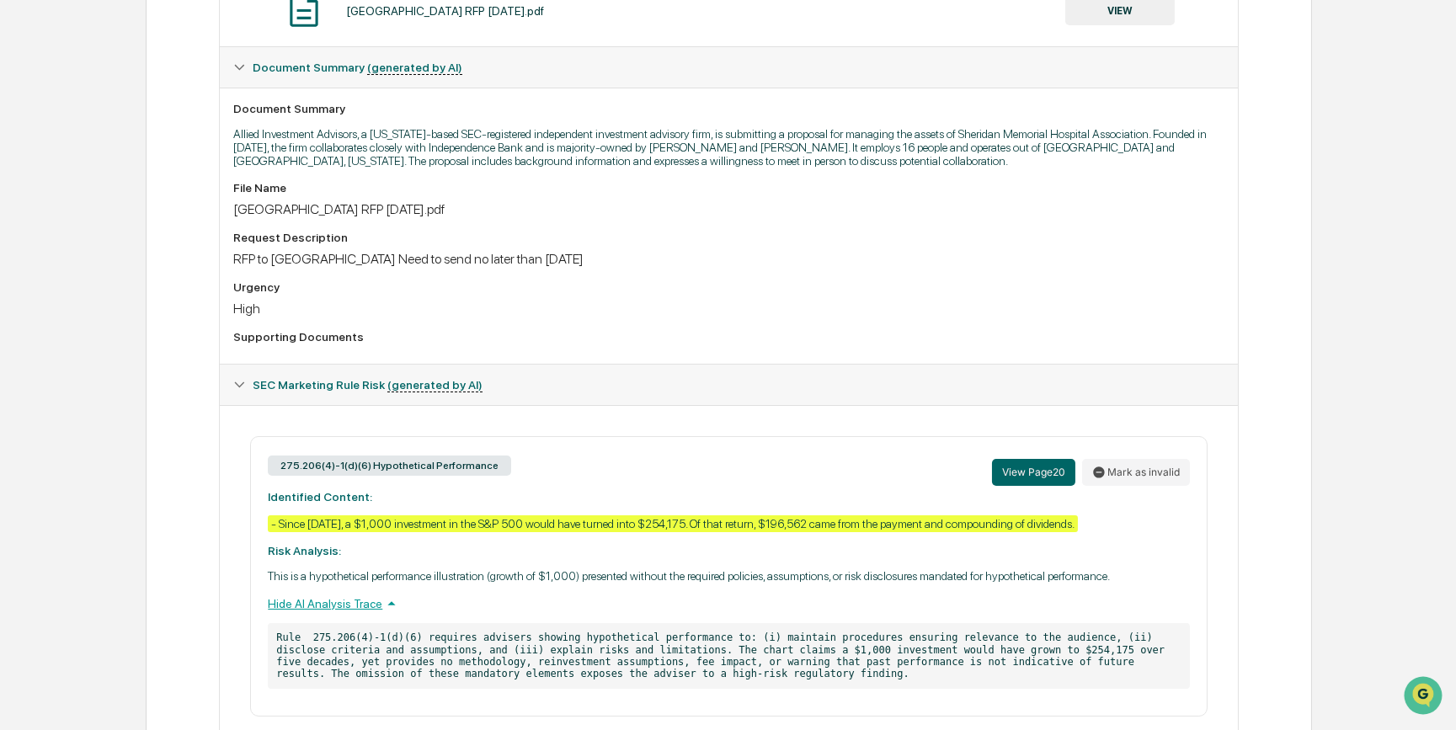
scroll to position [0, 0]
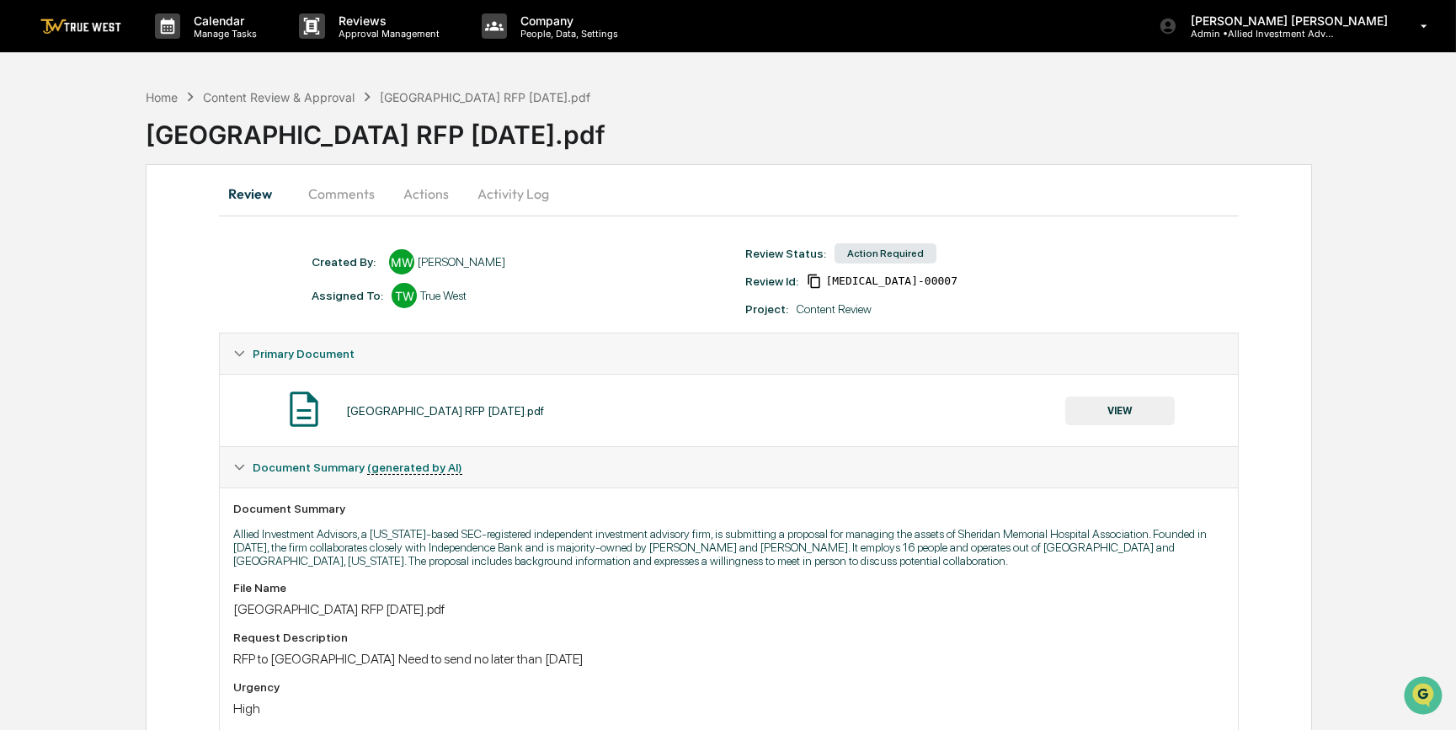
click at [372, 193] on button "Comments" at bounding box center [341, 193] width 93 height 40
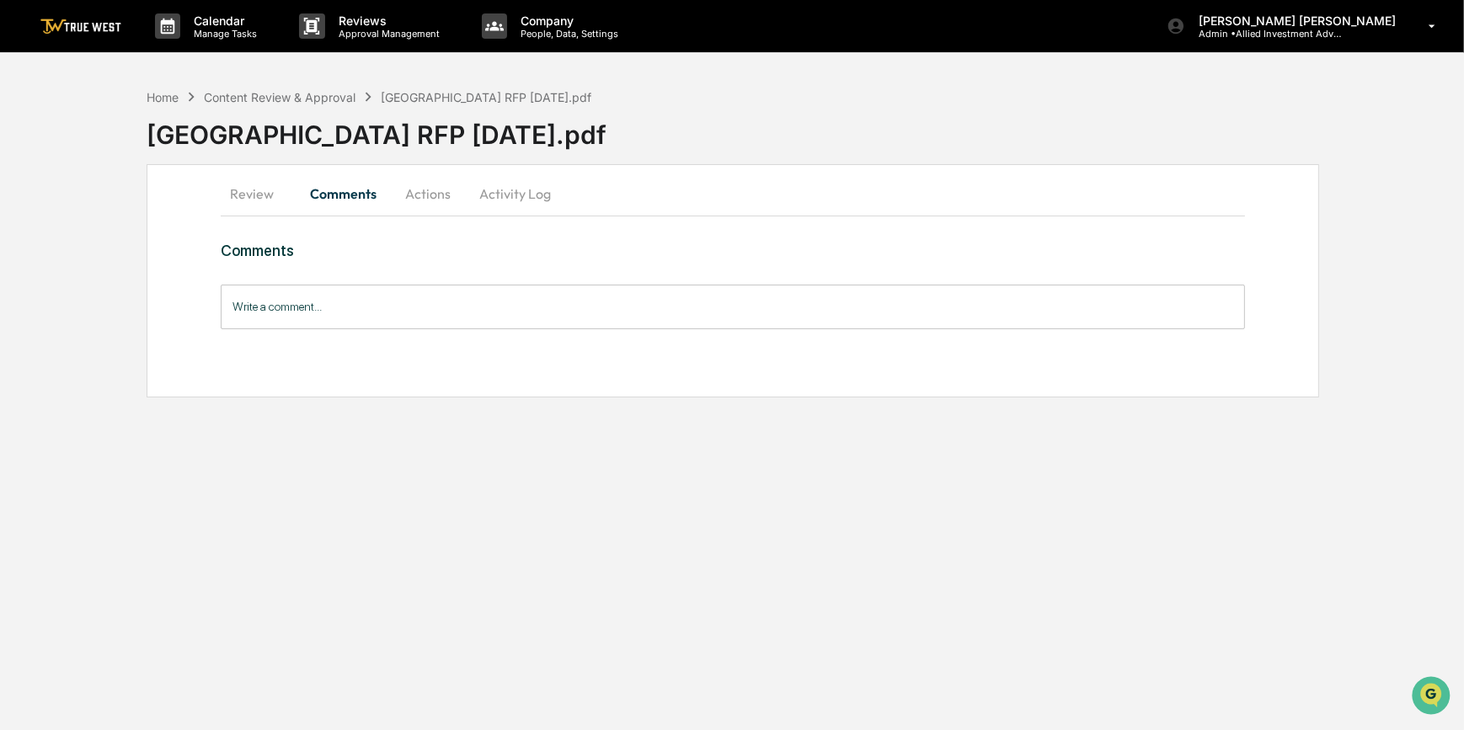
click at [265, 190] on button "Review" at bounding box center [259, 193] width 76 height 40
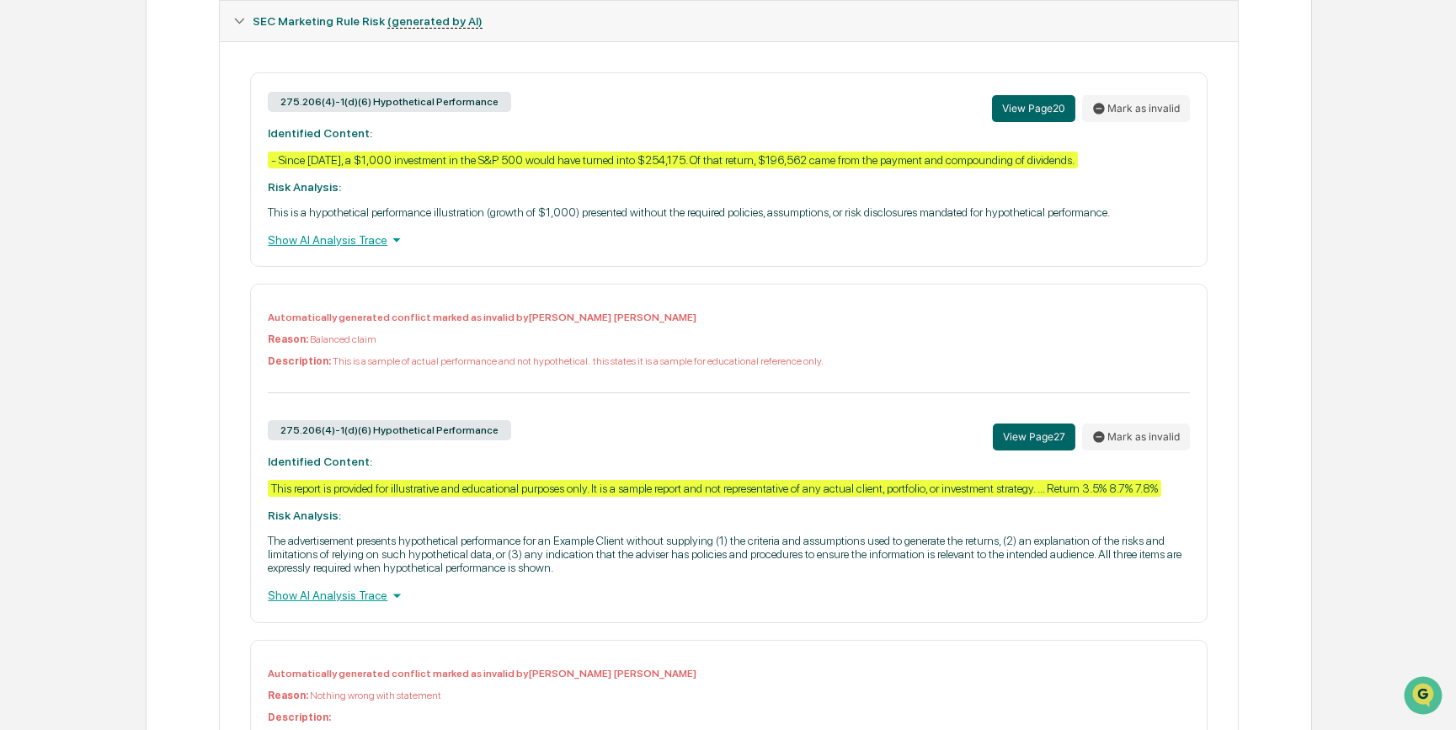
scroll to position [765, 0]
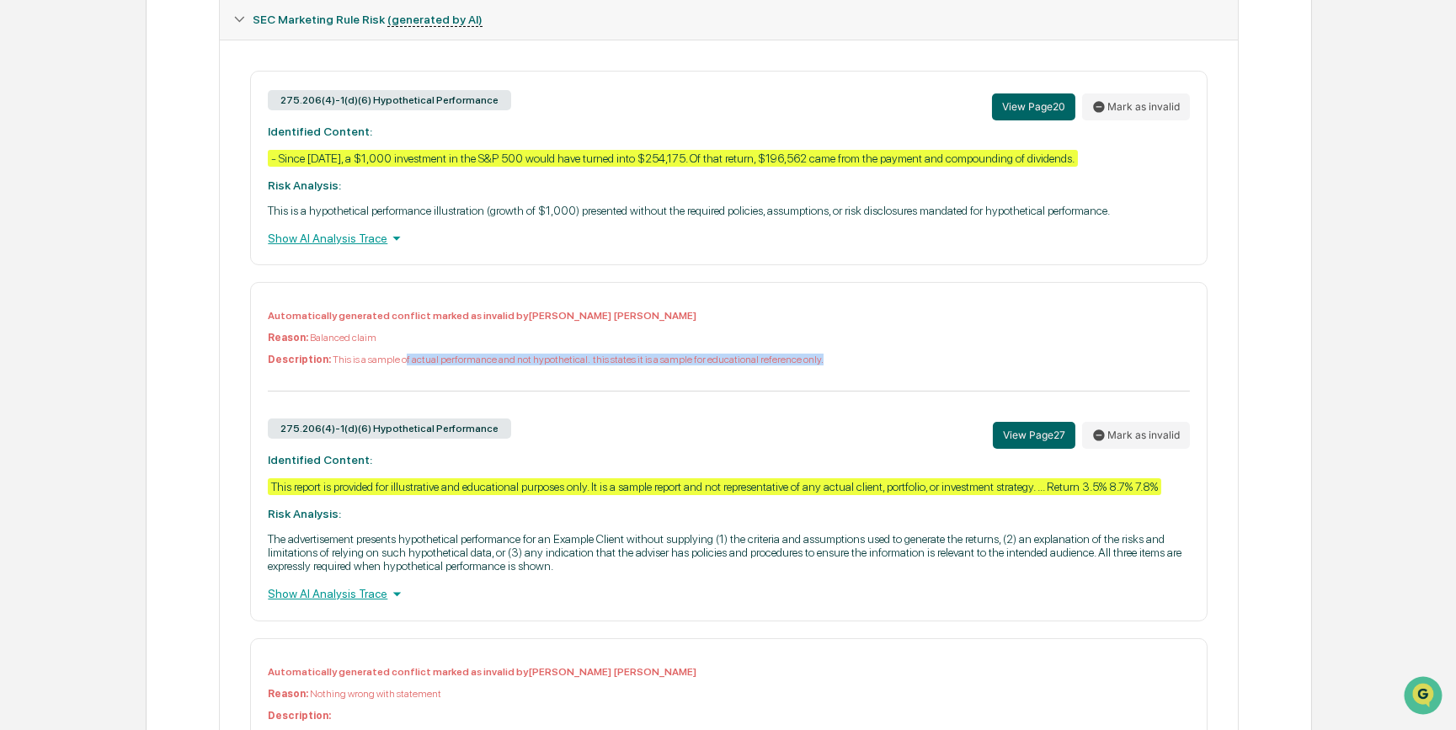
drag, startPoint x: 810, startPoint y: 379, endPoint x: 391, endPoint y: 379, distance: 419.4
click at [391, 365] on p "Description: This is a sample of actual performance and not hypothetical. this …" at bounding box center [728, 360] width 921 height 12
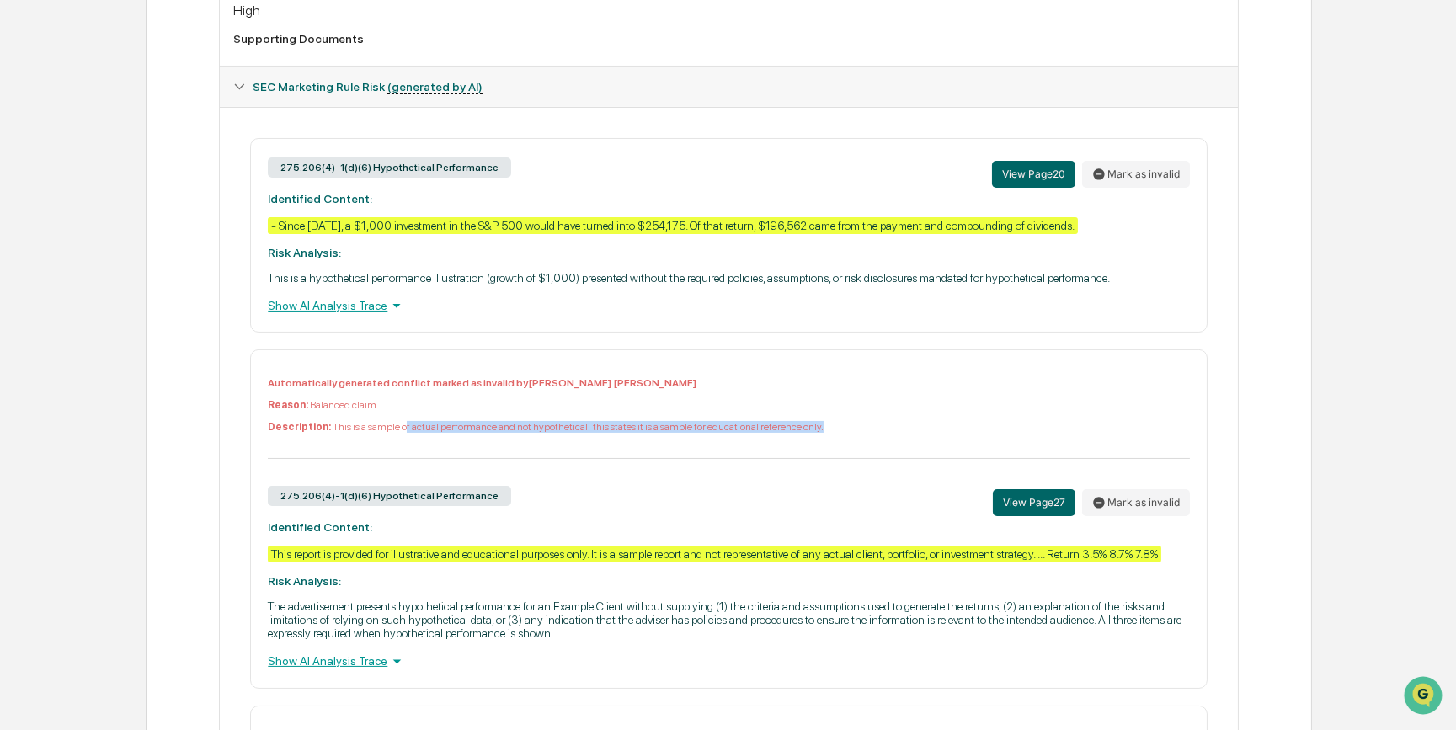
scroll to position [689, 0]
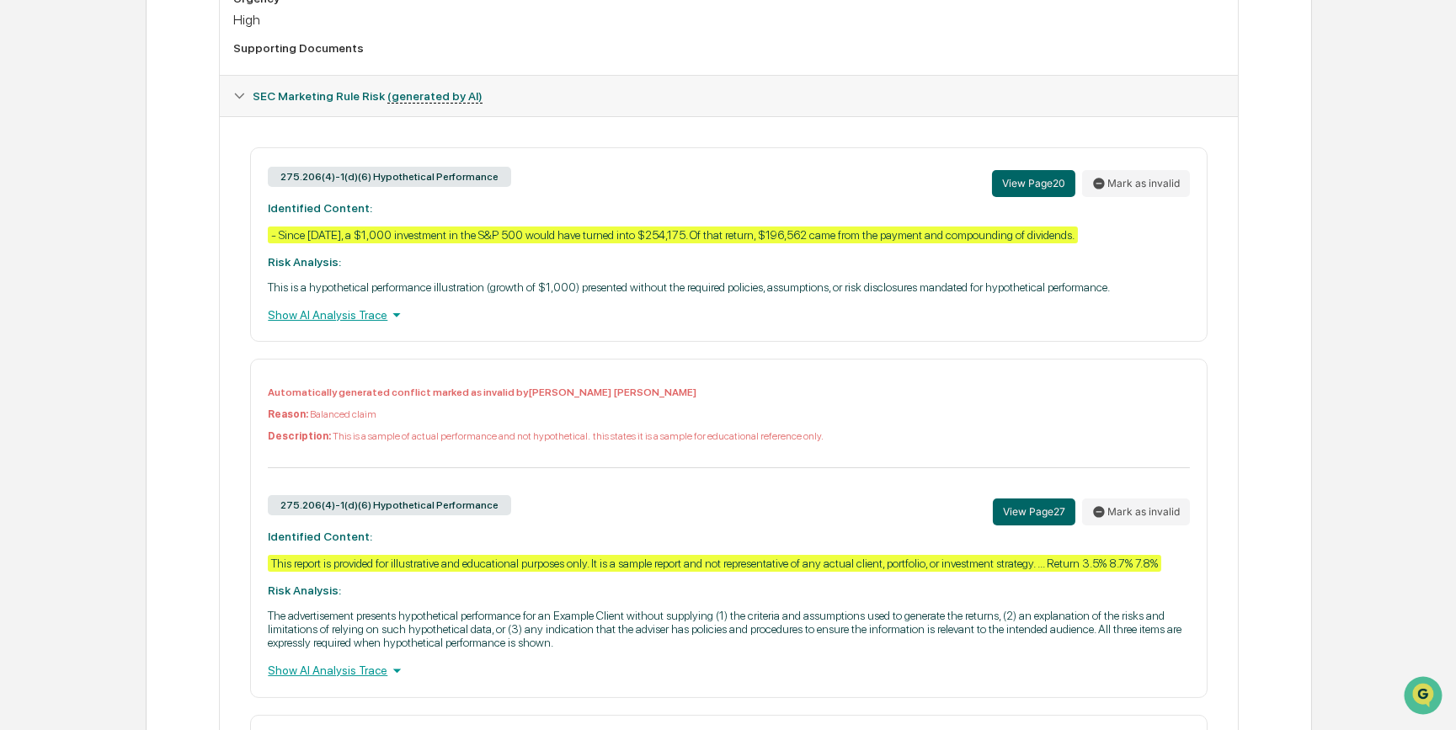
click at [1113, 196] on button "Mark as invalid" at bounding box center [1136, 183] width 108 height 27
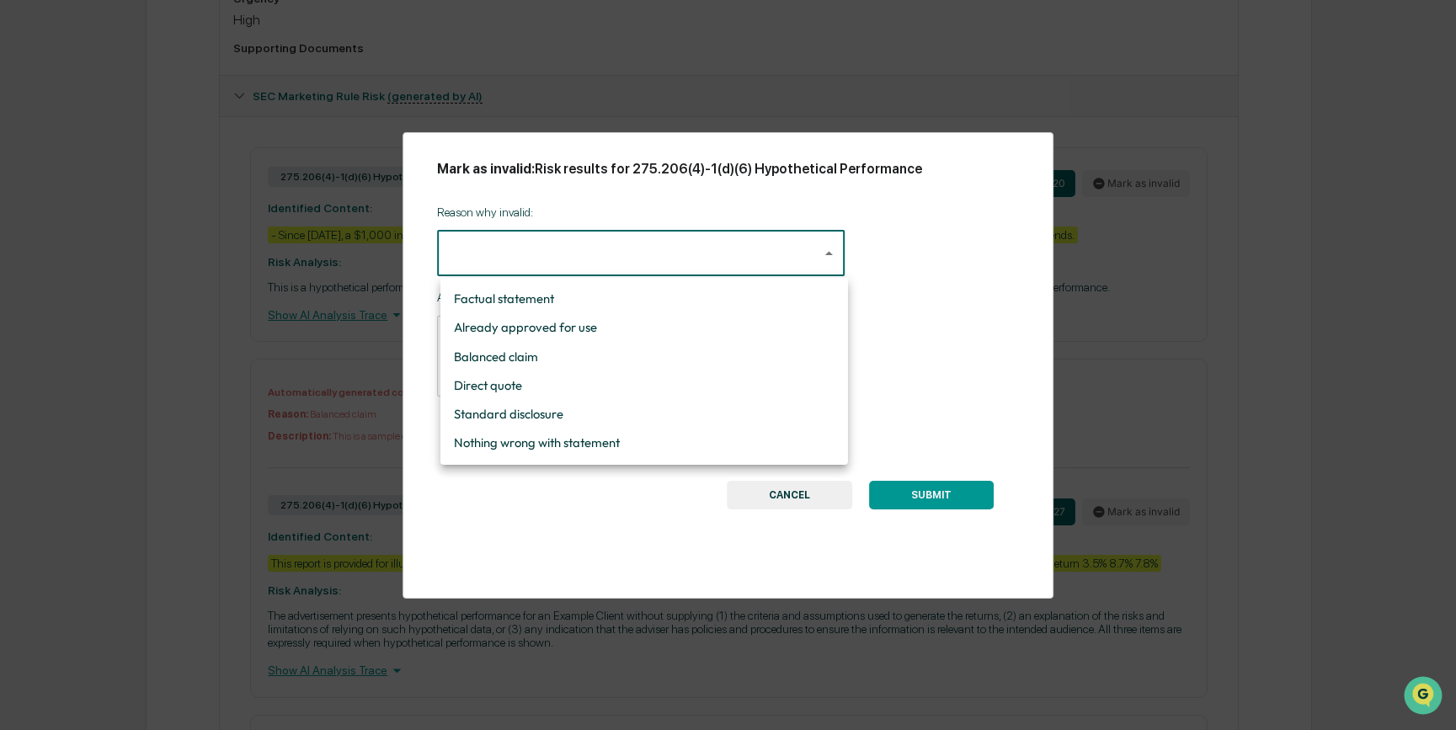
click at [584, 337] on li "Already approved for use" at bounding box center [644, 327] width 408 height 29
type input "**********"
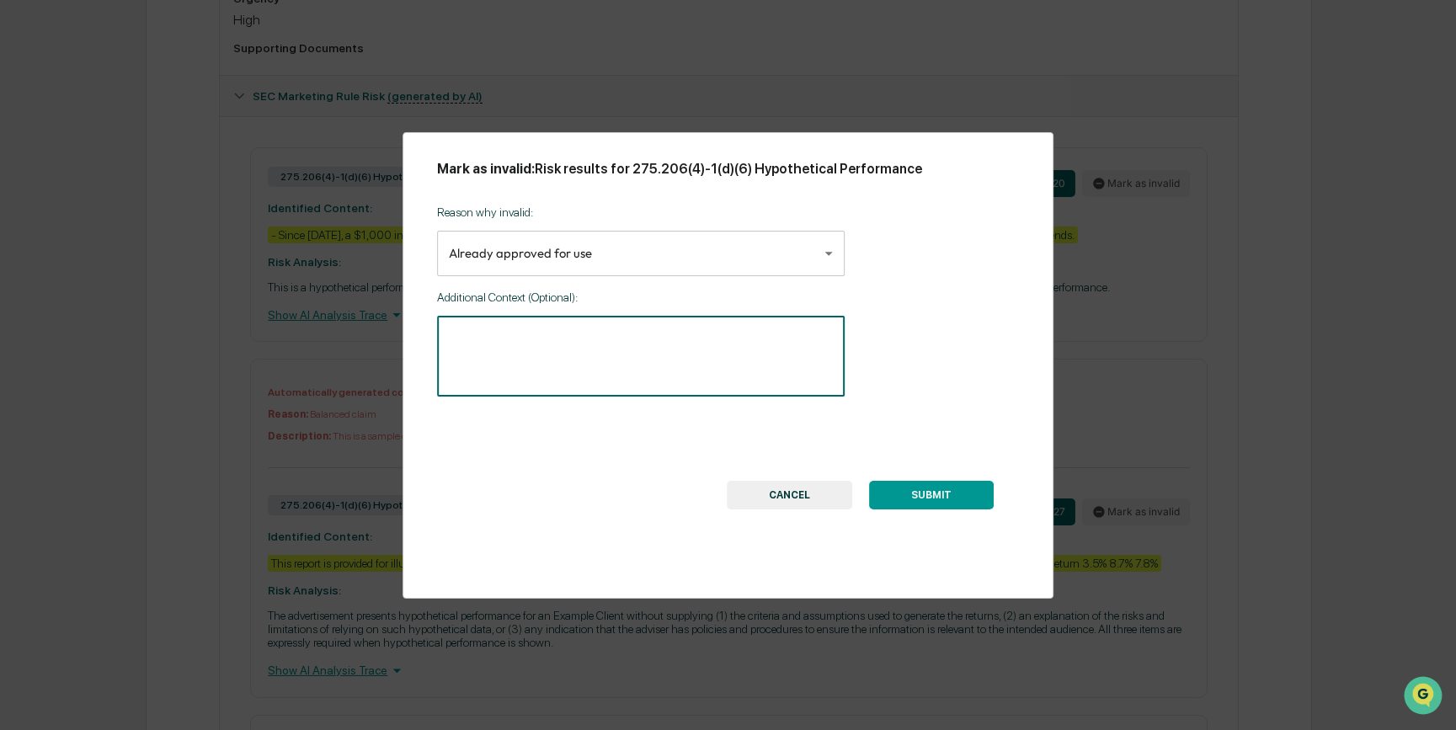
click at [615, 361] on textarea at bounding box center [641, 356] width 384 height 53
type textarea "**********"
click at [921, 488] on button "SUBMIT" at bounding box center [931, 495] width 125 height 29
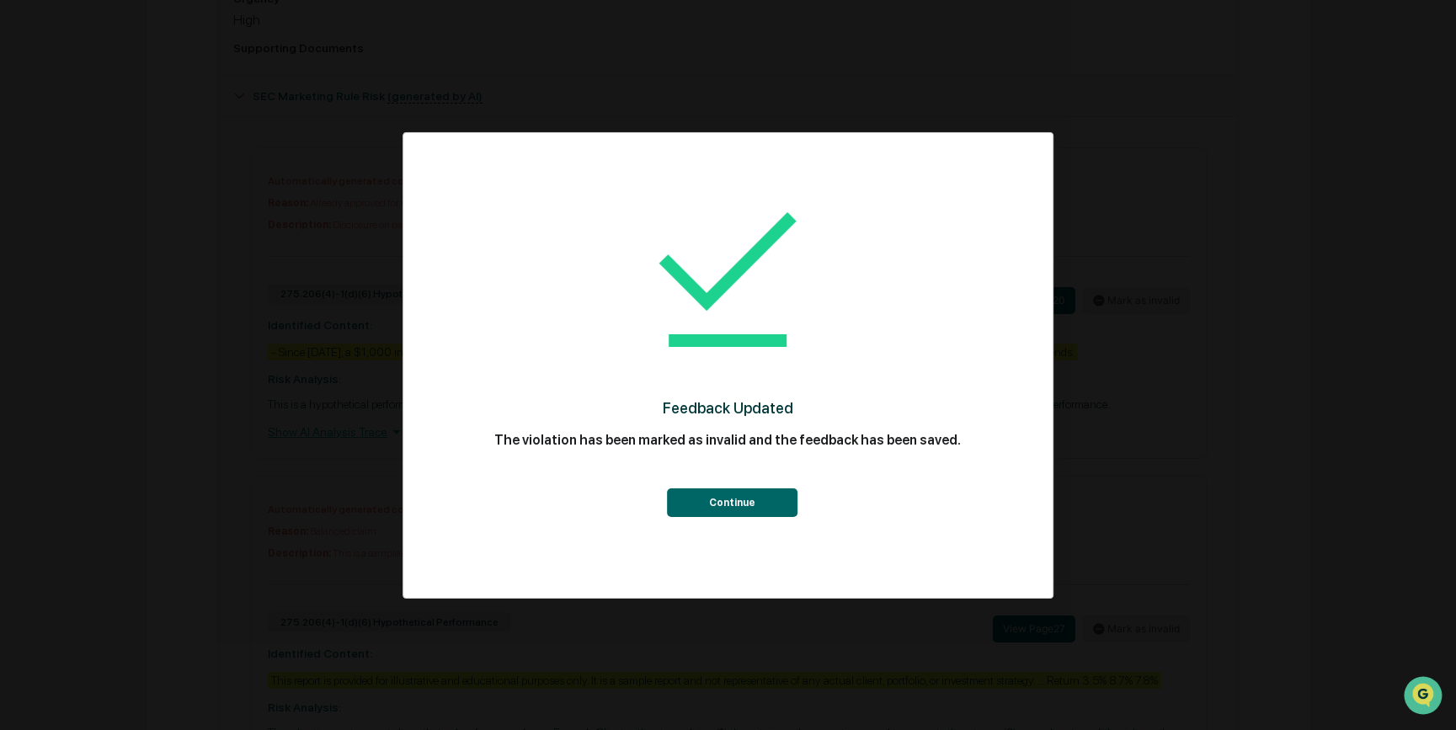
click at [747, 499] on button "Continue" at bounding box center [732, 502] width 131 height 29
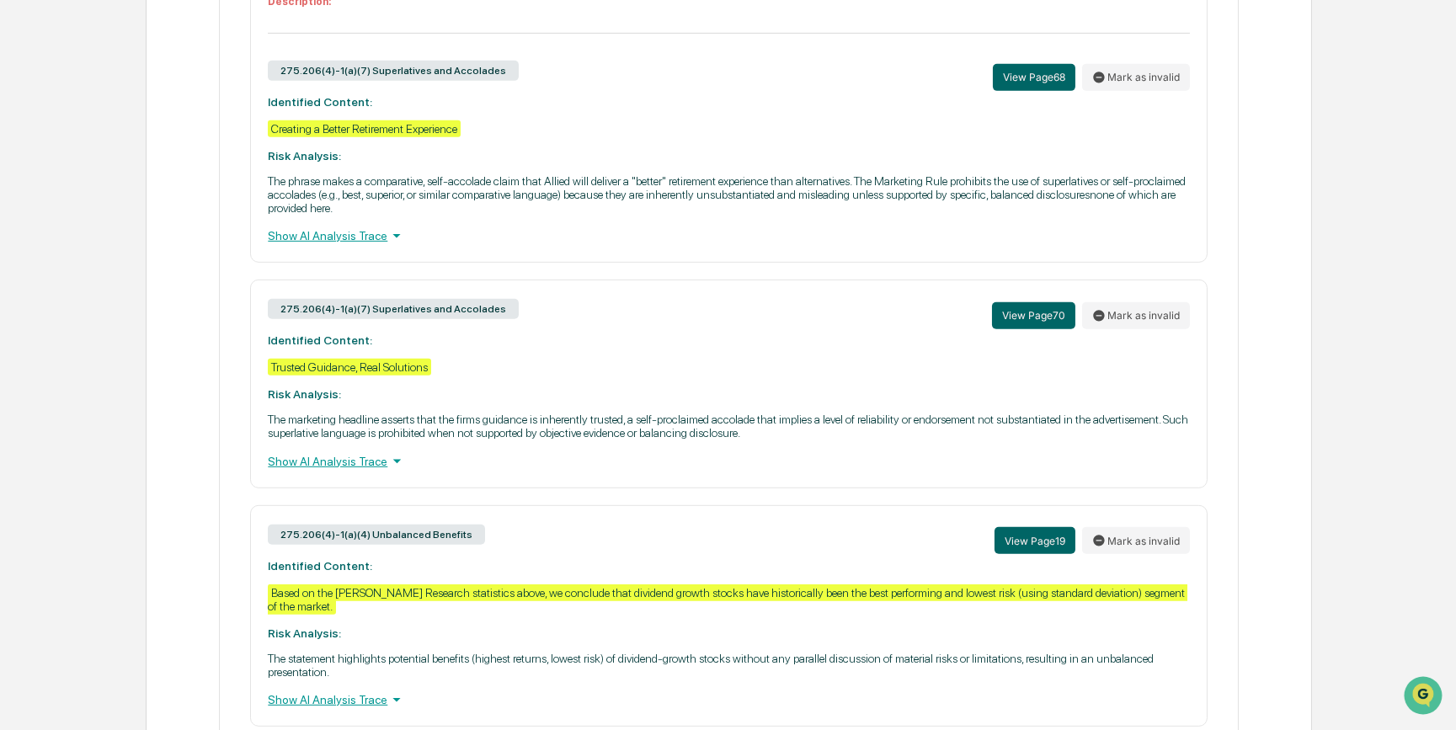
scroll to position [2373, 0]
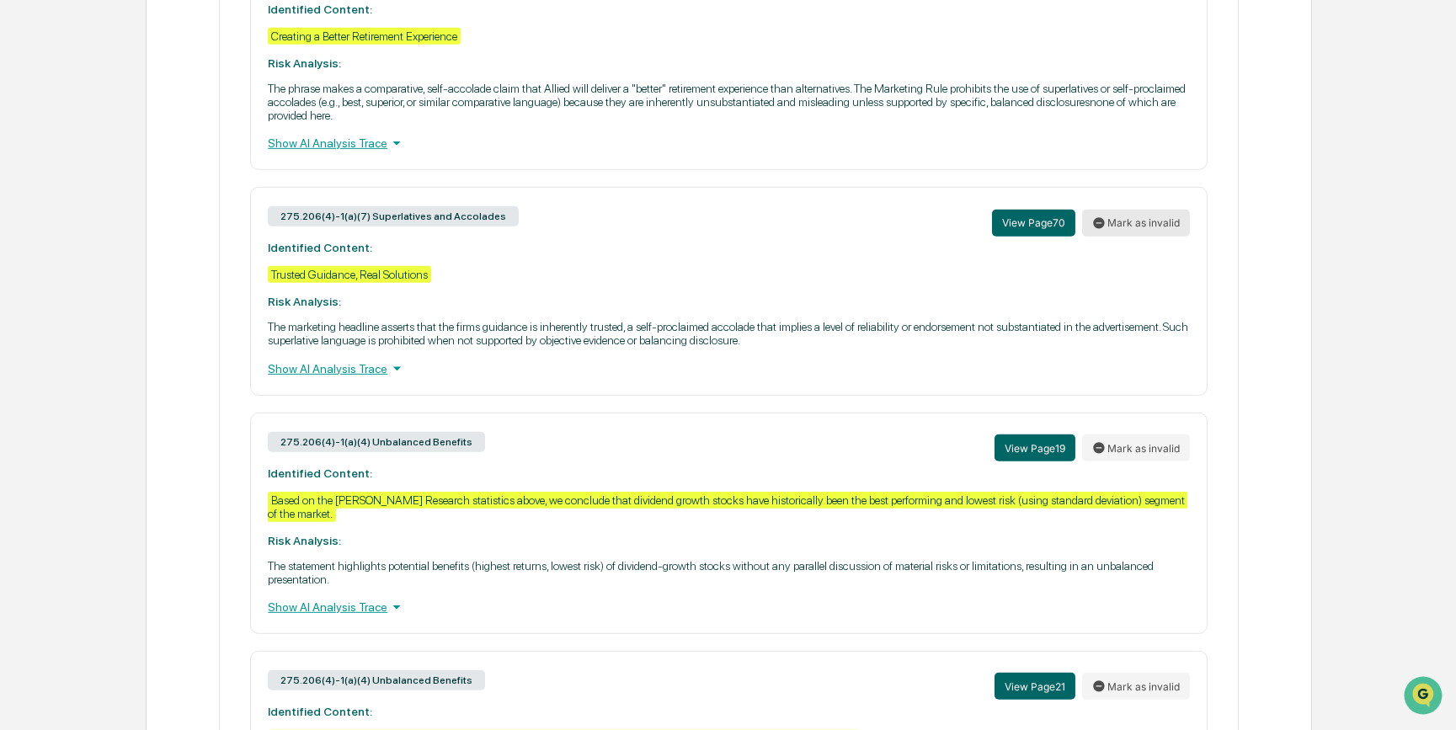
click at [1135, 237] on button "Mark as invalid" at bounding box center [1136, 223] width 108 height 27
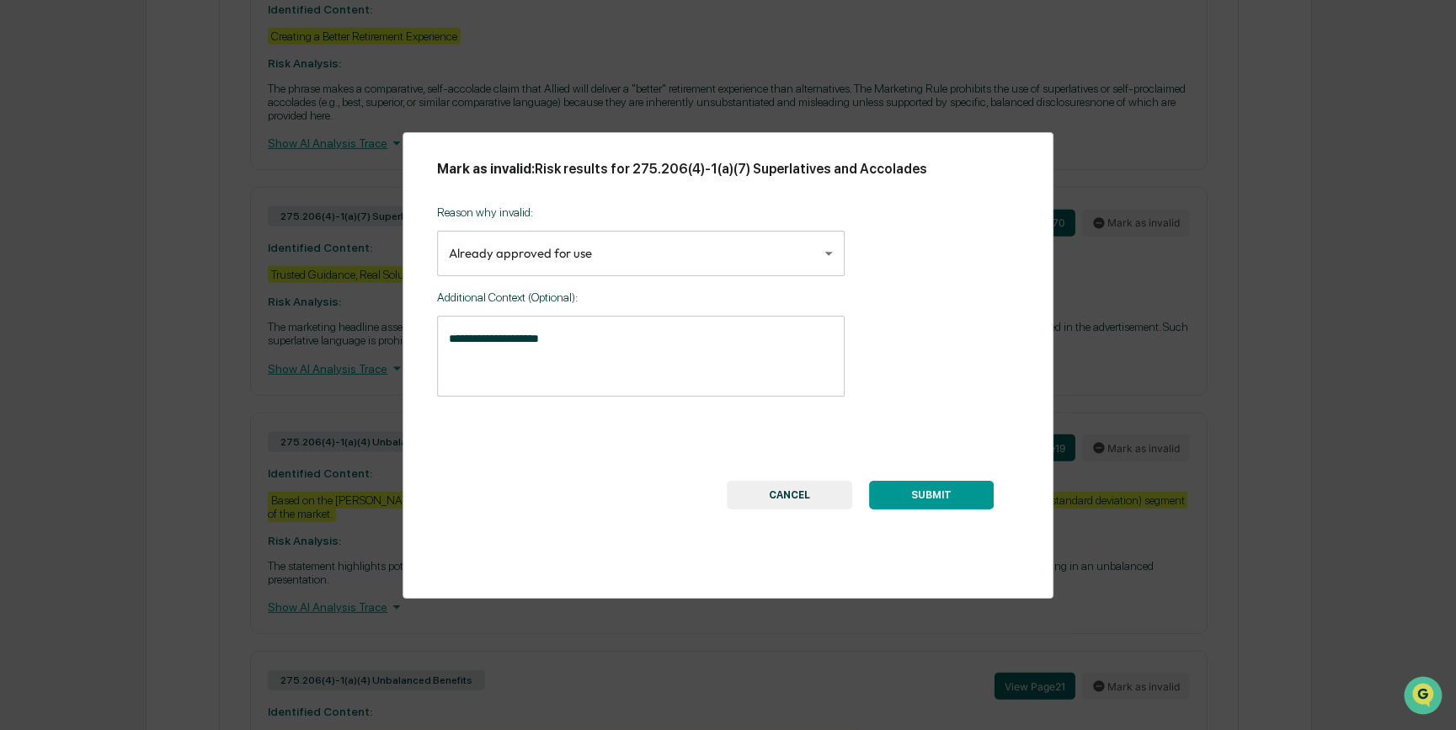
click at [941, 493] on button "SUBMIT" at bounding box center [931, 495] width 125 height 29
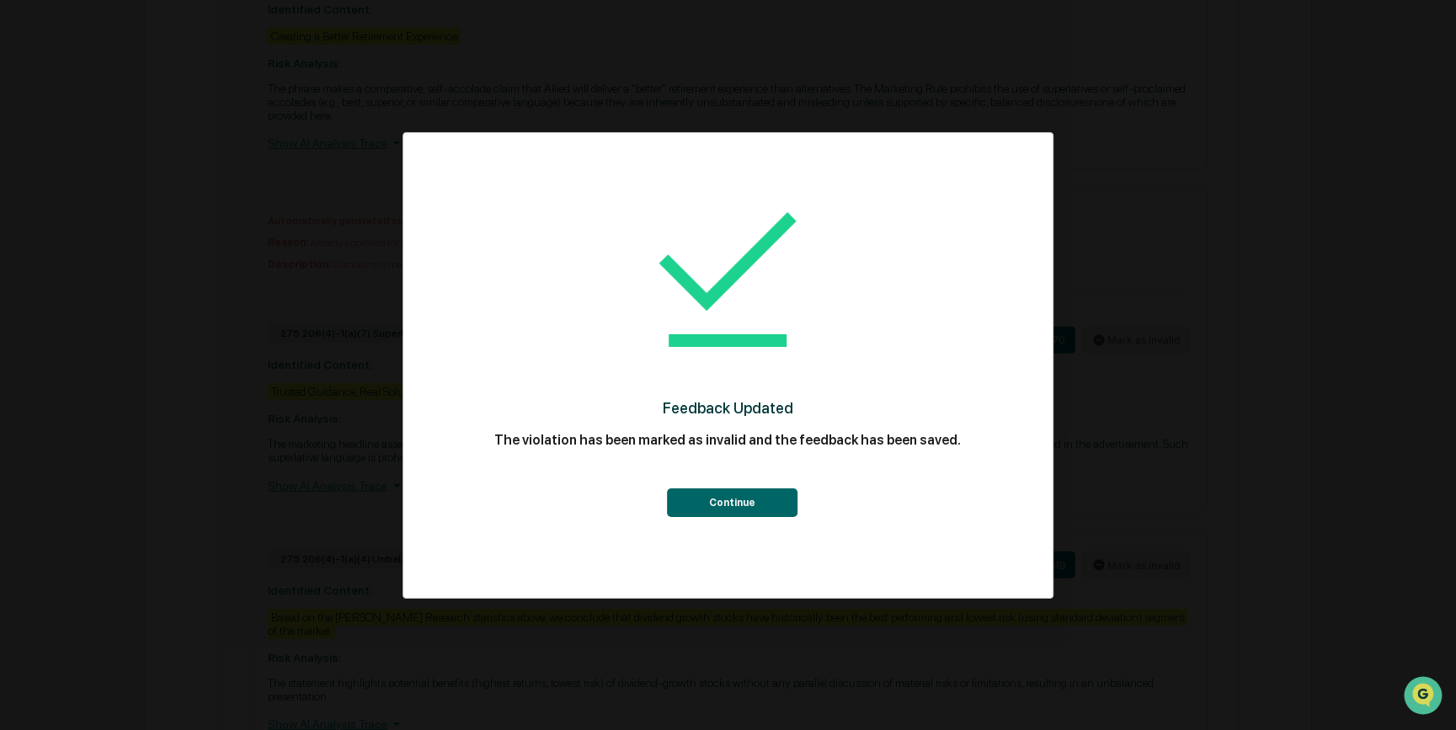
click at [736, 493] on button "Continue" at bounding box center [732, 502] width 131 height 29
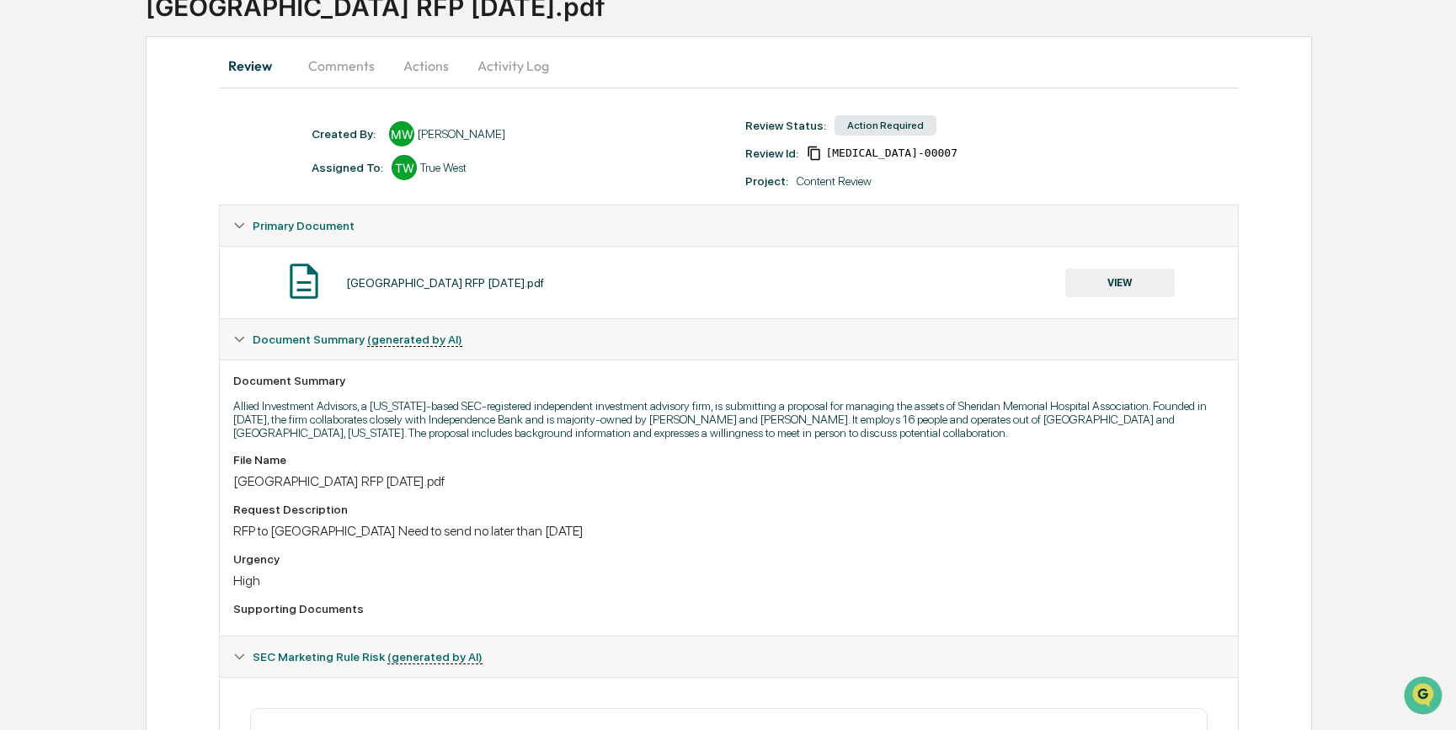
scroll to position [0, 0]
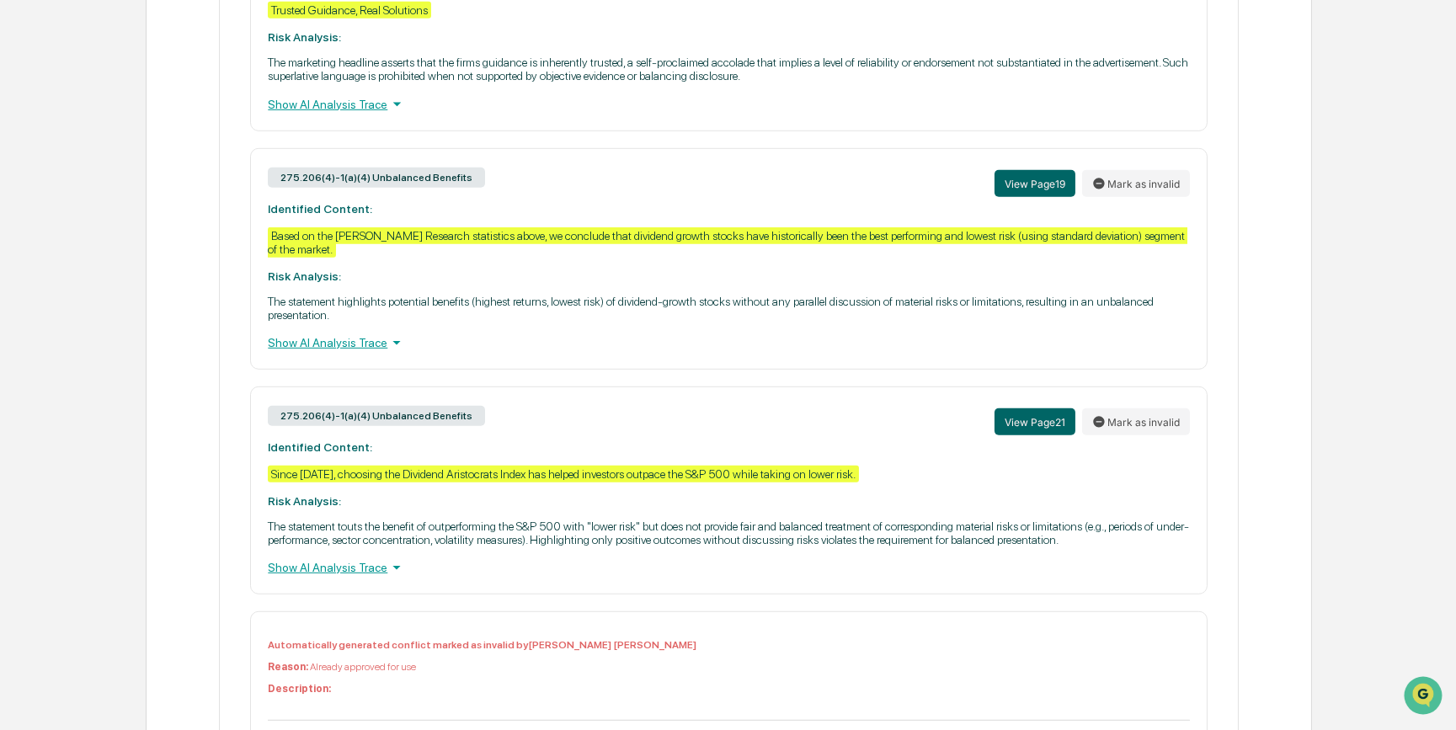
scroll to position [2755, 0]
click at [1128, 196] on button "Mark as invalid" at bounding box center [1136, 182] width 108 height 27
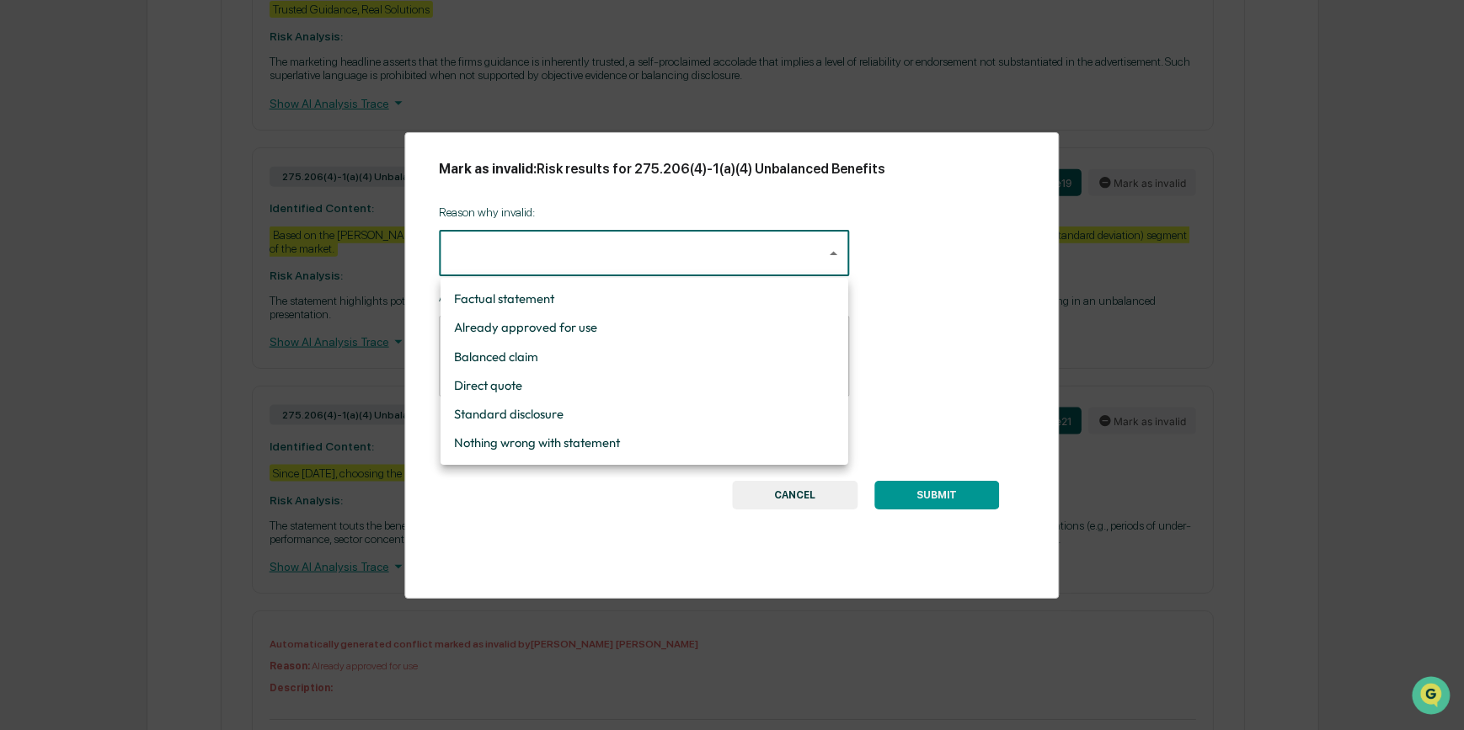
click at [559, 387] on li "Direct quote" at bounding box center [644, 385] width 408 height 29
type input "**********"
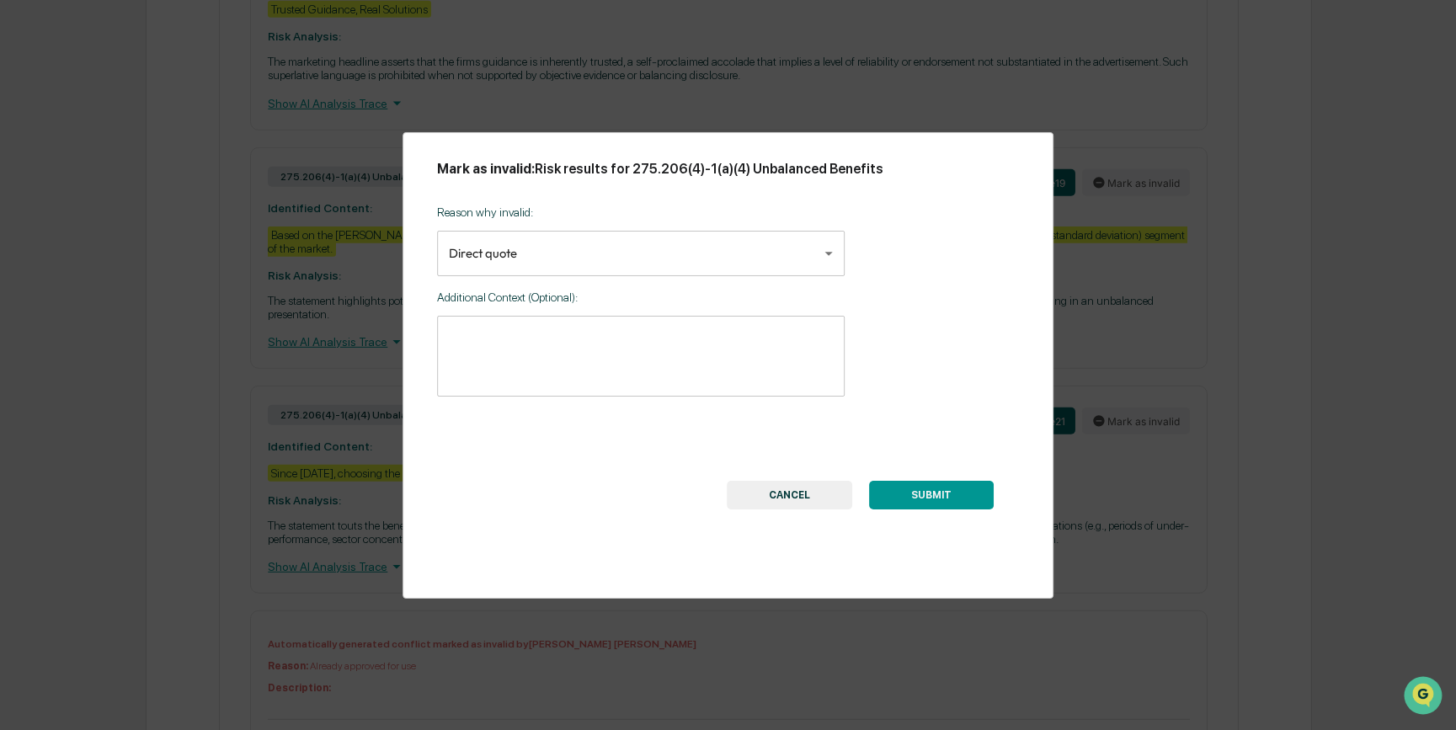
click at [951, 492] on button "SUBMIT" at bounding box center [931, 495] width 125 height 29
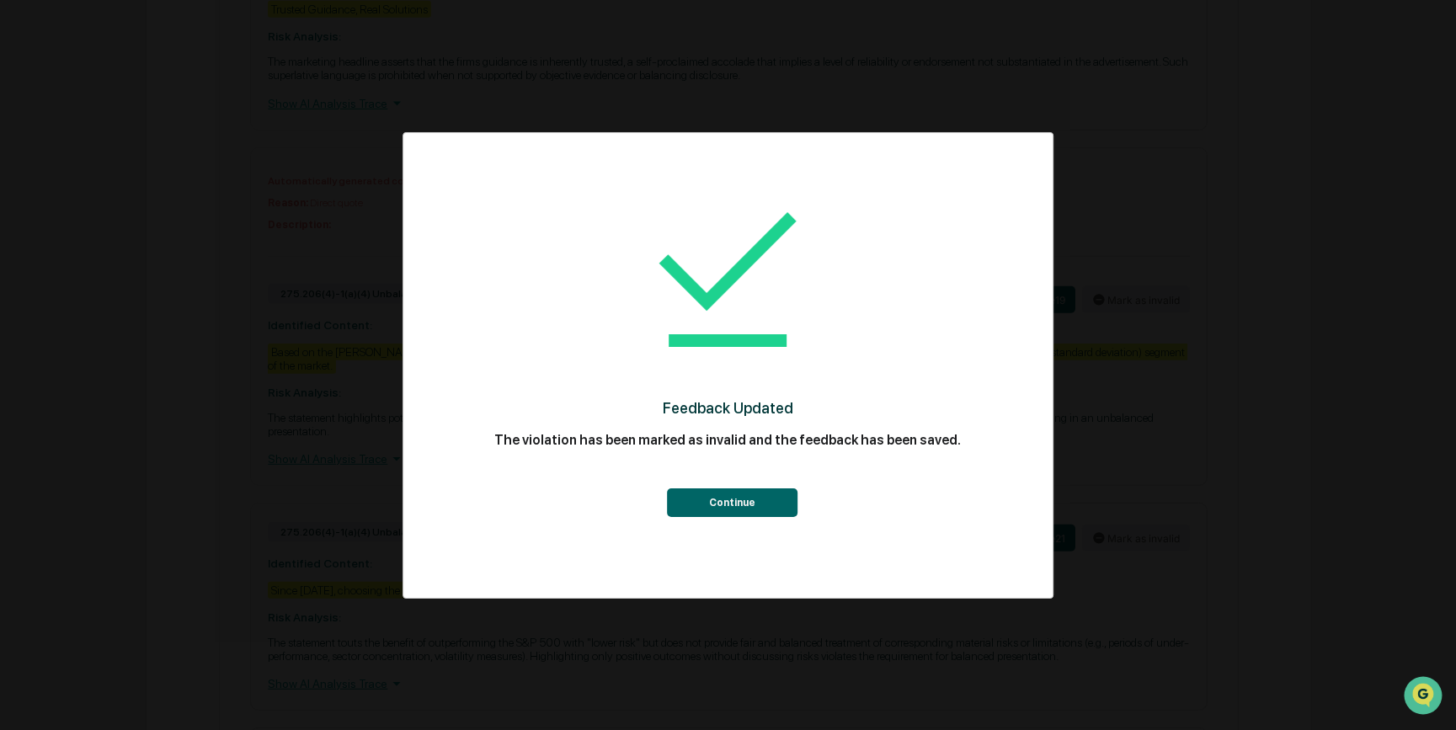
click at [771, 504] on button "Continue" at bounding box center [732, 502] width 131 height 29
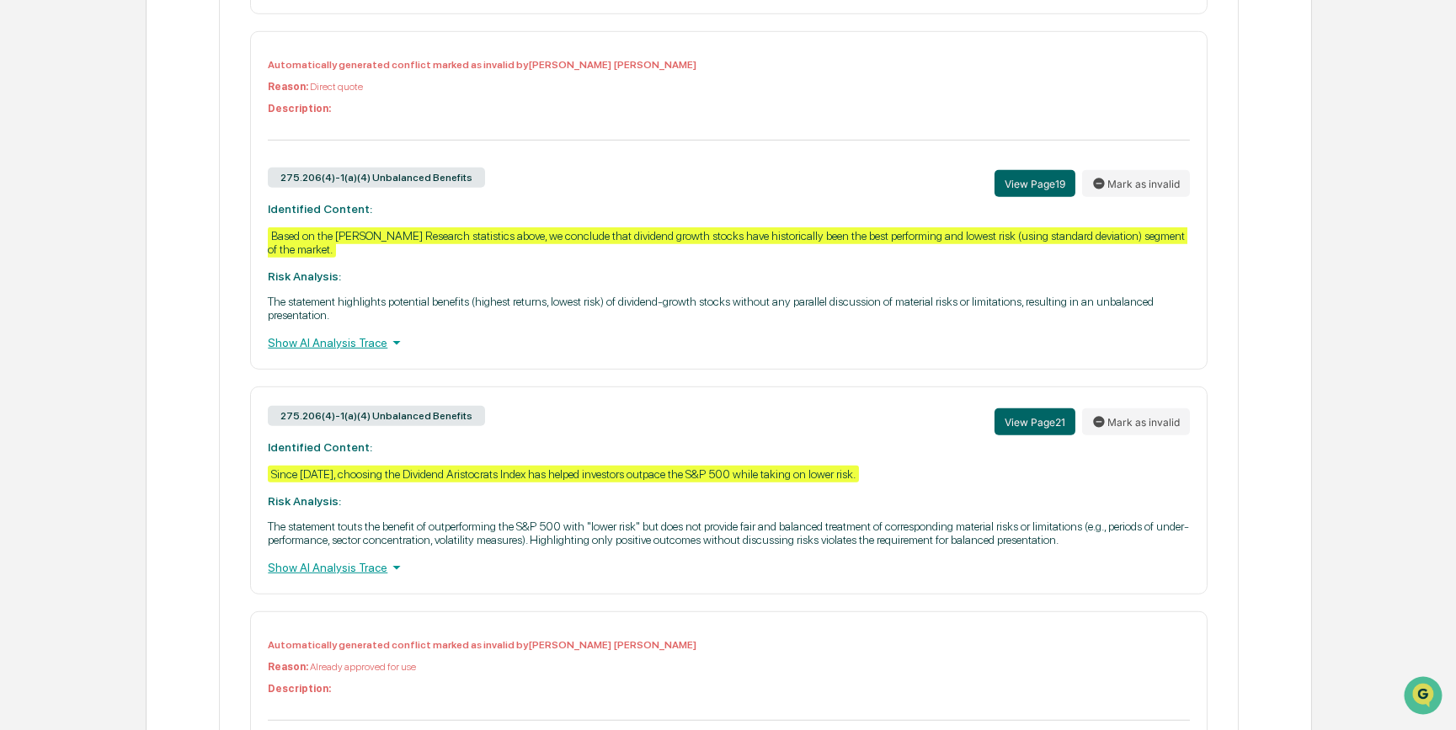
scroll to position [3024, 0]
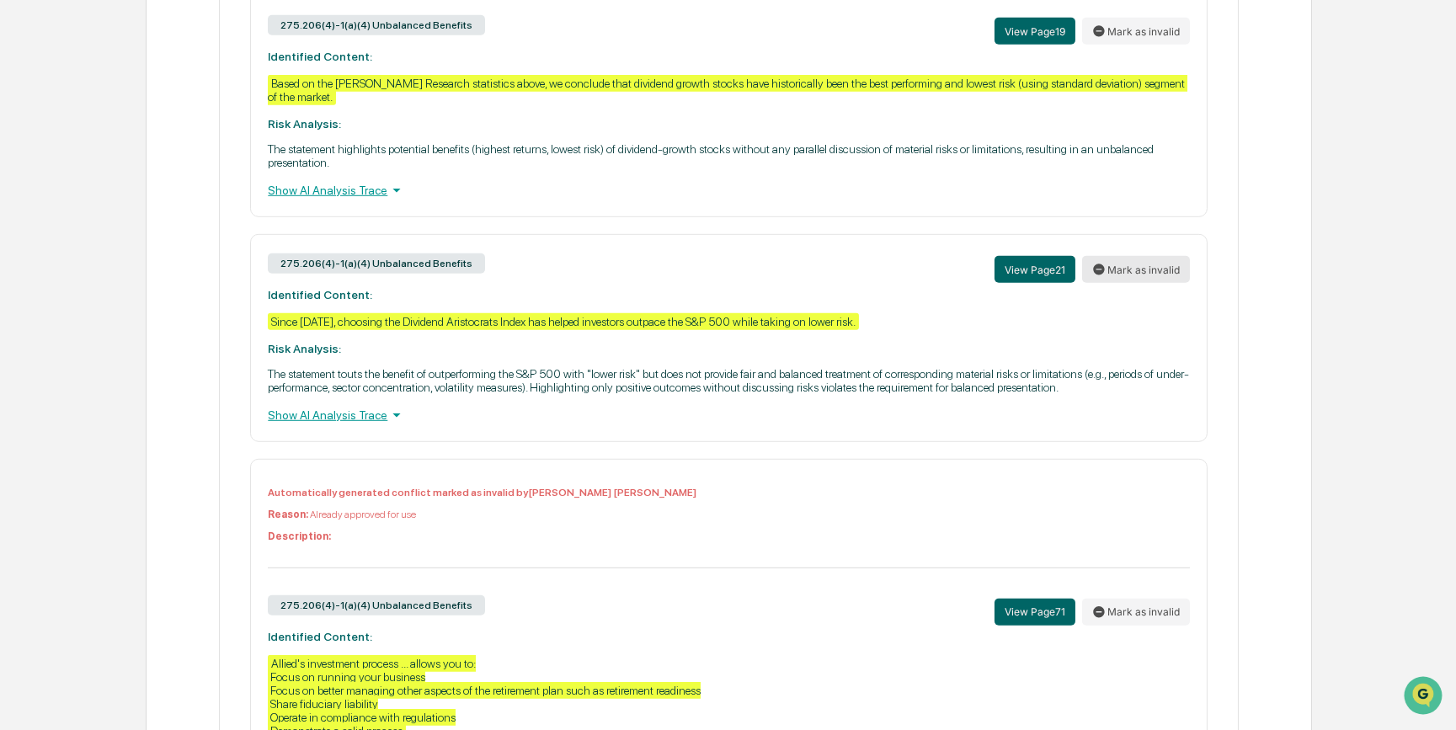
click at [1145, 283] on button "Mark as invalid" at bounding box center [1136, 269] width 108 height 27
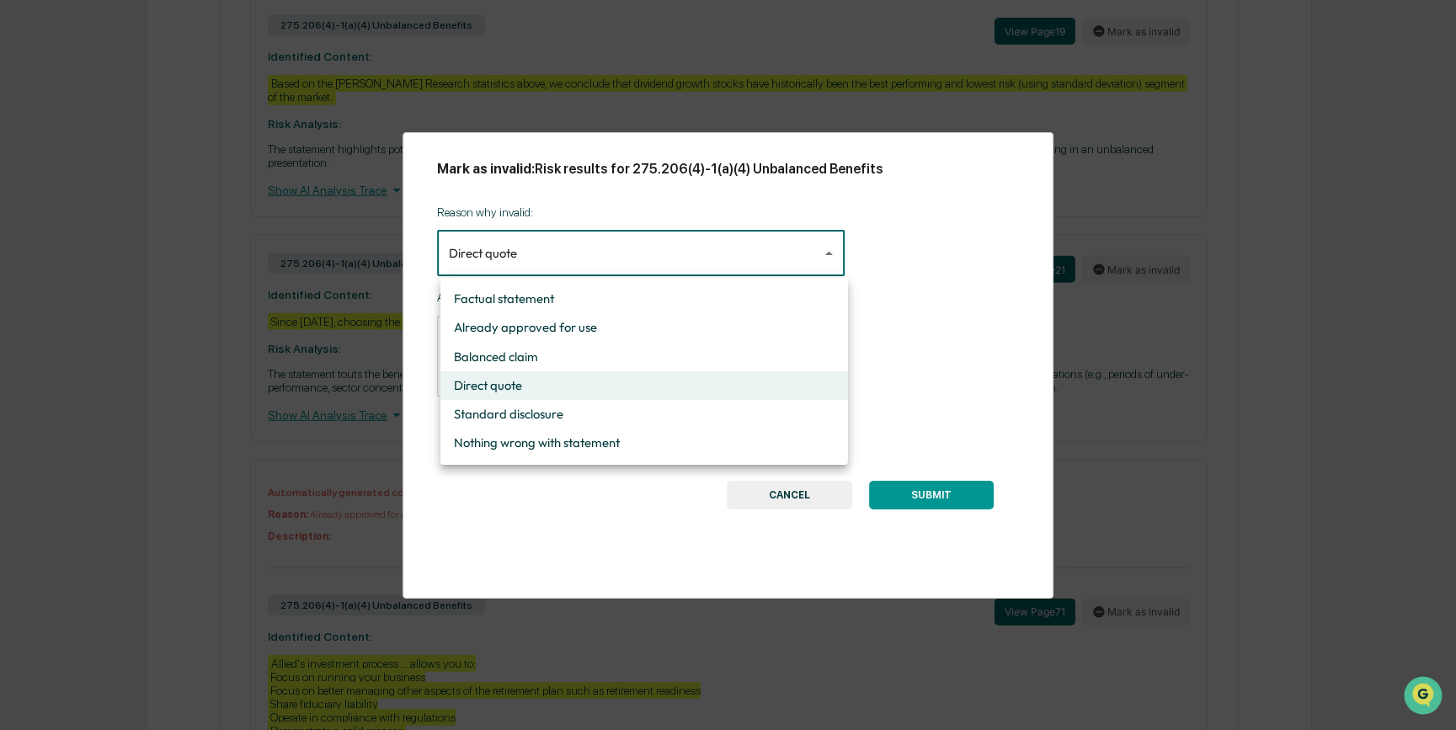
click at [551, 387] on li "Direct quote" at bounding box center [644, 385] width 408 height 29
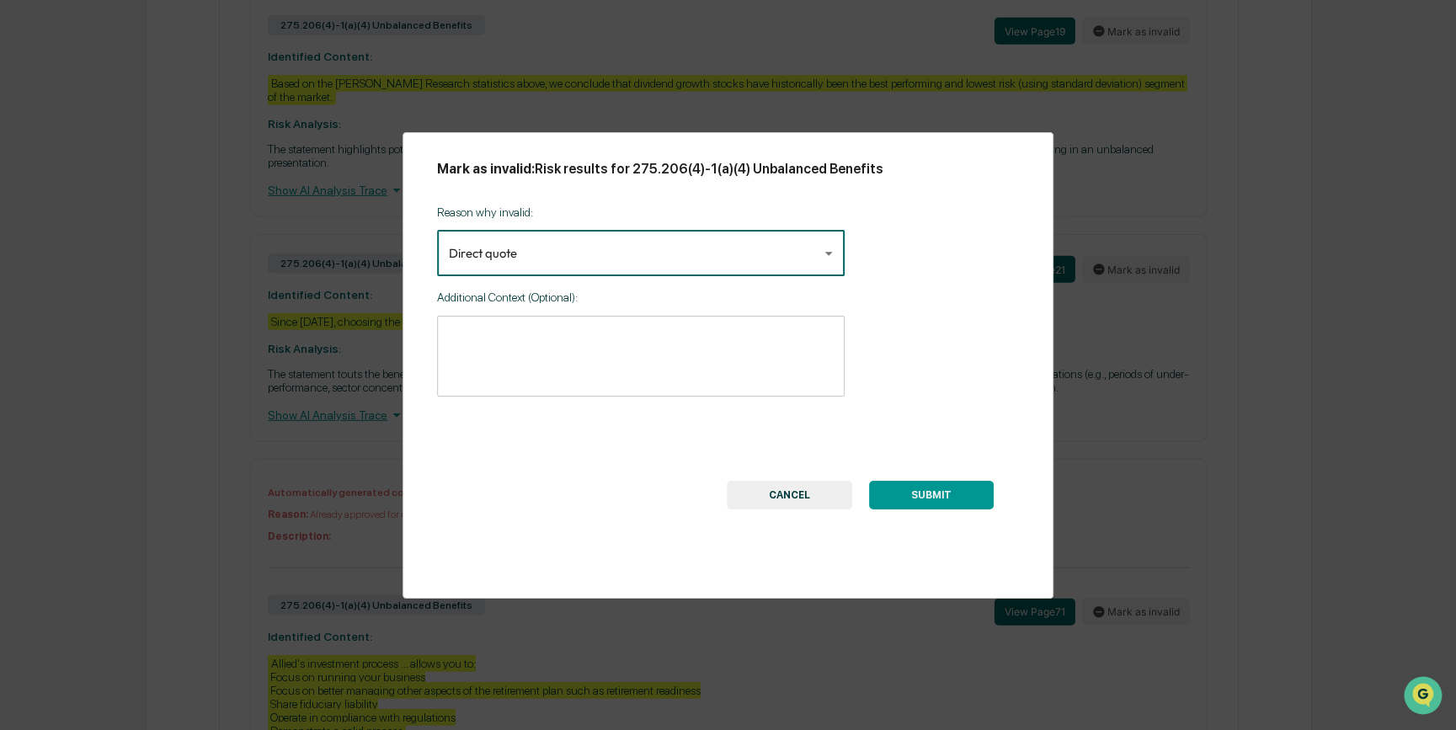
click at [659, 375] on textarea at bounding box center [641, 356] width 384 height 53
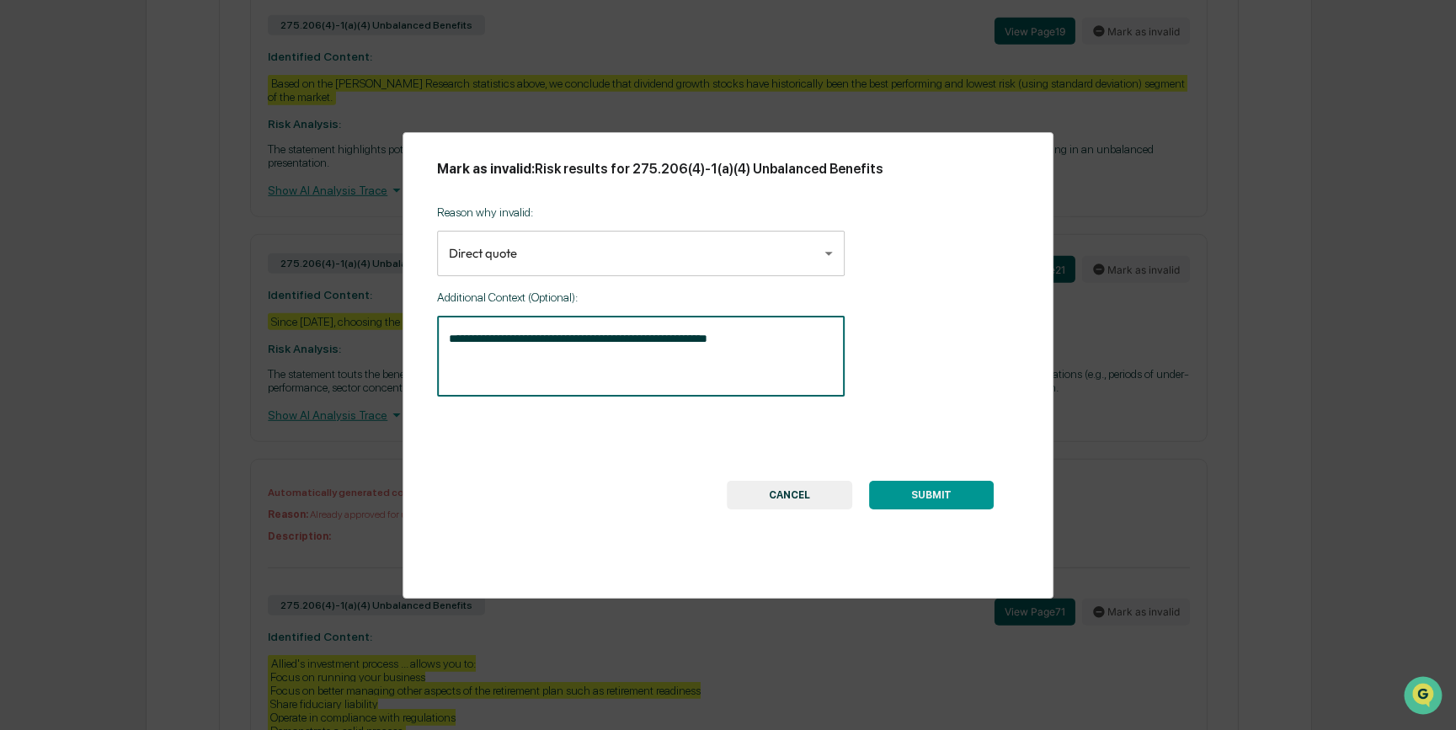
type textarea "**********"
click at [920, 494] on button "SUBMIT" at bounding box center [931, 495] width 125 height 29
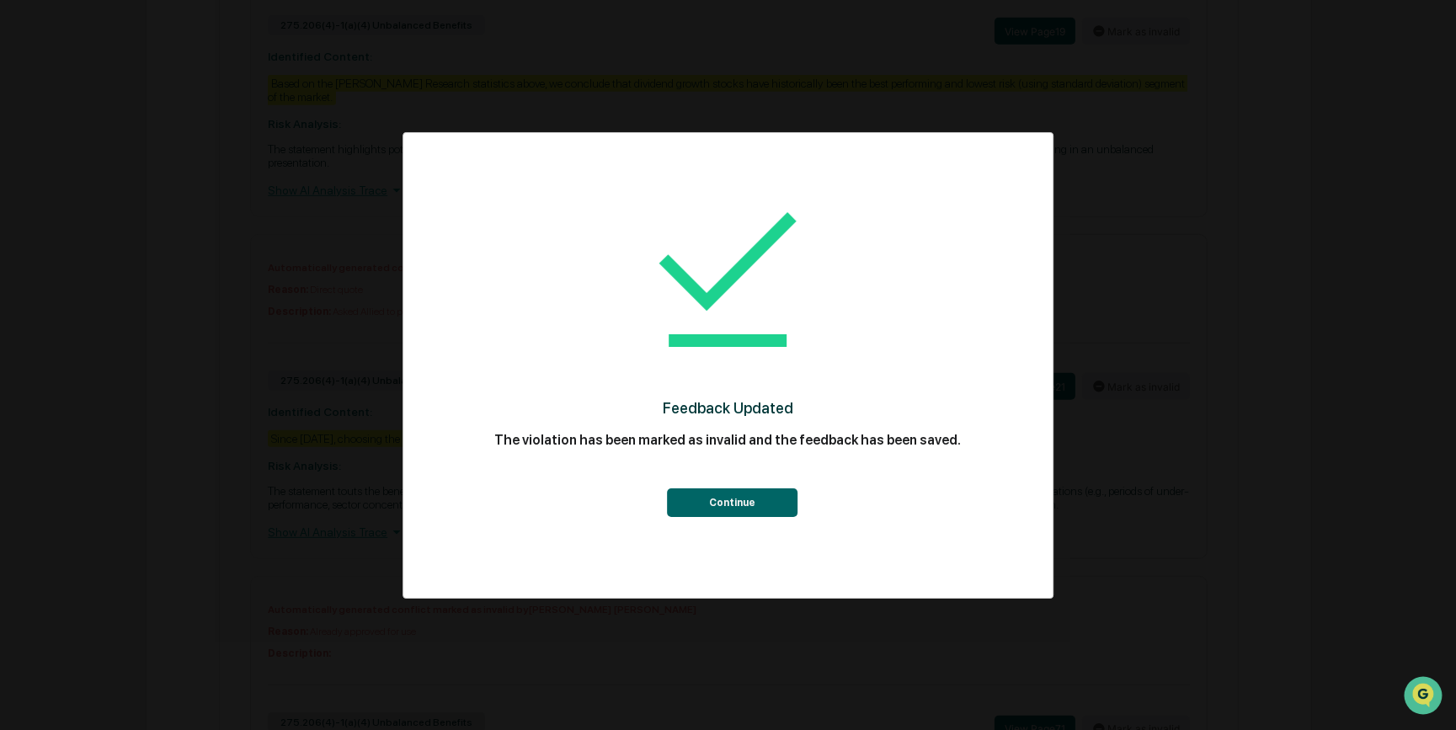
click at [723, 506] on button "Continue" at bounding box center [732, 502] width 131 height 29
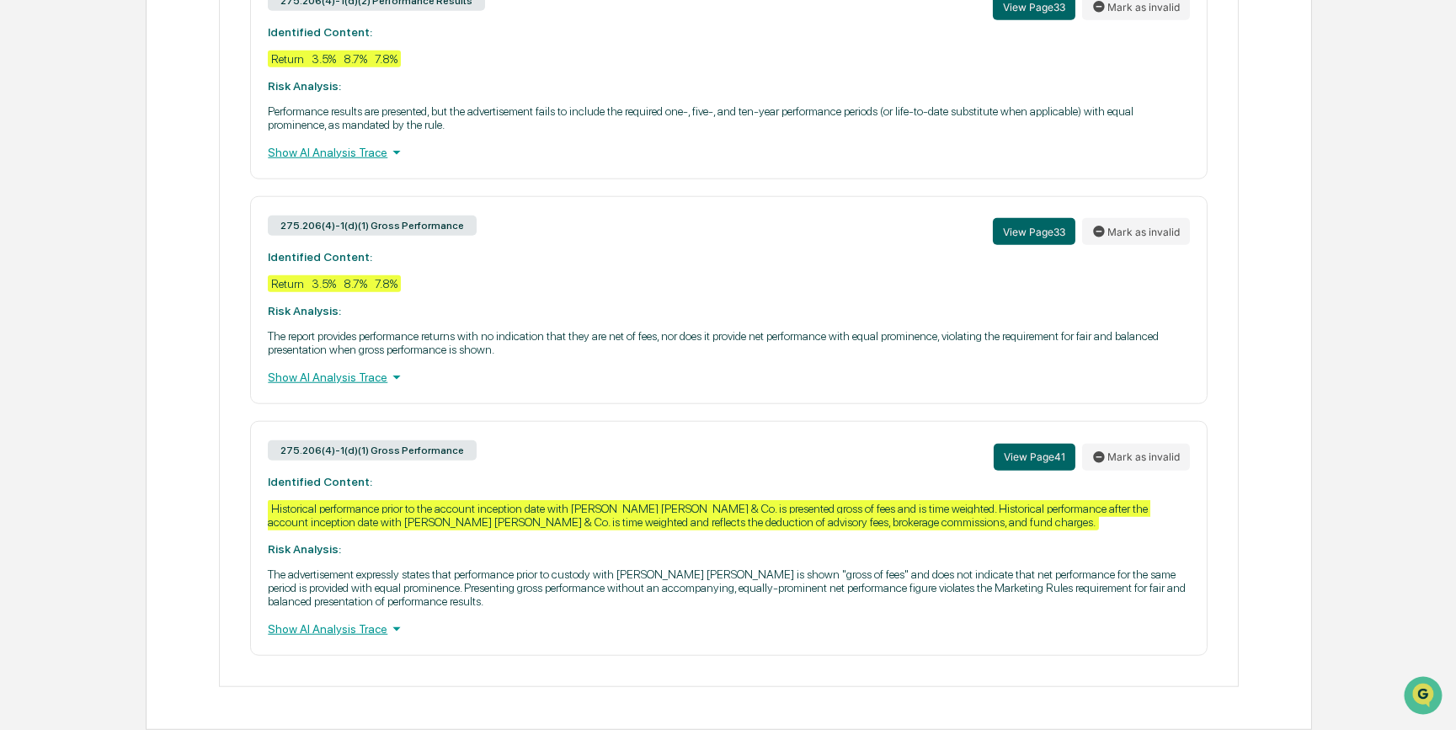
scroll to position [4096, 0]
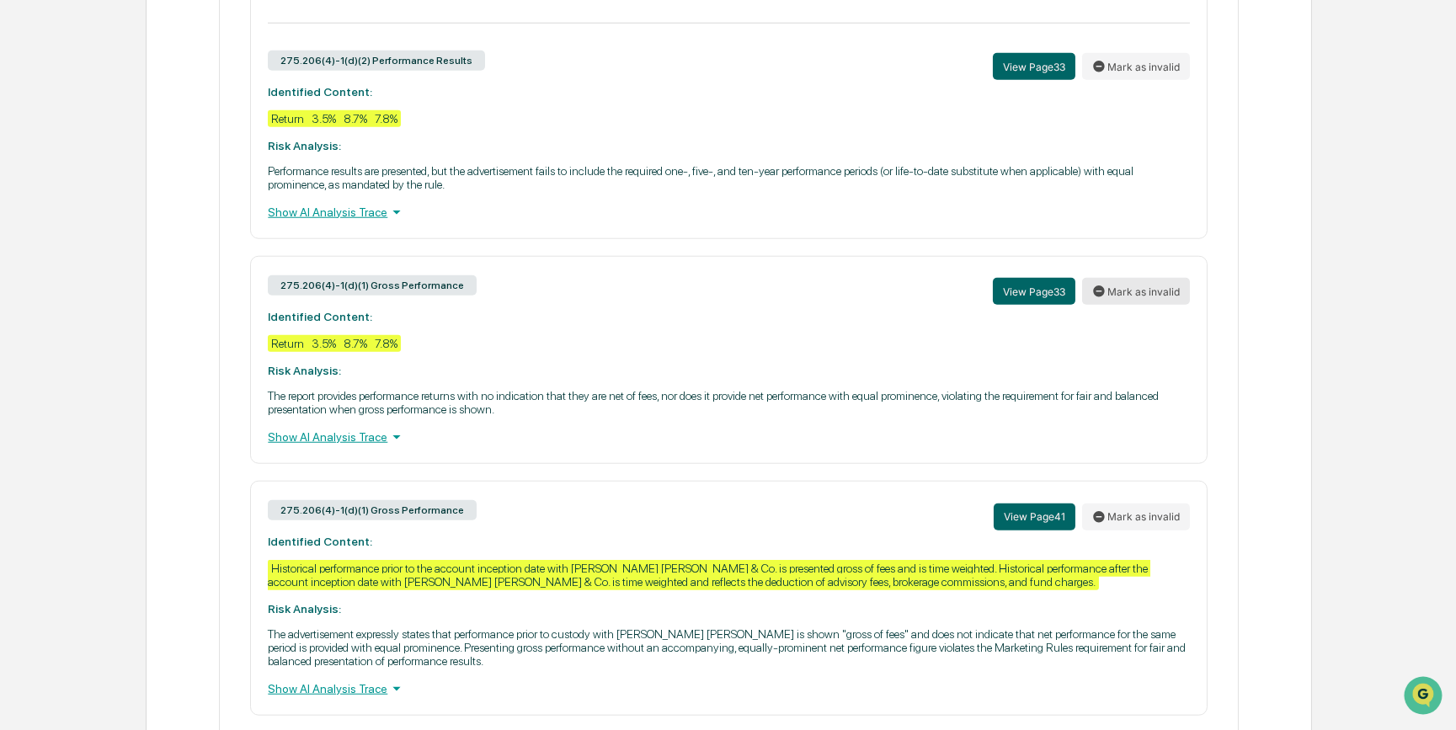
click at [1144, 305] on button "Mark as invalid" at bounding box center [1136, 291] width 108 height 27
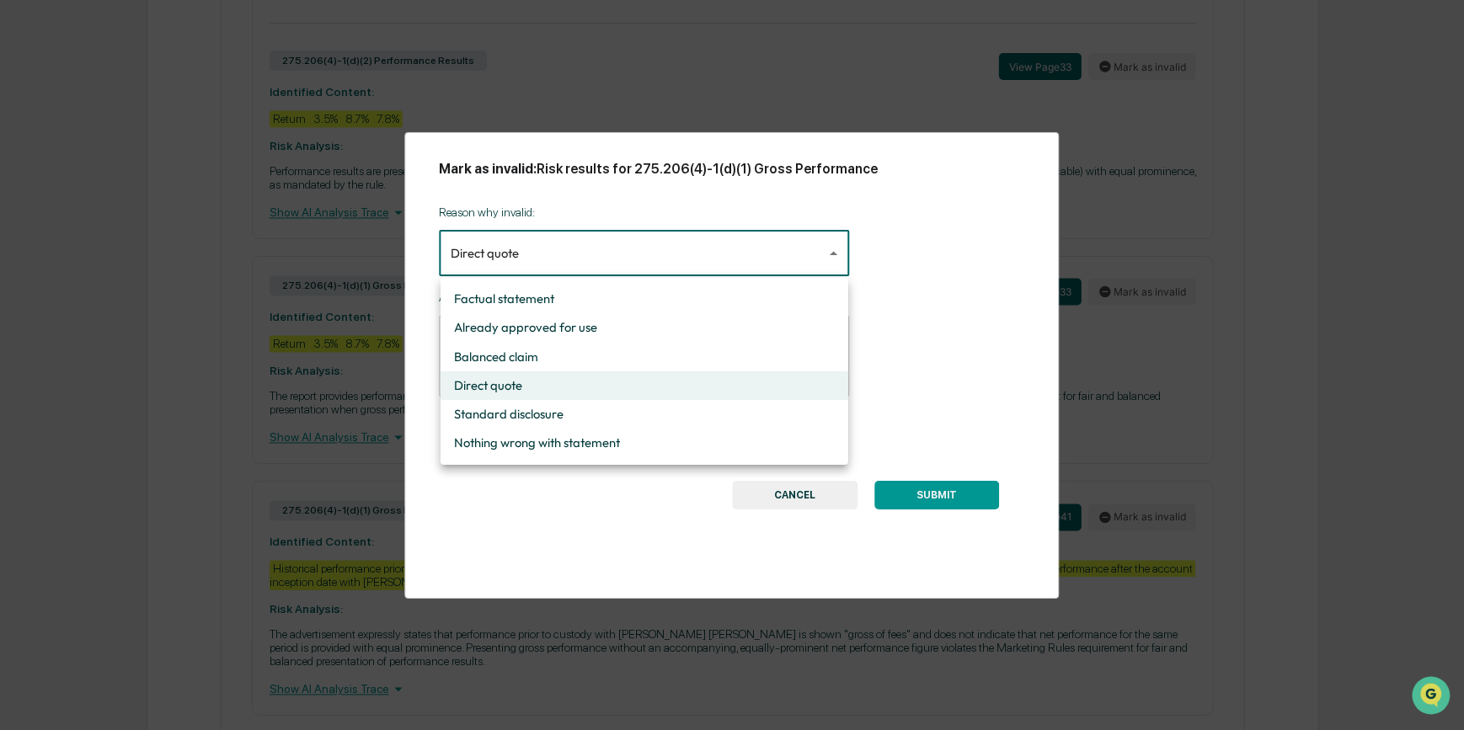
click at [581, 413] on li "Standard disclosure" at bounding box center [644, 414] width 408 height 29
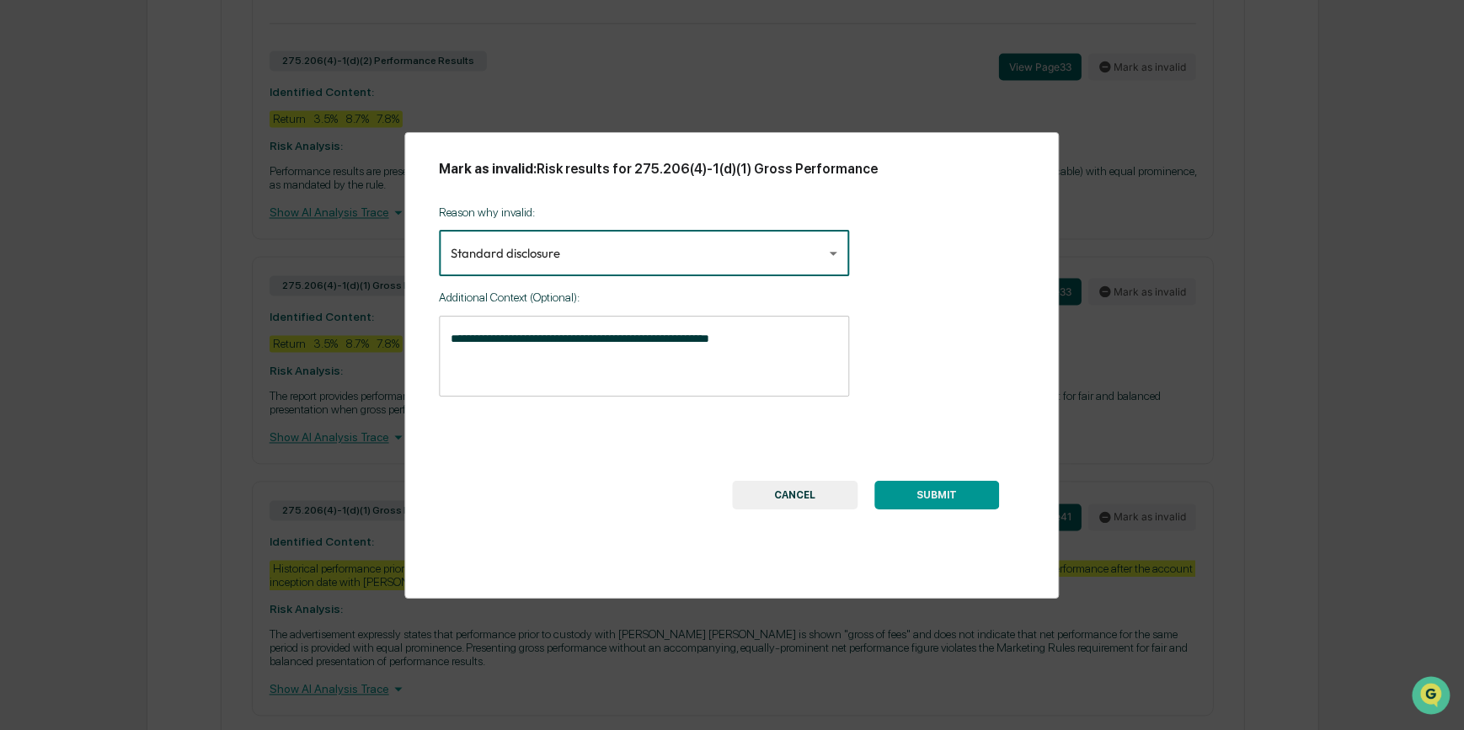
type input "**********"
click at [957, 491] on button "SUBMIT" at bounding box center [931, 495] width 125 height 29
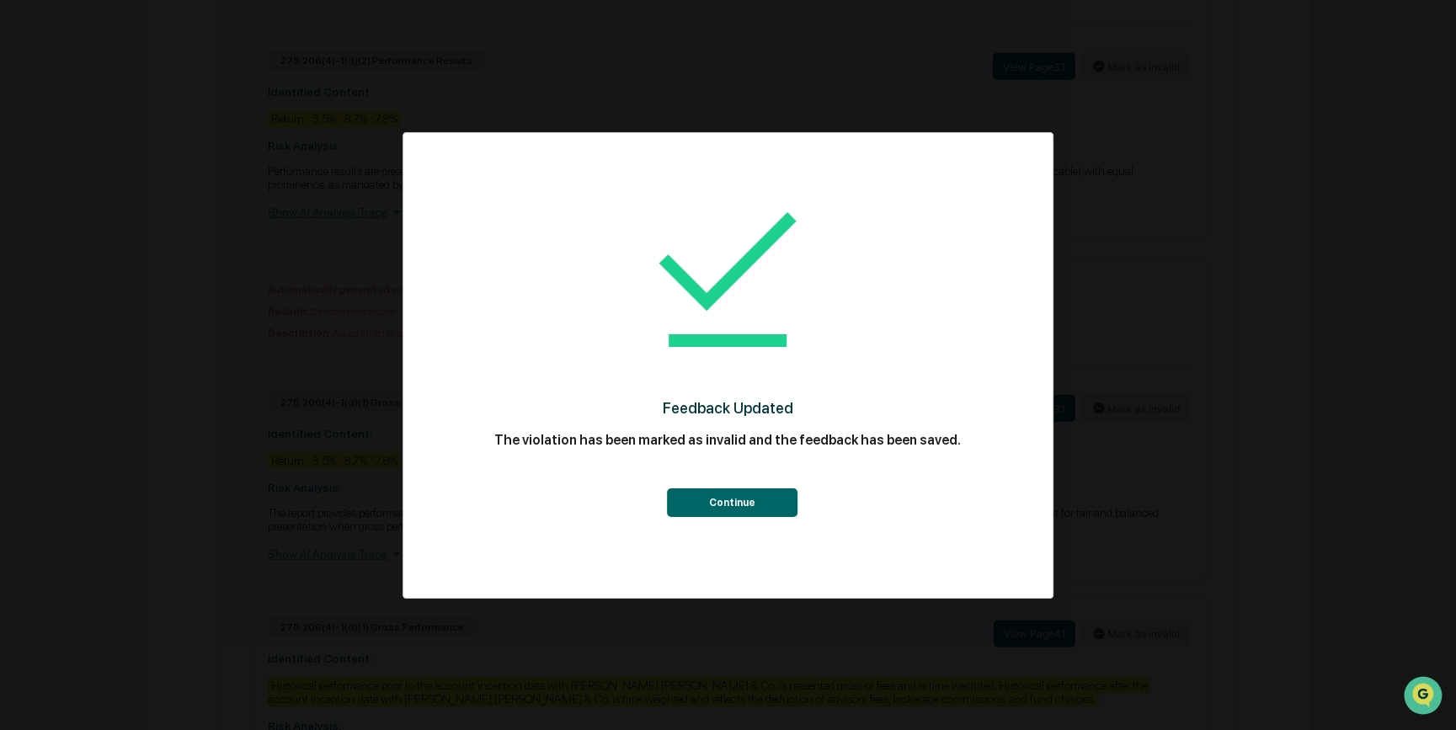
click at [757, 499] on button "Continue" at bounding box center [732, 502] width 131 height 29
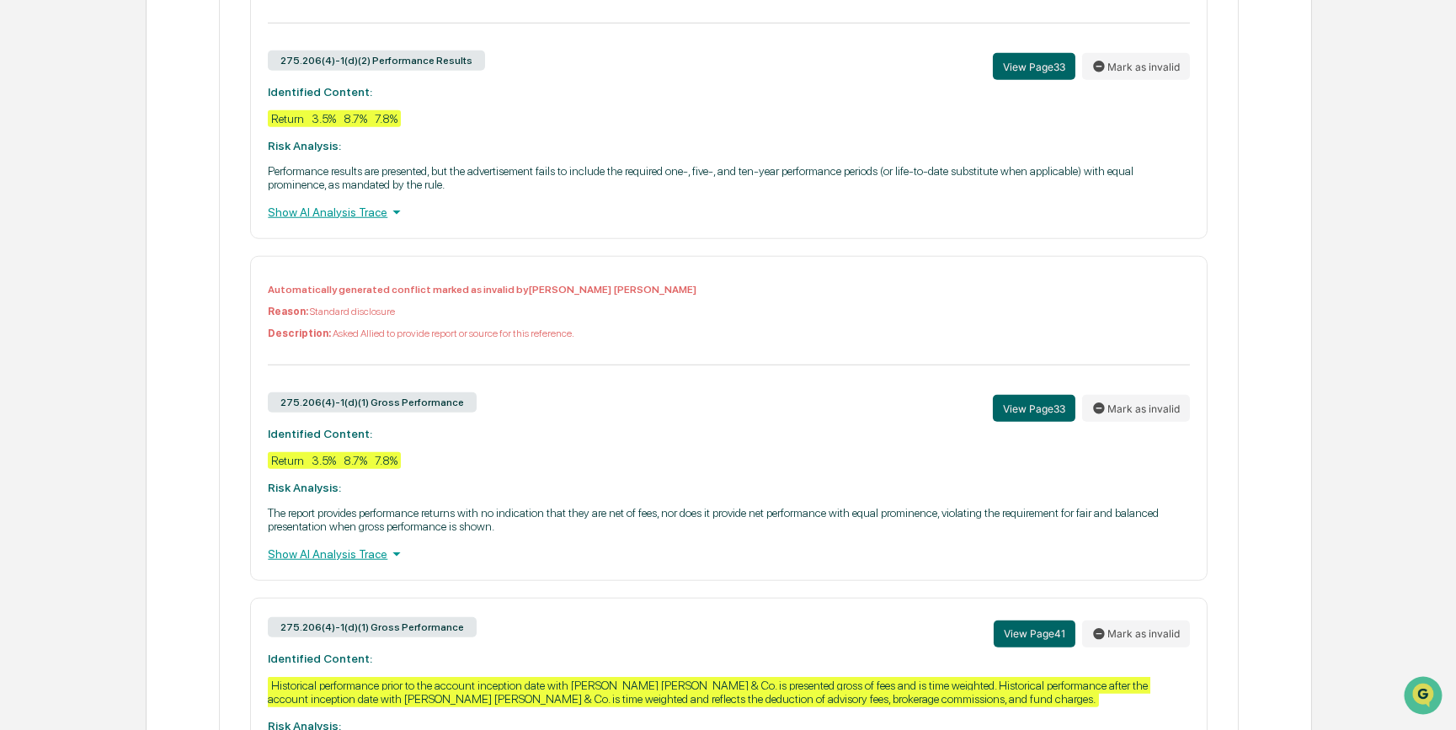
drag, startPoint x: 556, startPoint y: 452, endPoint x: 314, endPoint y: 454, distance: 241.7
click at [314, 339] on p "Description: Asked Allied to provide report or source for this reference." at bounding box center [728, 334] width 921 height 12
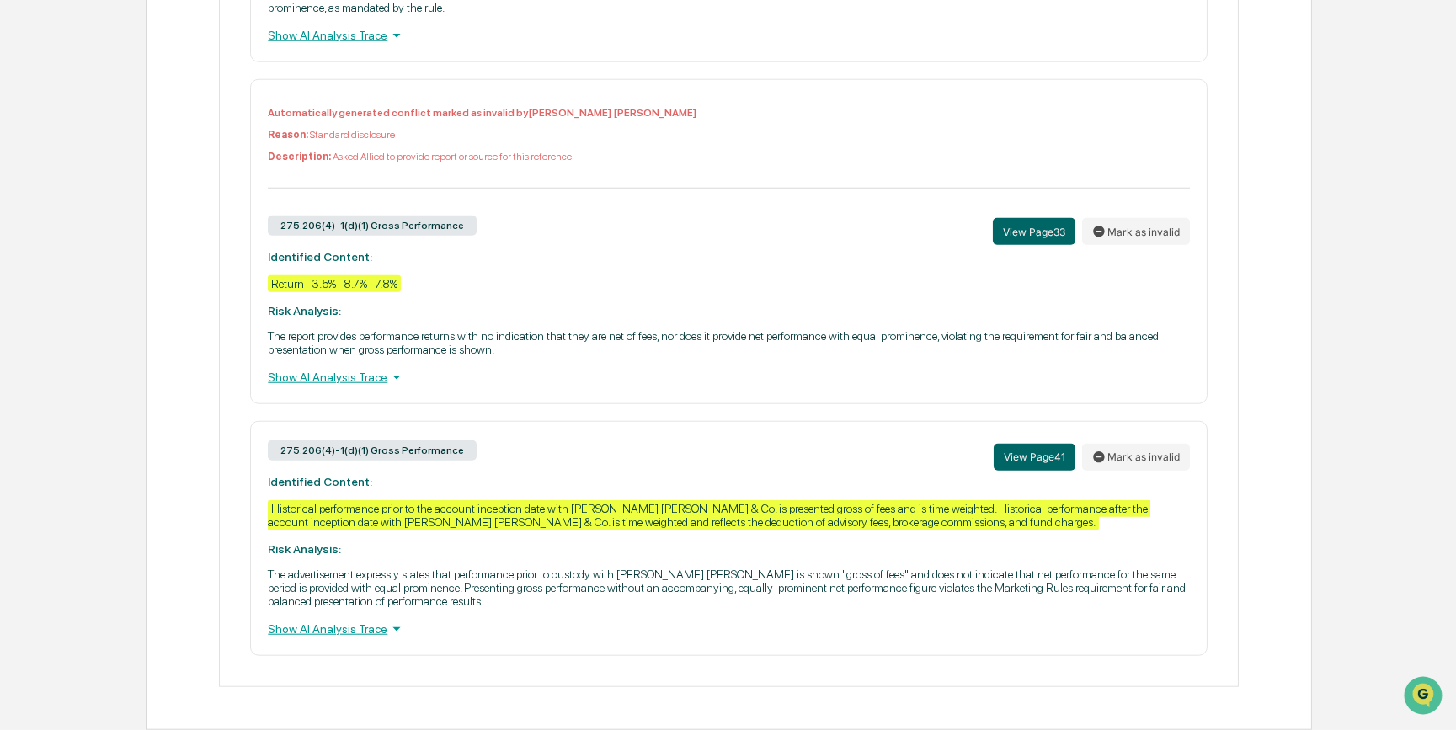
scroll to position [4412, 0]
click at [345, 370] on div "Show AI Analysis Trace" at bounding box center [728, 377] width 921 height 19
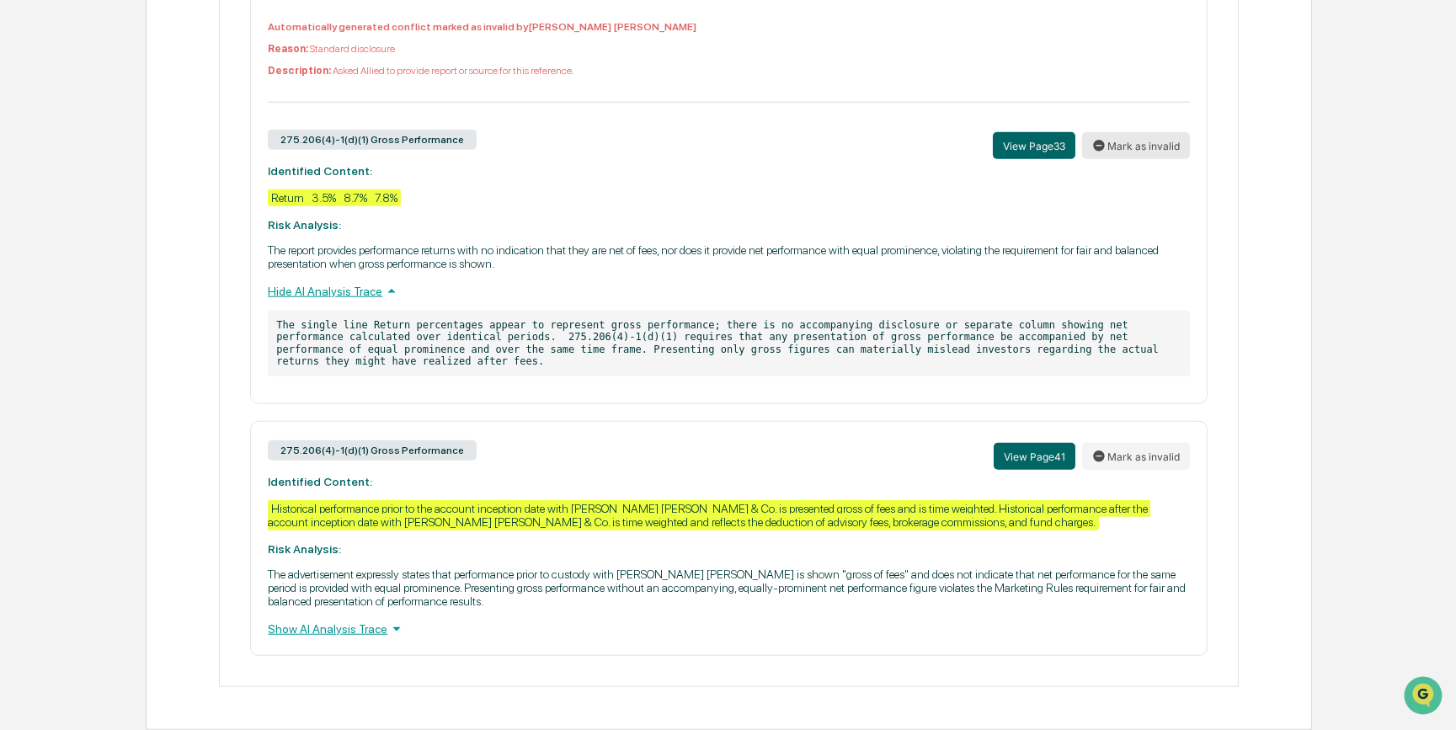
click at [1141, 159] on button "Mark as invalid" at bounding box center [1136, 145] width 108 height 27
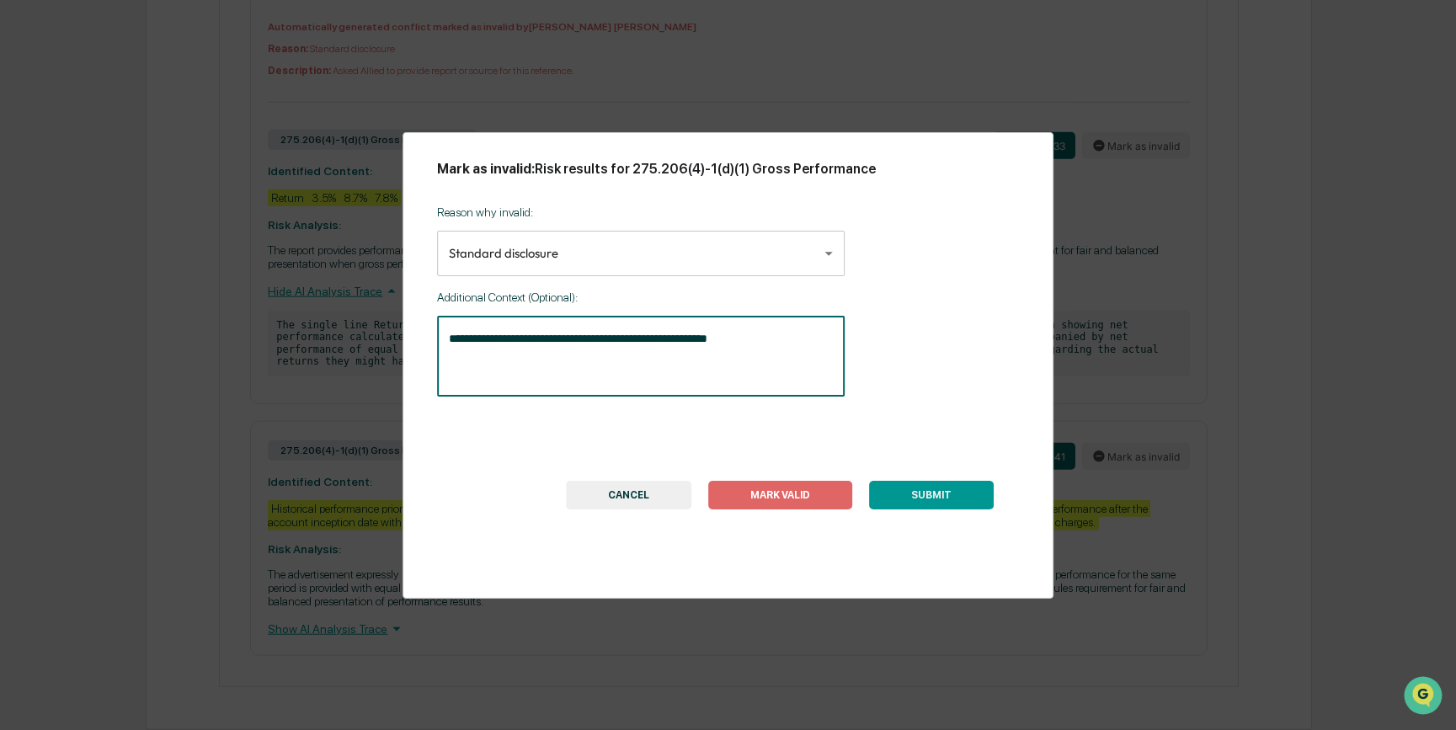
drag, startPoint x: 715, startPoint y: 351, endPoint x: 360, endPoint y: 348, distance: 354.5
click at [360, 348] on div "**********" at bounding box center [728, 365] width 1456 height 730
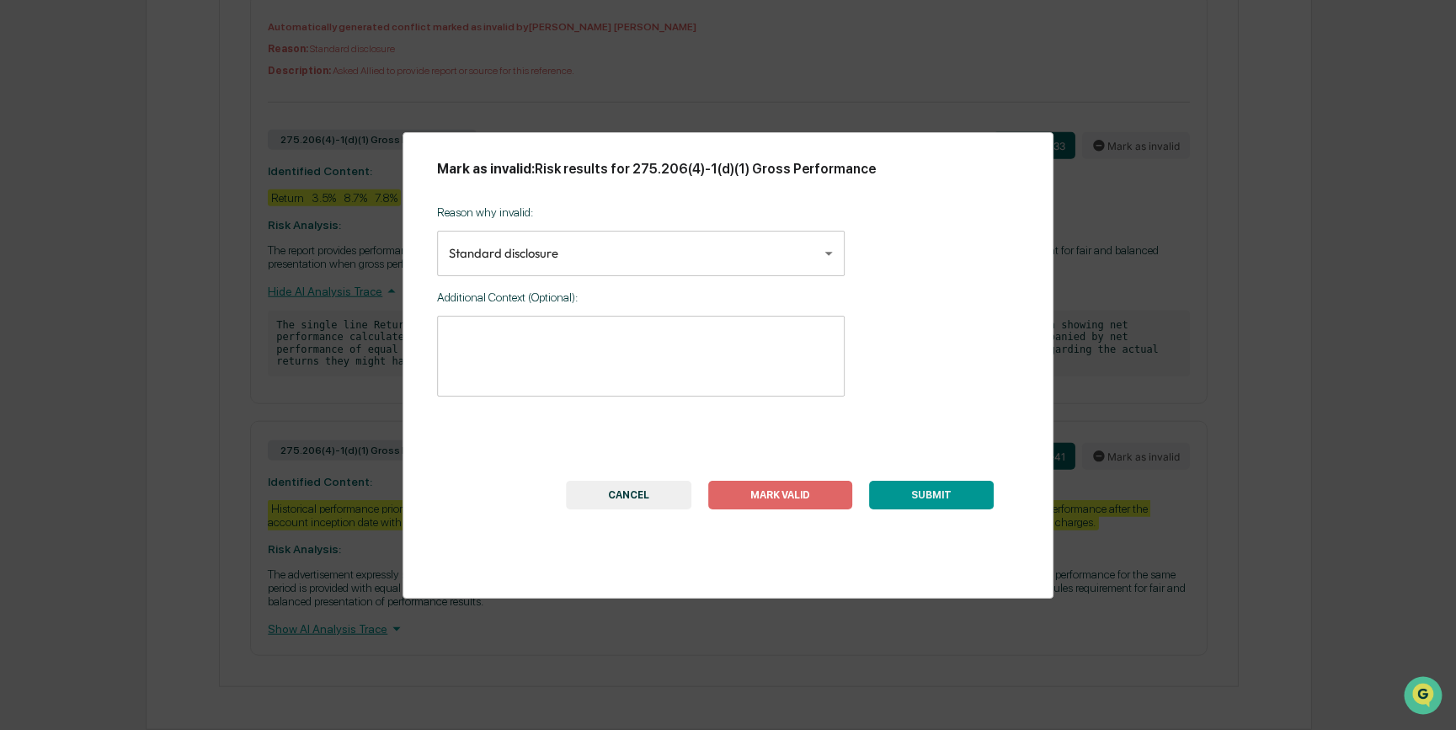
click at [939, 492] on button "SUBMIT" at bounding box center [931, 495] width 125 height 29
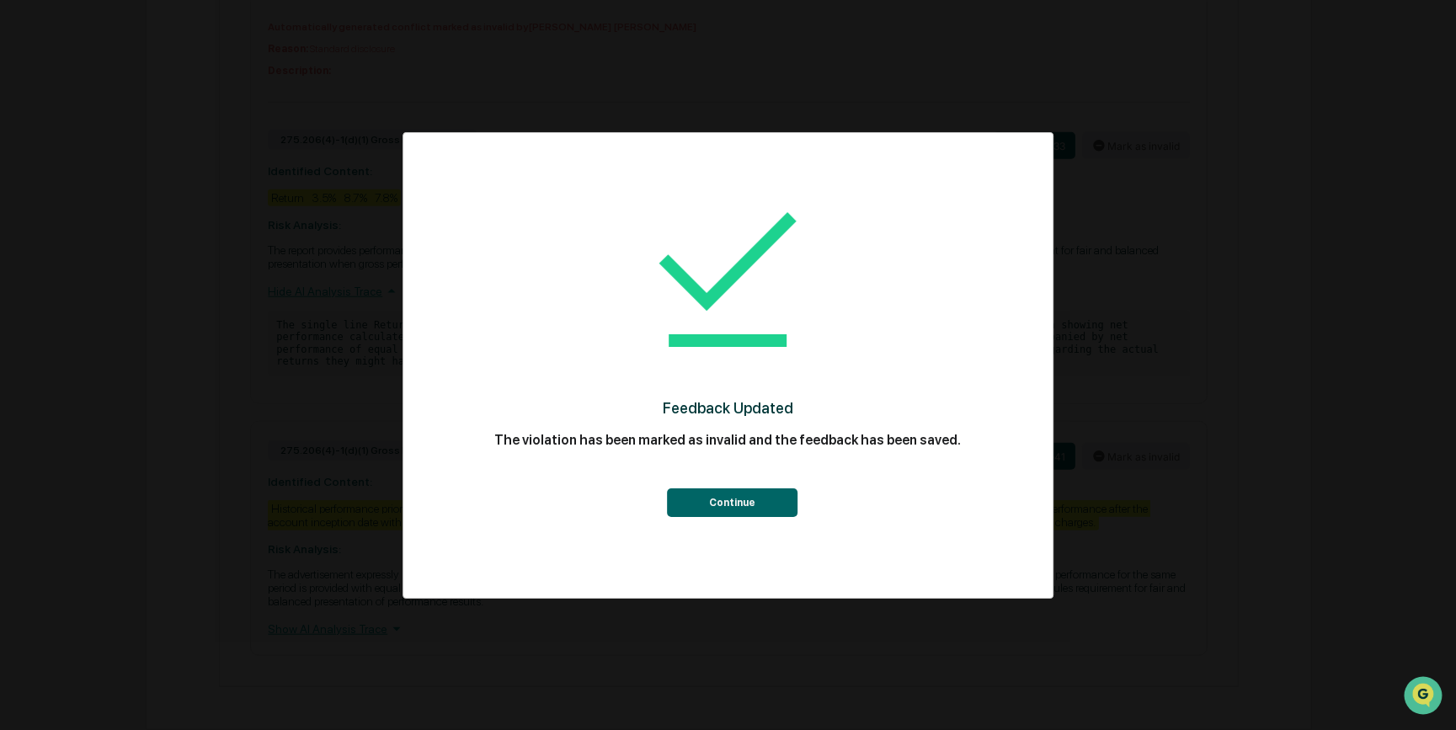
click at [752, 504] on button "Continue" at bounding box center [732, 502] width 131 height 29
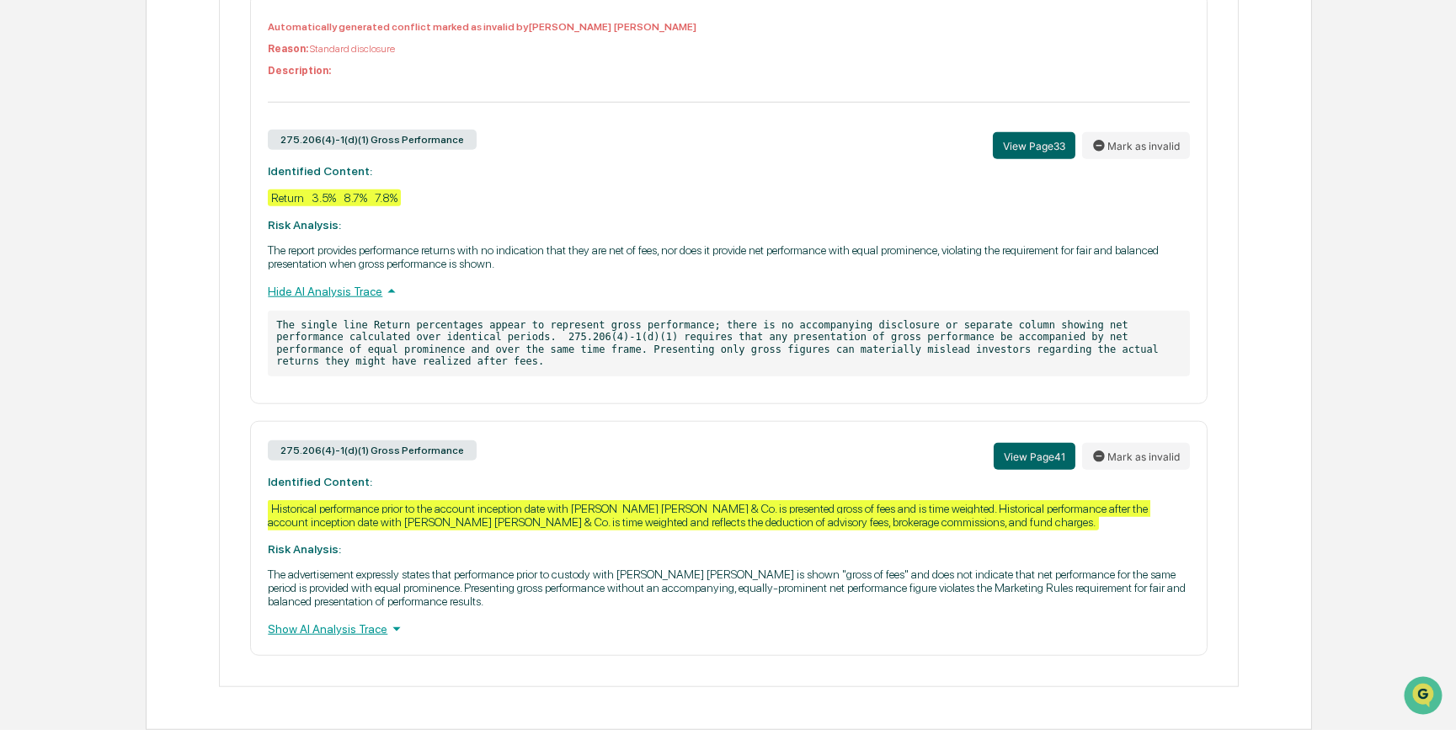
scroll to position [4485, 0]
